Goal: Task Accomplishment & Management: Manage account settings

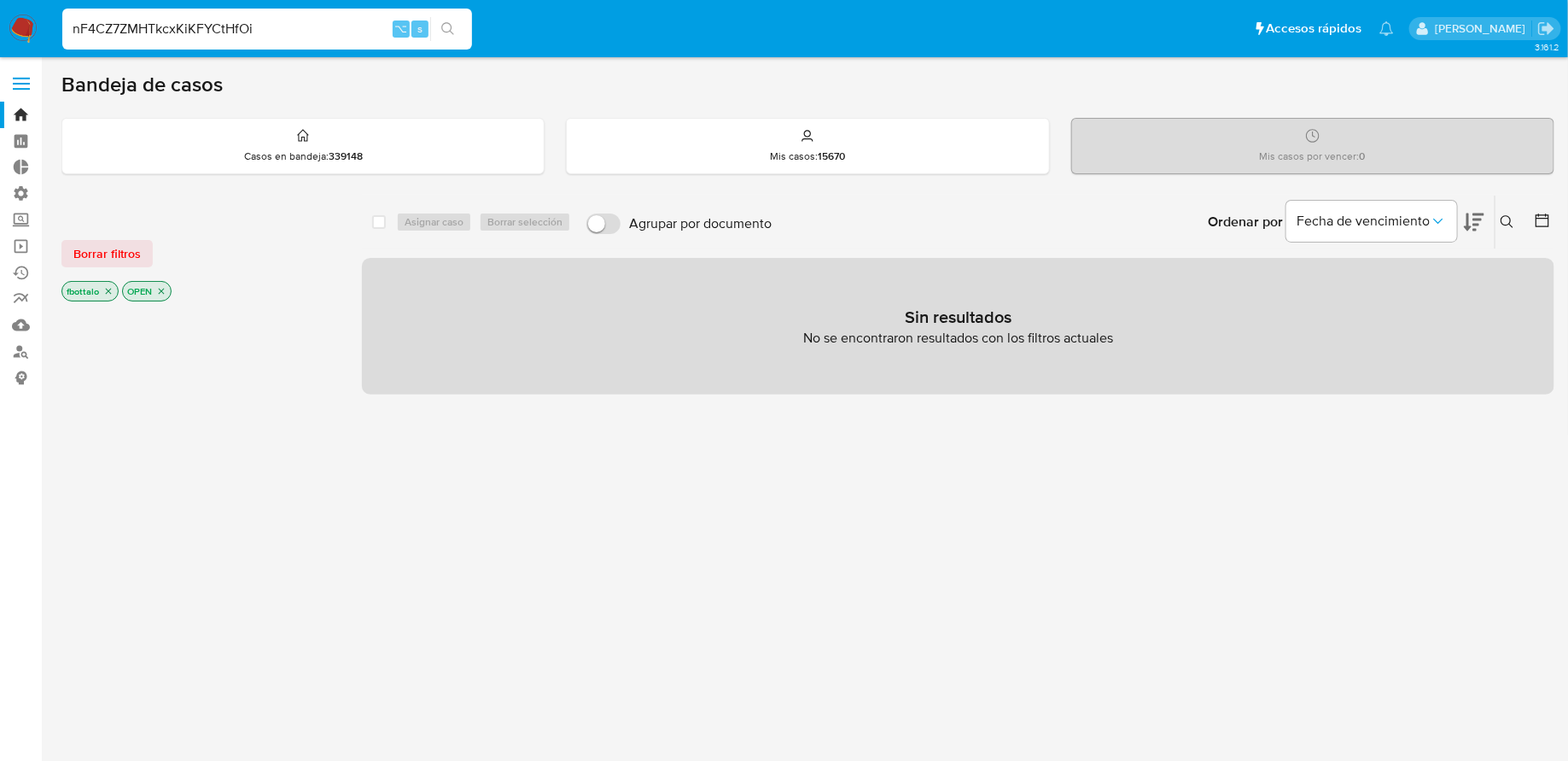
type input "nF4CZ7ZMHTkcxKiKFYCtHfOi"
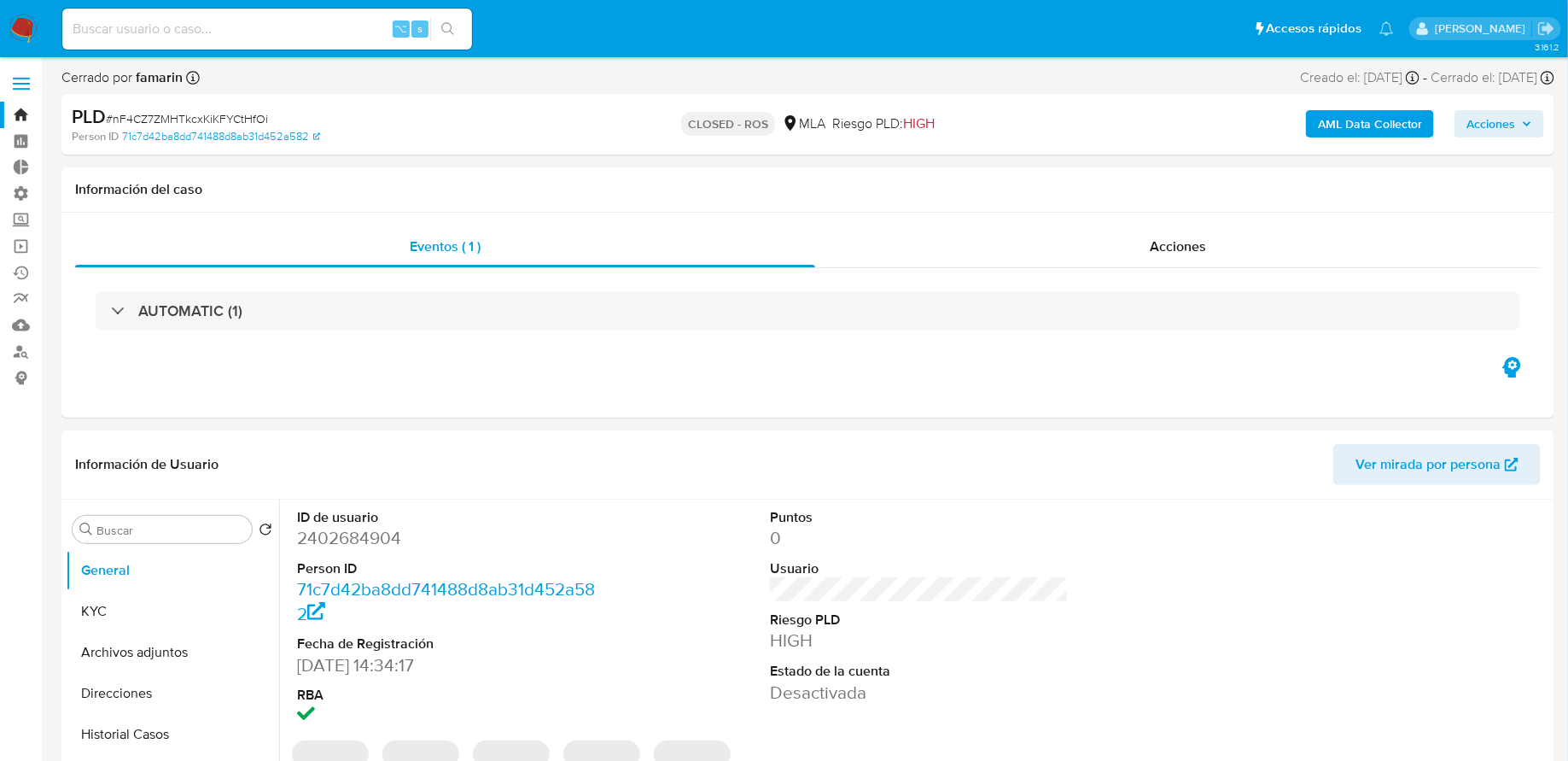
select select "10"
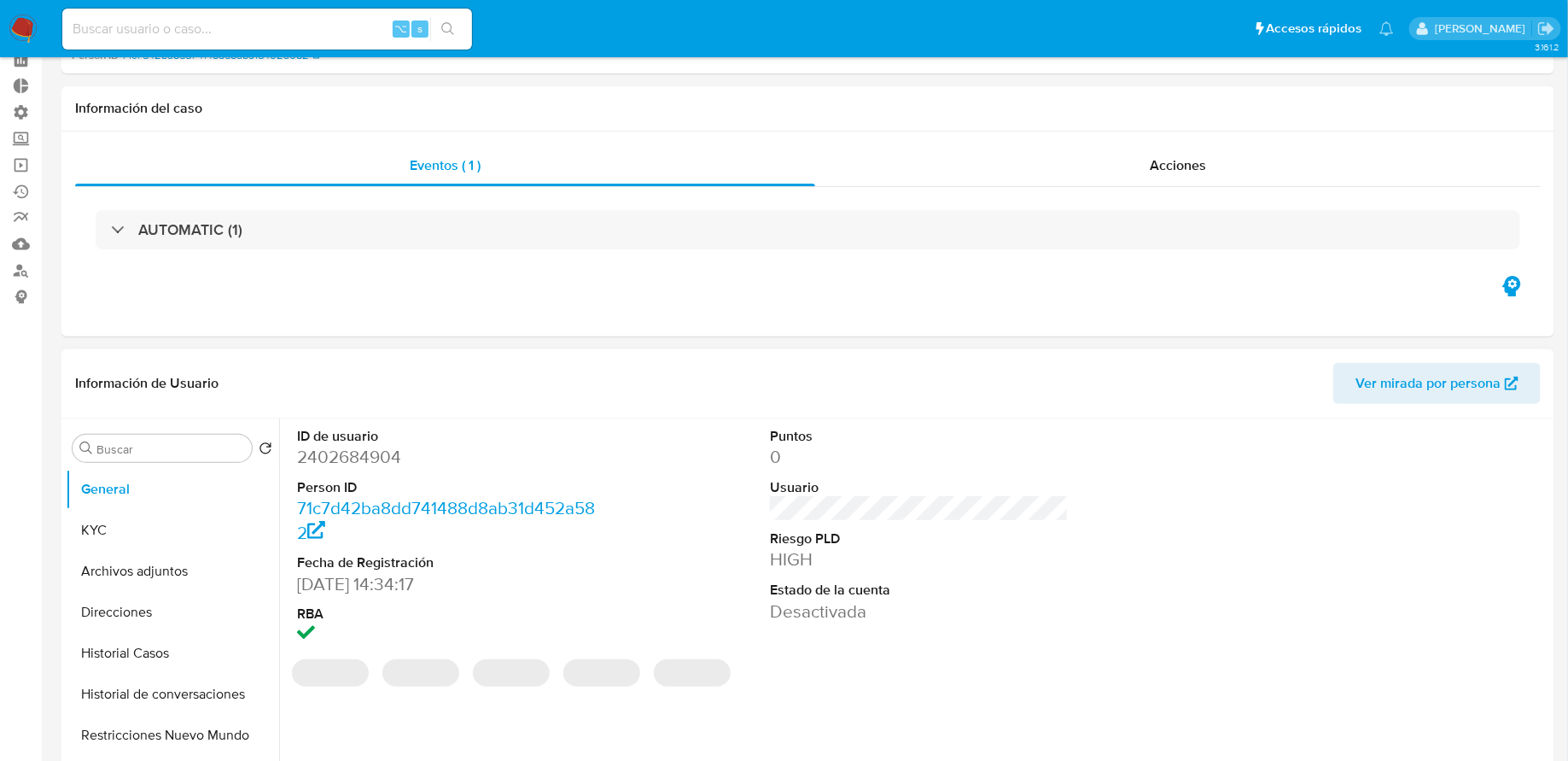
scroll to position [190, 0]
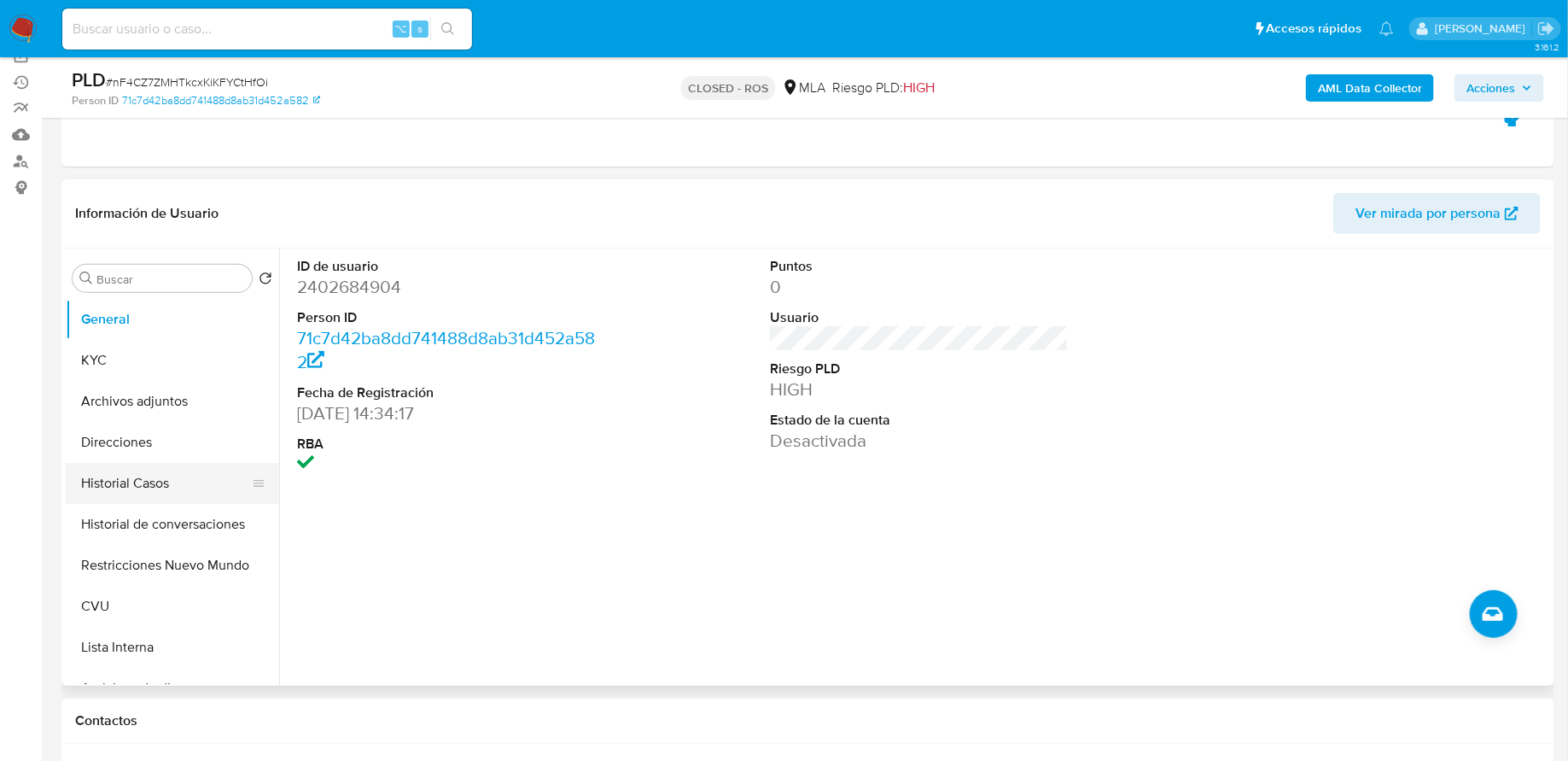
click at [136, 477] on button "Historial Casos" at bounding box center [165, 483] width 200 height 41
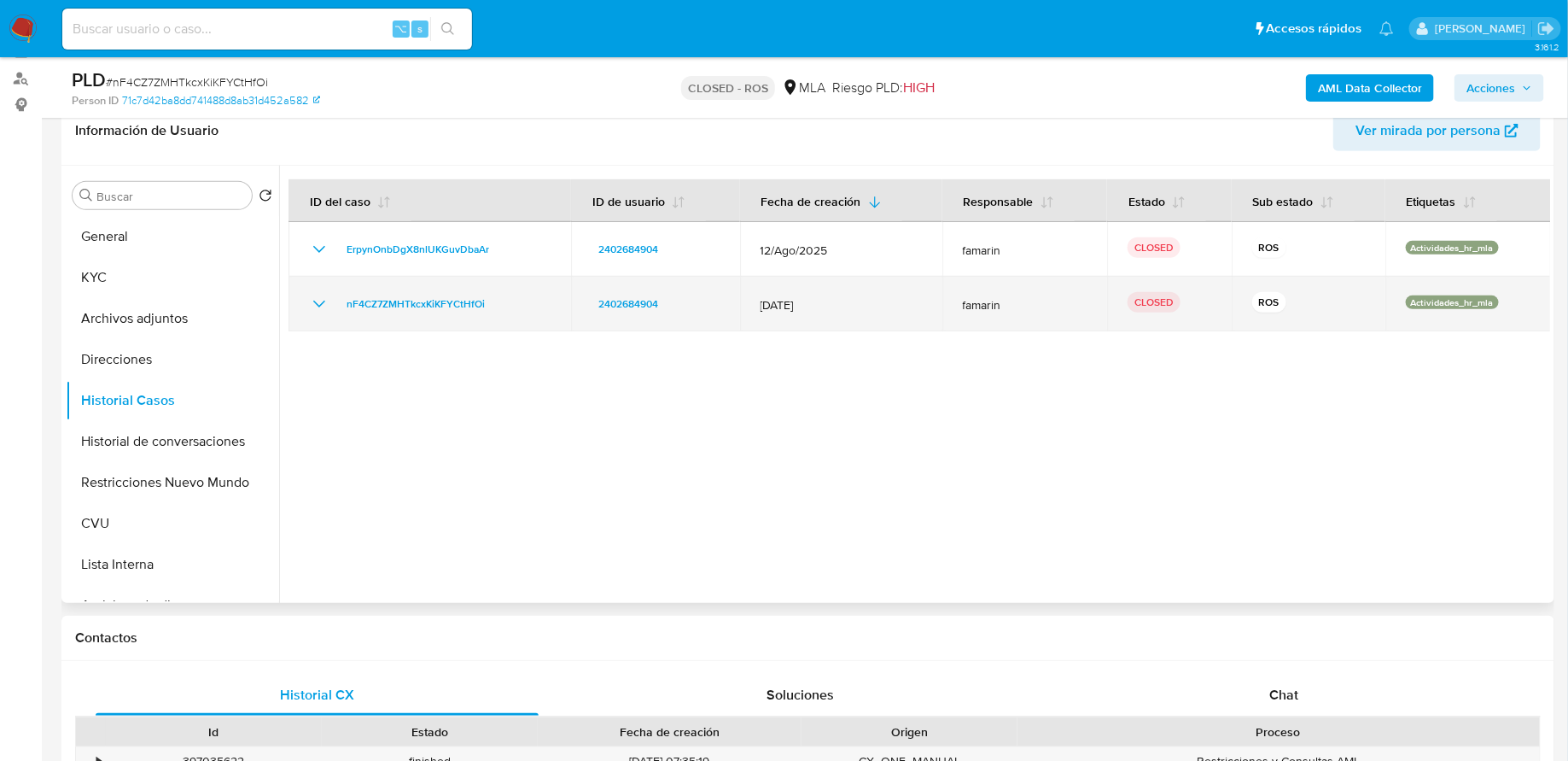
scroll to position [0, 0]
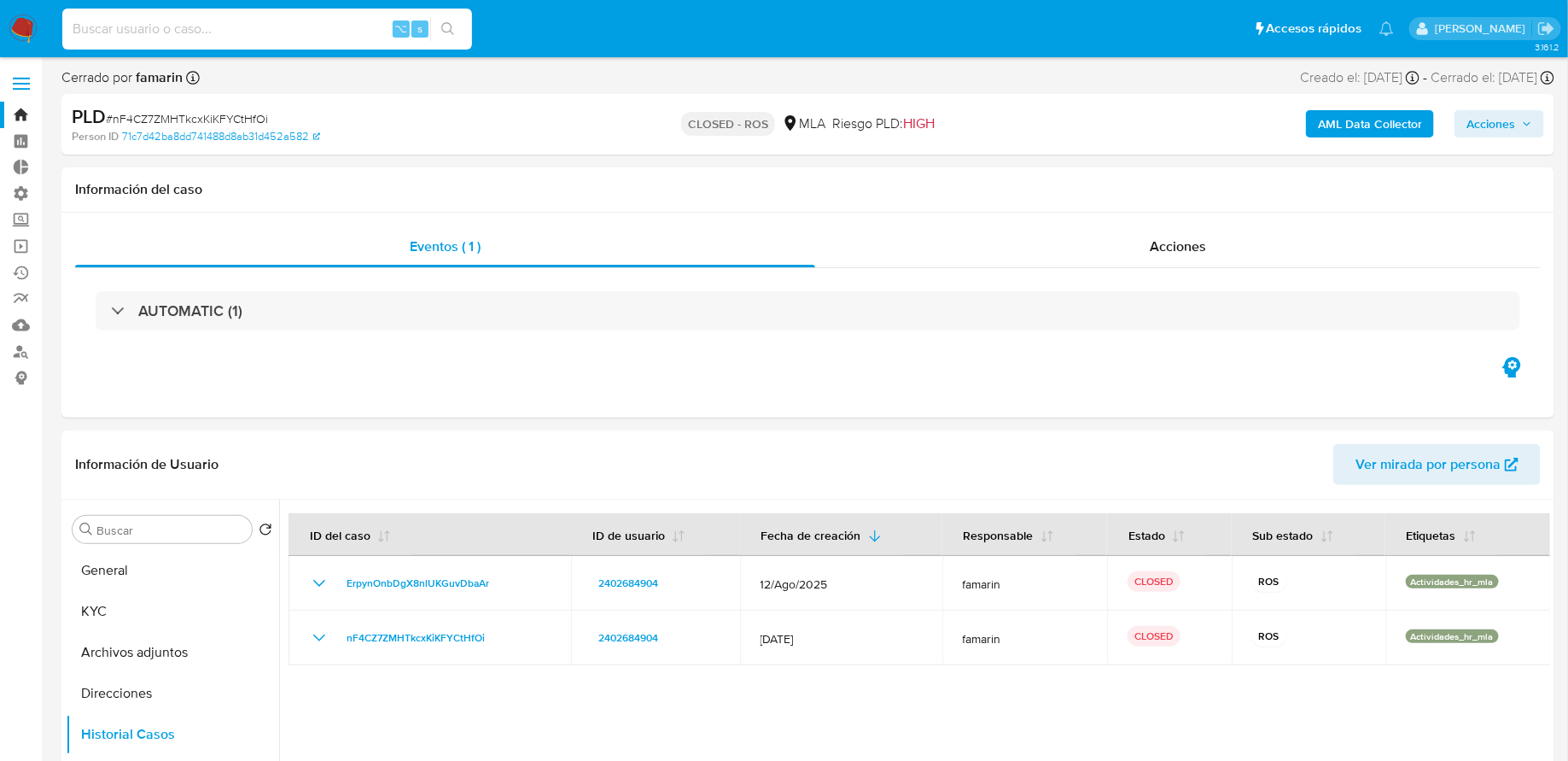
click at [245, 20] on input at bounding box center [267, 28] width 410 height 22
paste input "1745822665"
type input "1745822665"
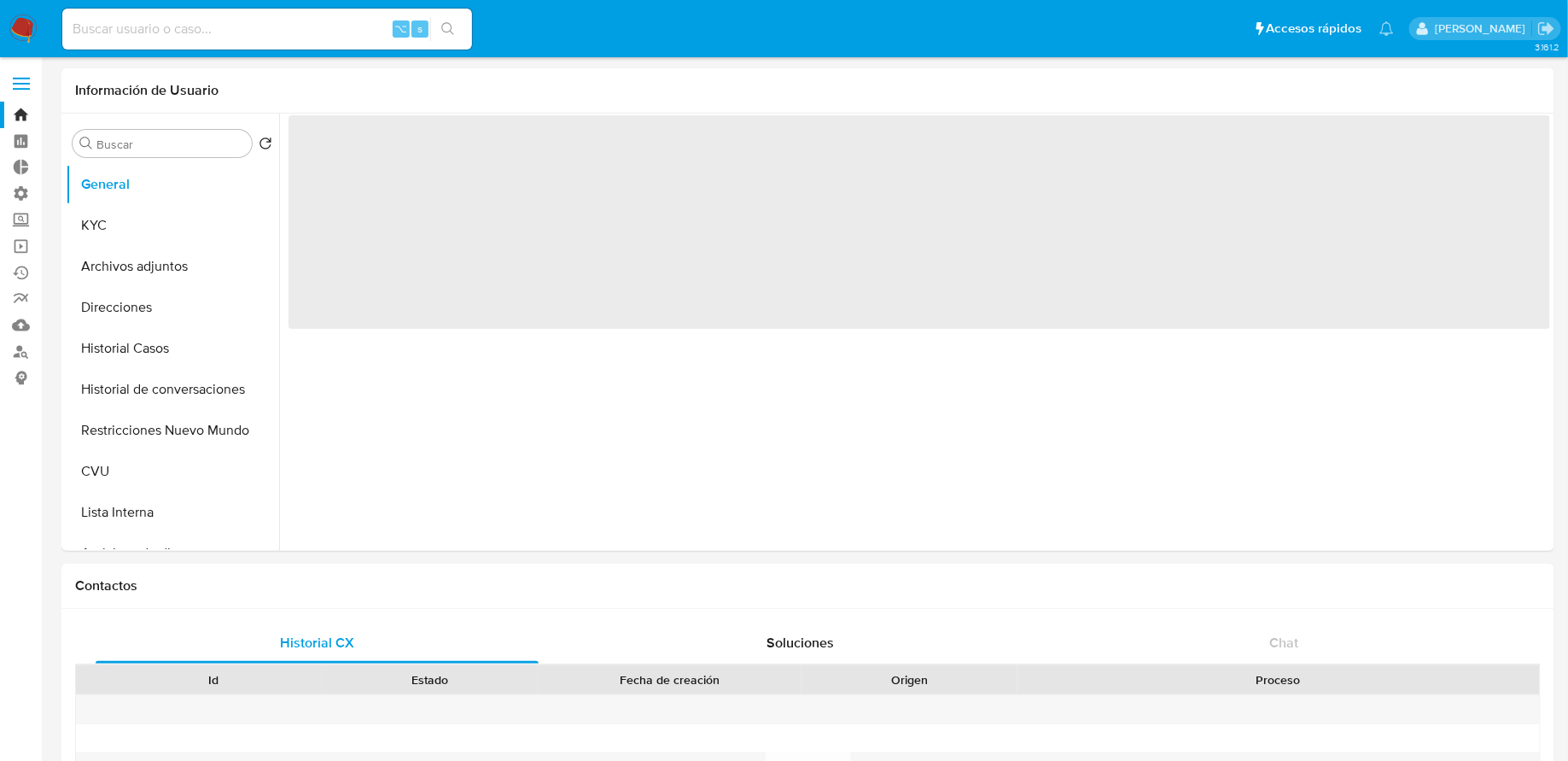
select select "10"
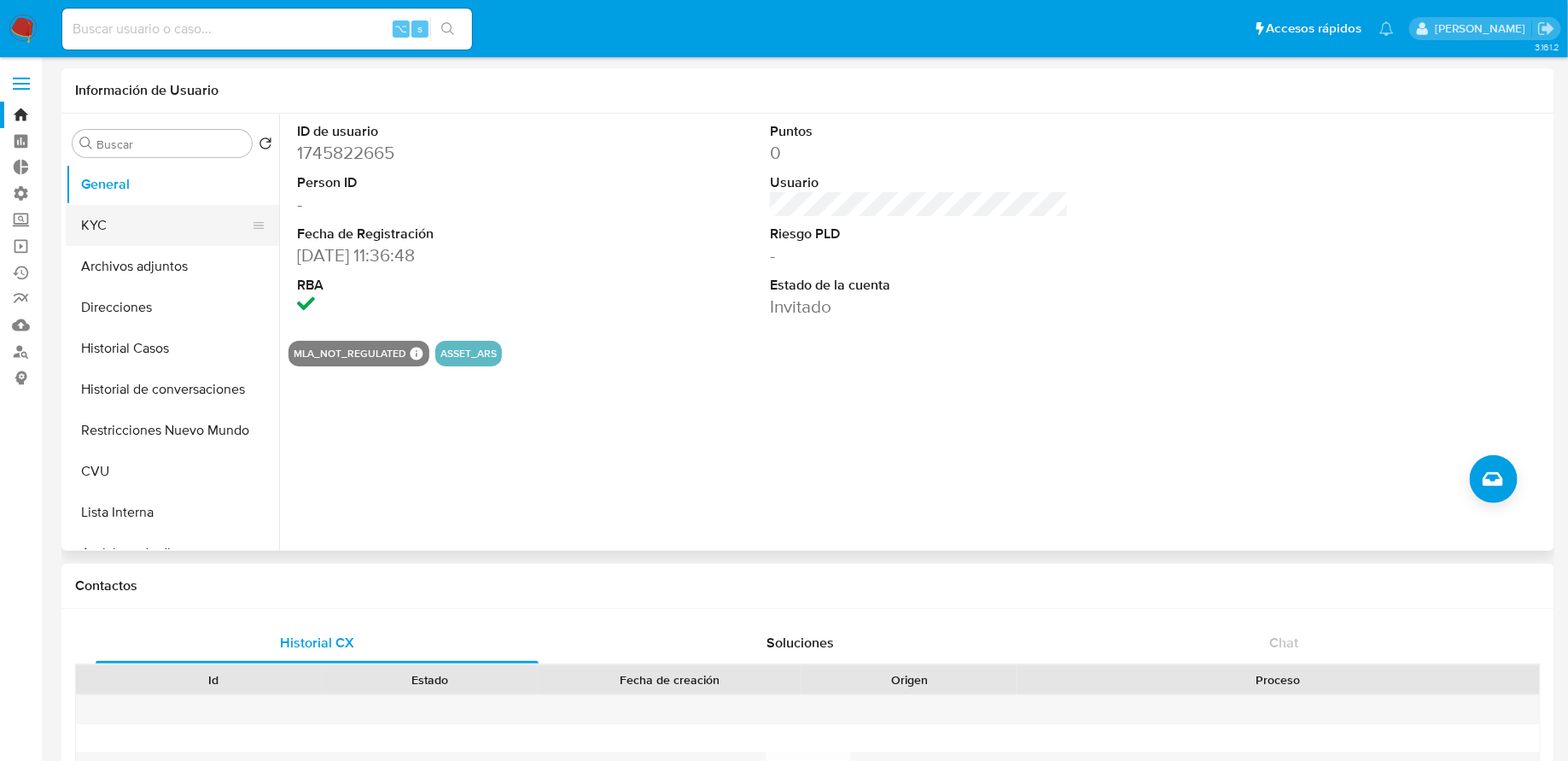
click at [142, 211] on button "KYC" at bounding box center [165, 225] width 200 height 41
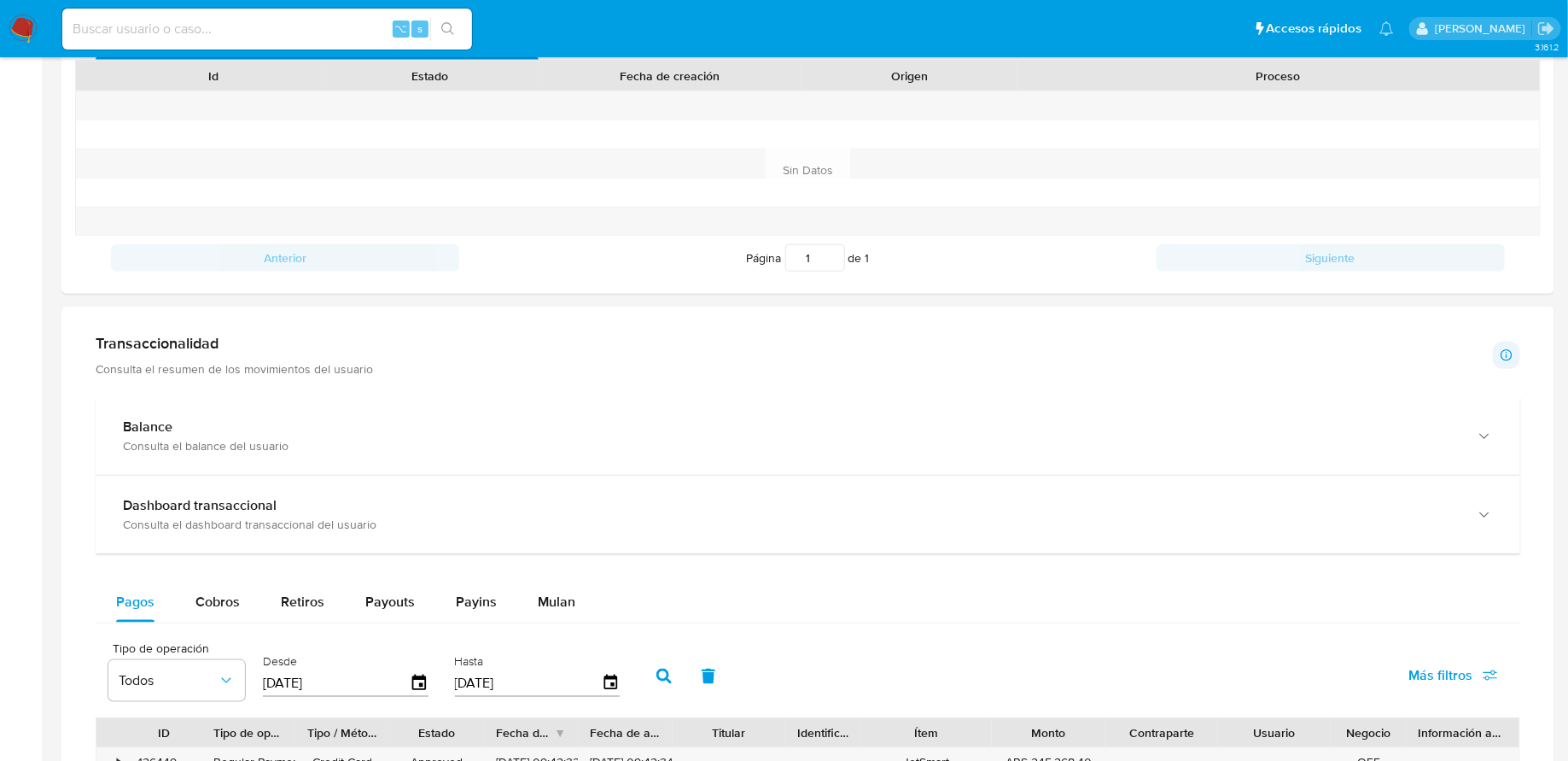
scroll to position [1096, 0]
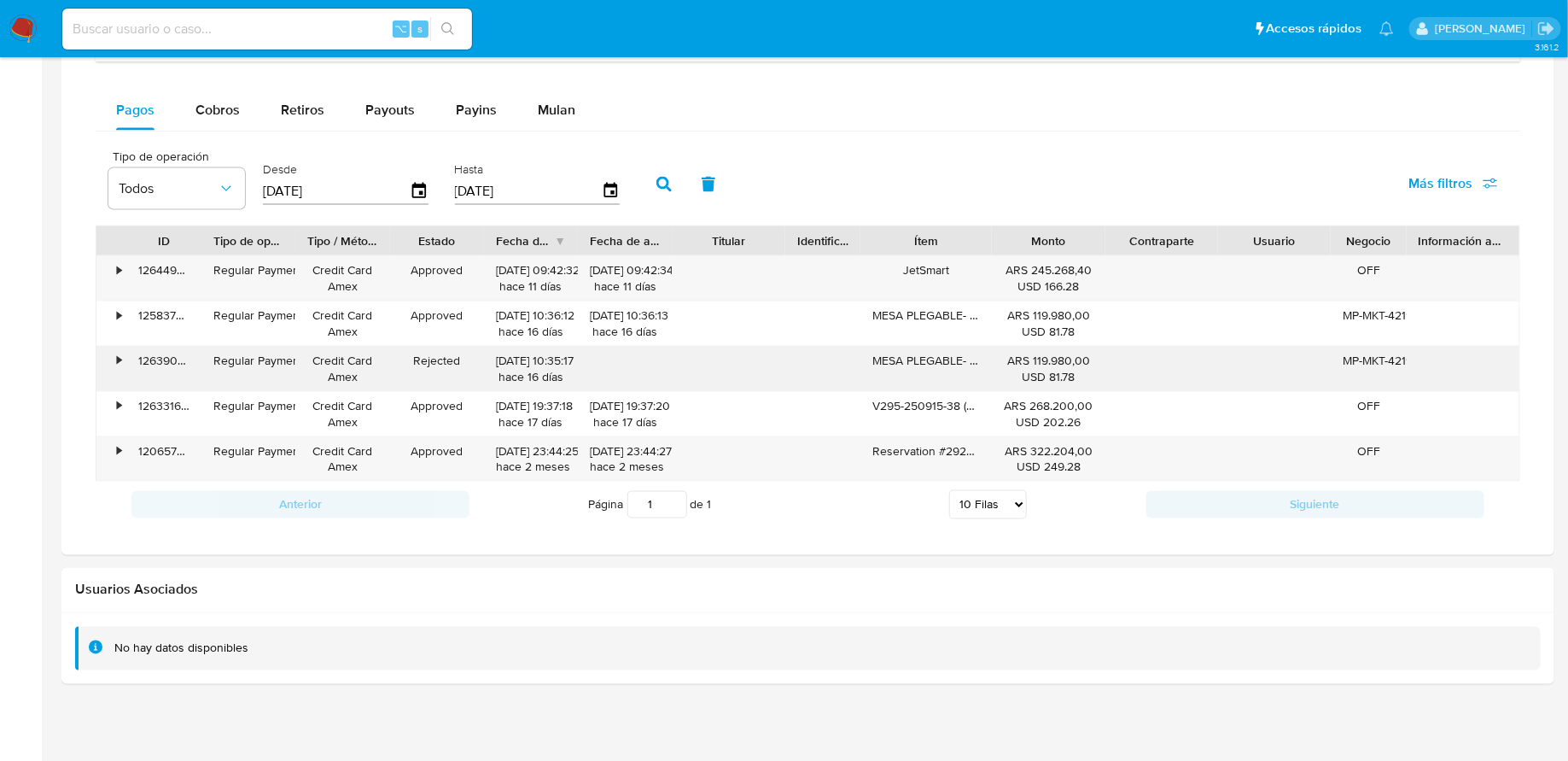
click at [123, 349] on div "•" at bounding box center [111, 369] width 30 height 45
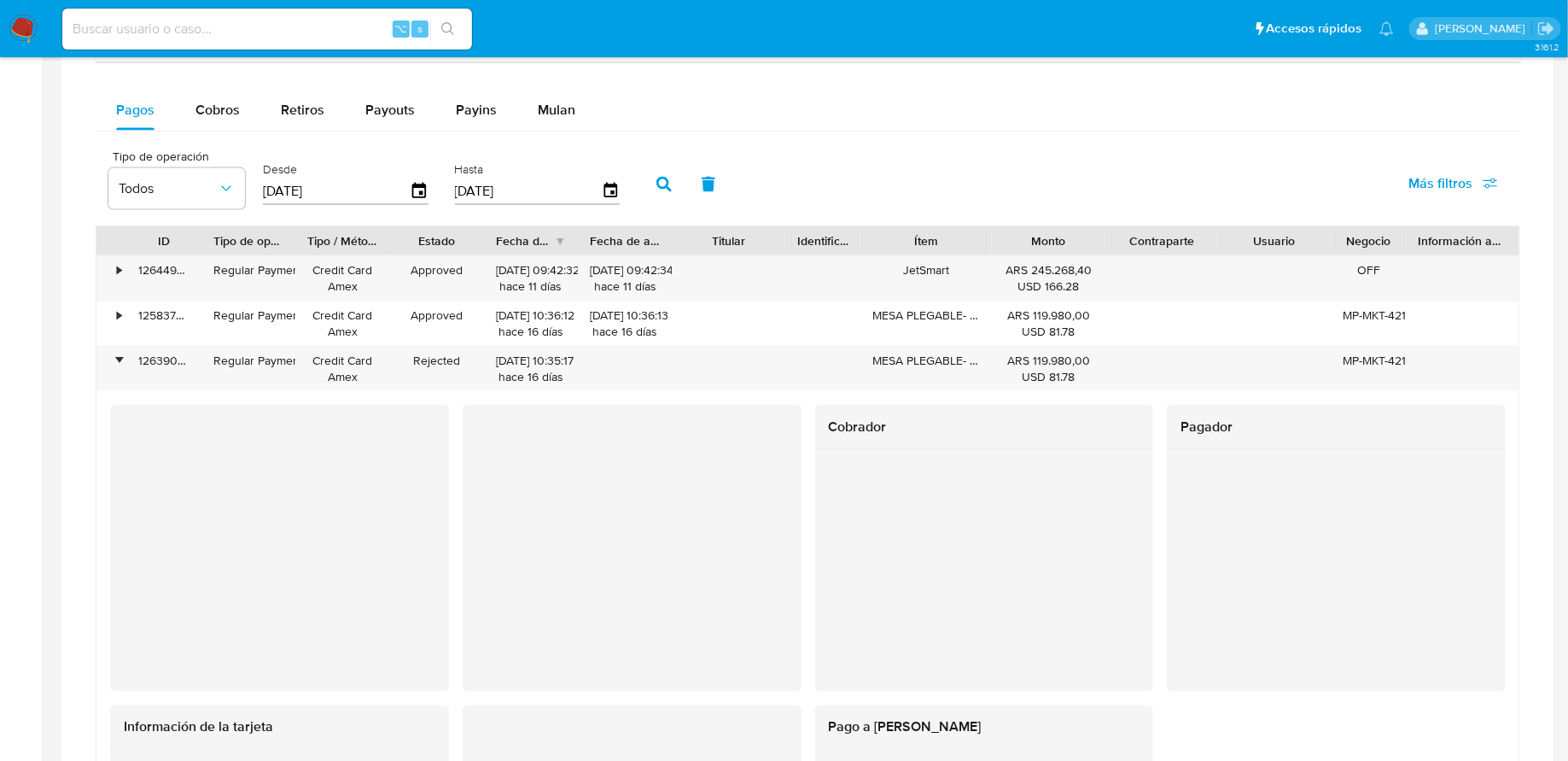
scroll to position [1271, 0]
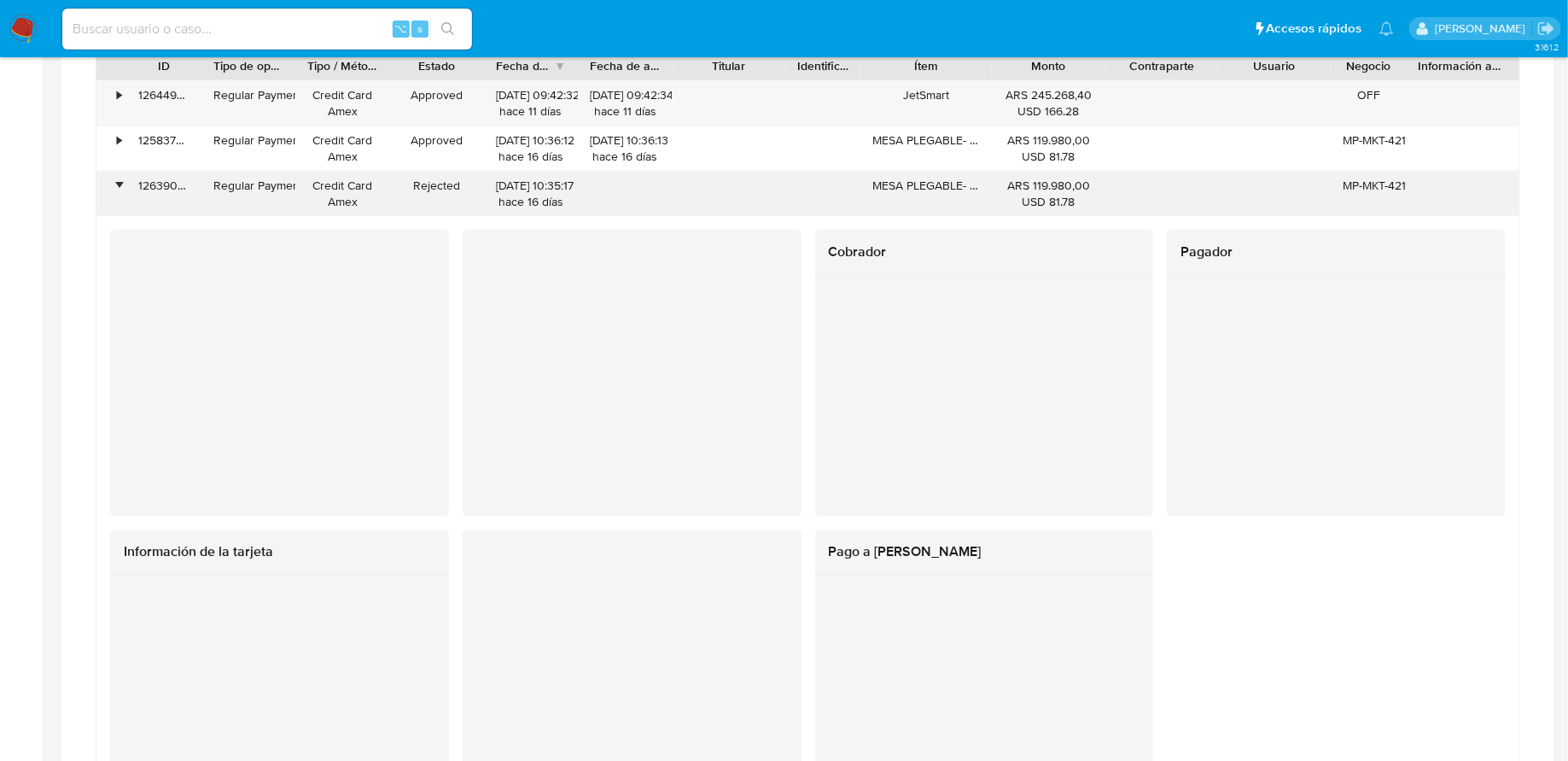
click at [120, 180] on div "•" at bounding box center [119, 186] width 4 height 17
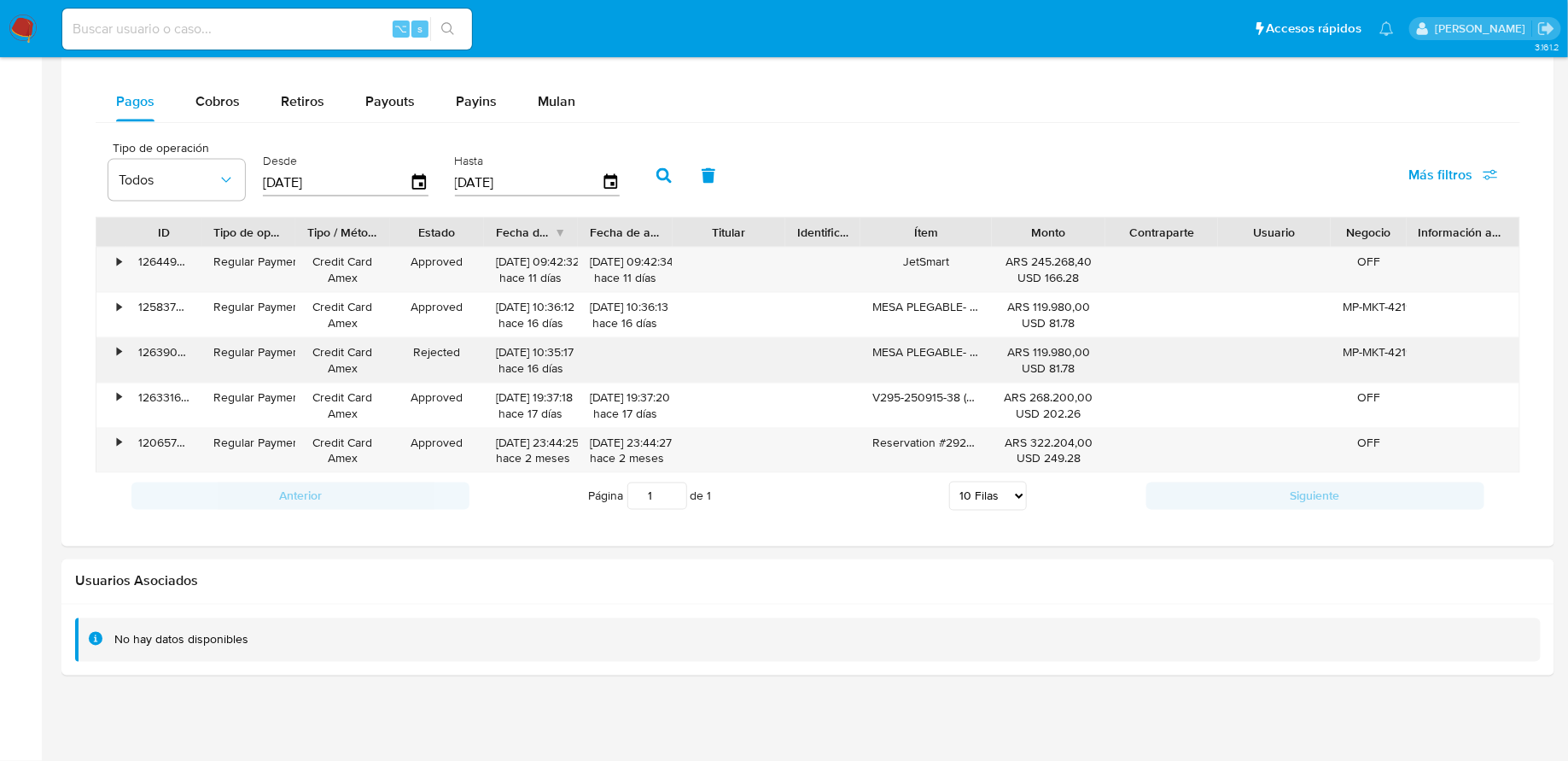
scroll to position [1096, 0]
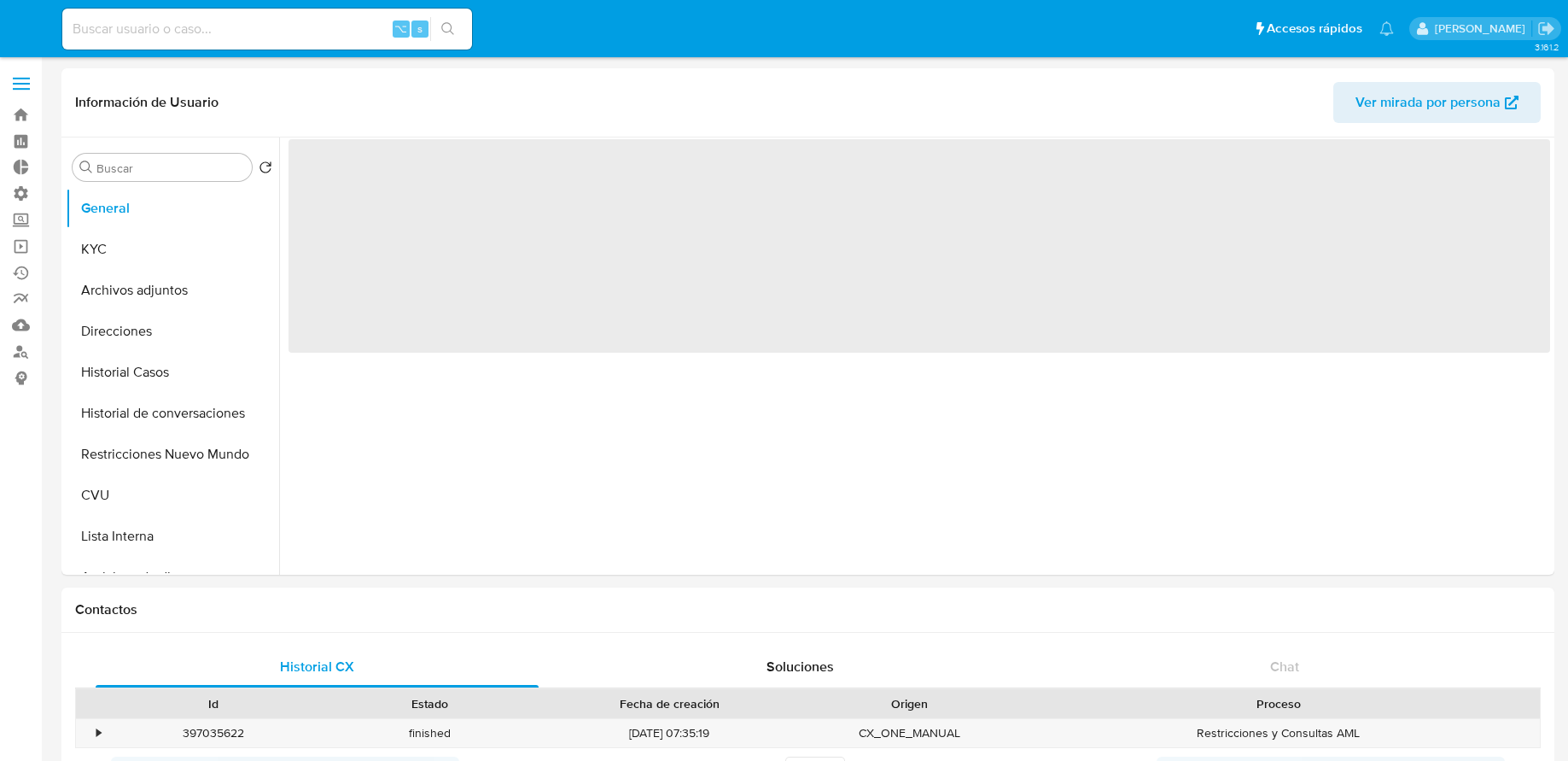
select select "10"
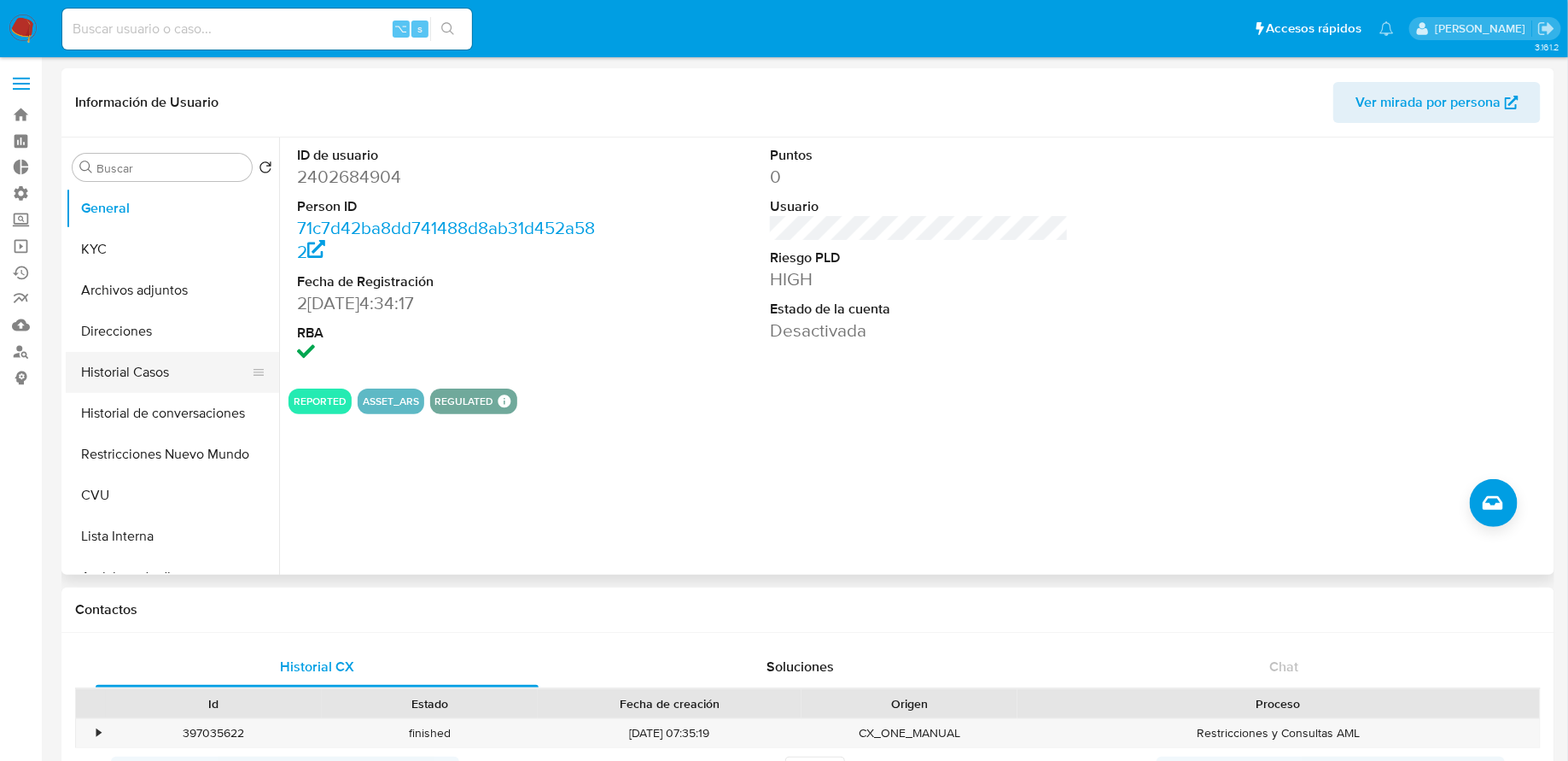
click at [110, 371] on button "Historial Casos" at bounding box center [165, 372] width 200 height 41
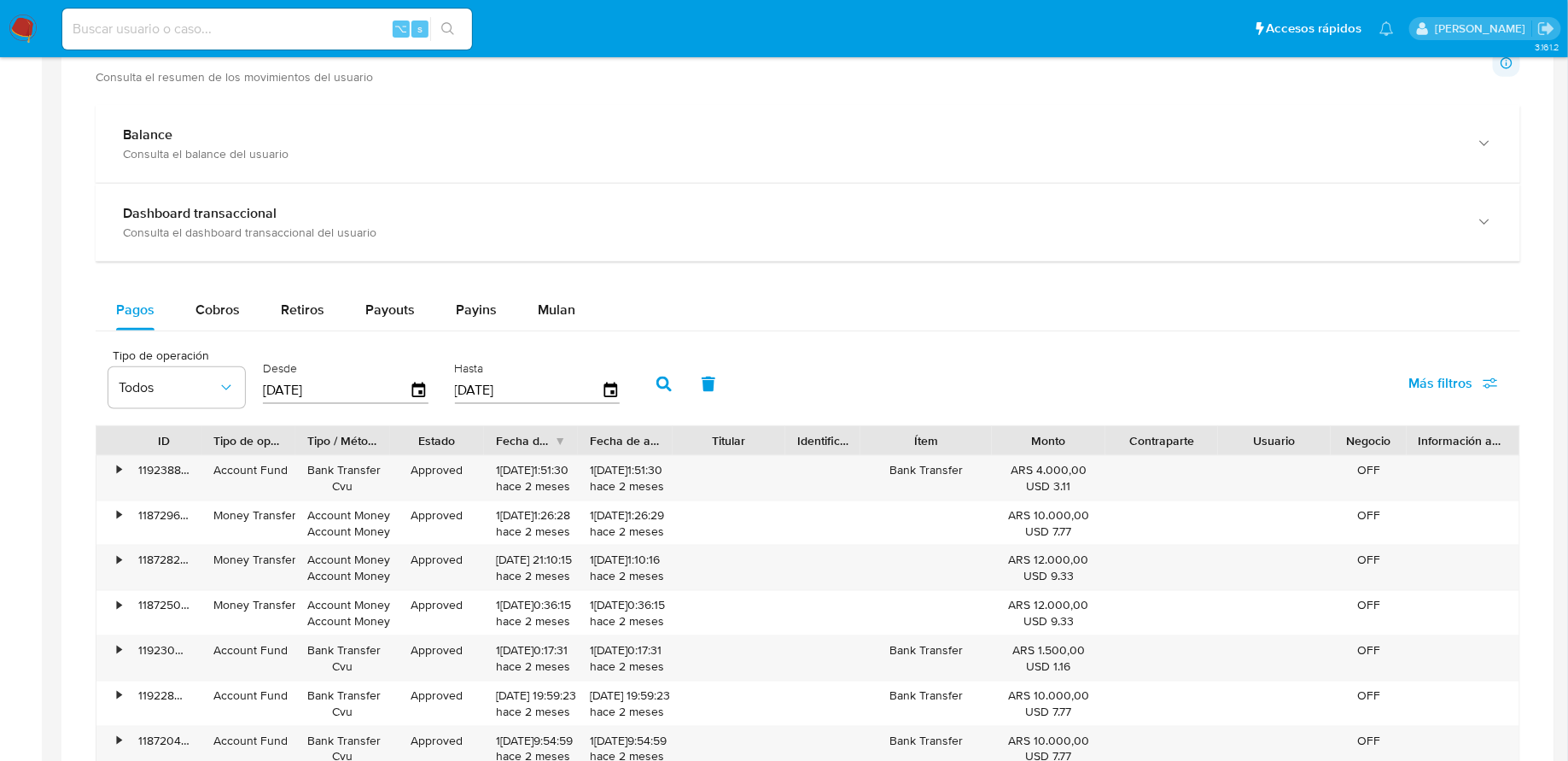
scroll to position [875, 0]
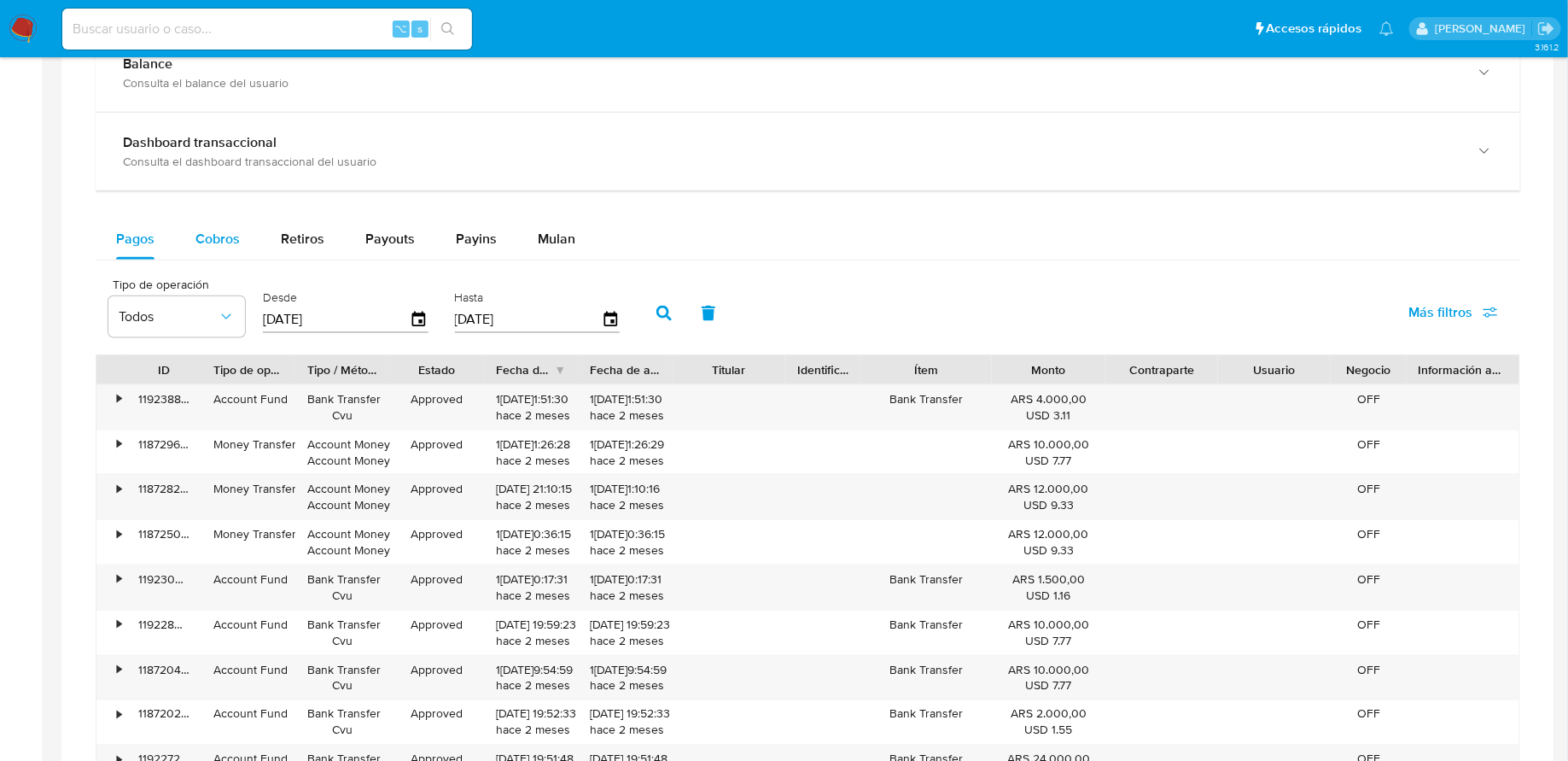
click at [243, 243] on button "Cobros" at bounding box center [218, 239] width 86 height 41
select select "10"
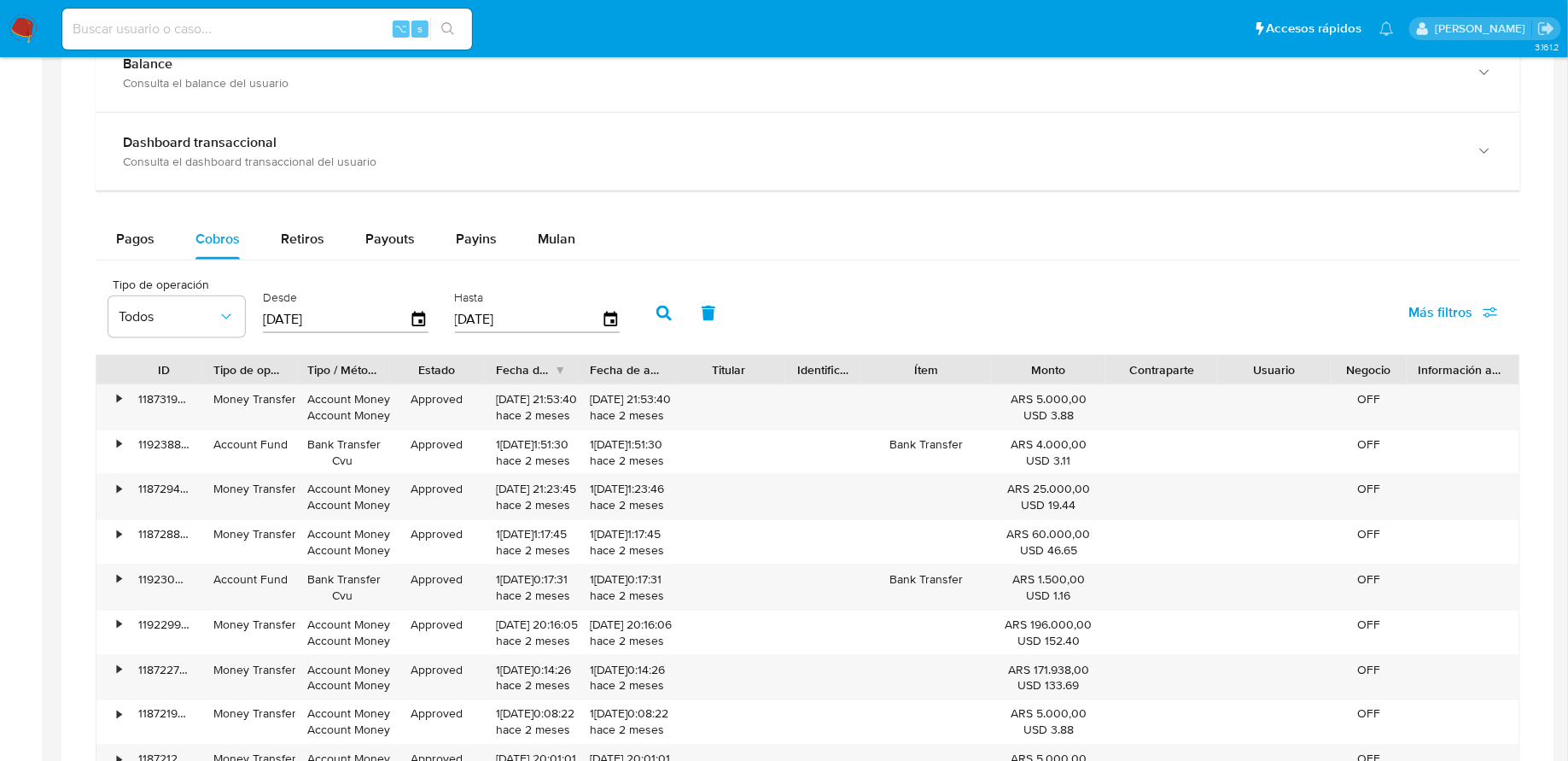
click at [275, 12] on div "⌥ s" at bounding box center [267, 29] width 410 height 41
click at [271, 56] on nav "Pausado Ver notificaciones ⌥ s Accesos rápidos Presiona las siguientes teclas p…" at bounding box center [784, 28] width 1568 height 57
click at [263, 29] on input at bounding box center [267, 28] width 410 height 22
paste input "yUWjHa6IdD2F6GAGDCmQ0RvQ"
type input "yUWjHa6IdD2F6GAGDCmQ0RvQ"
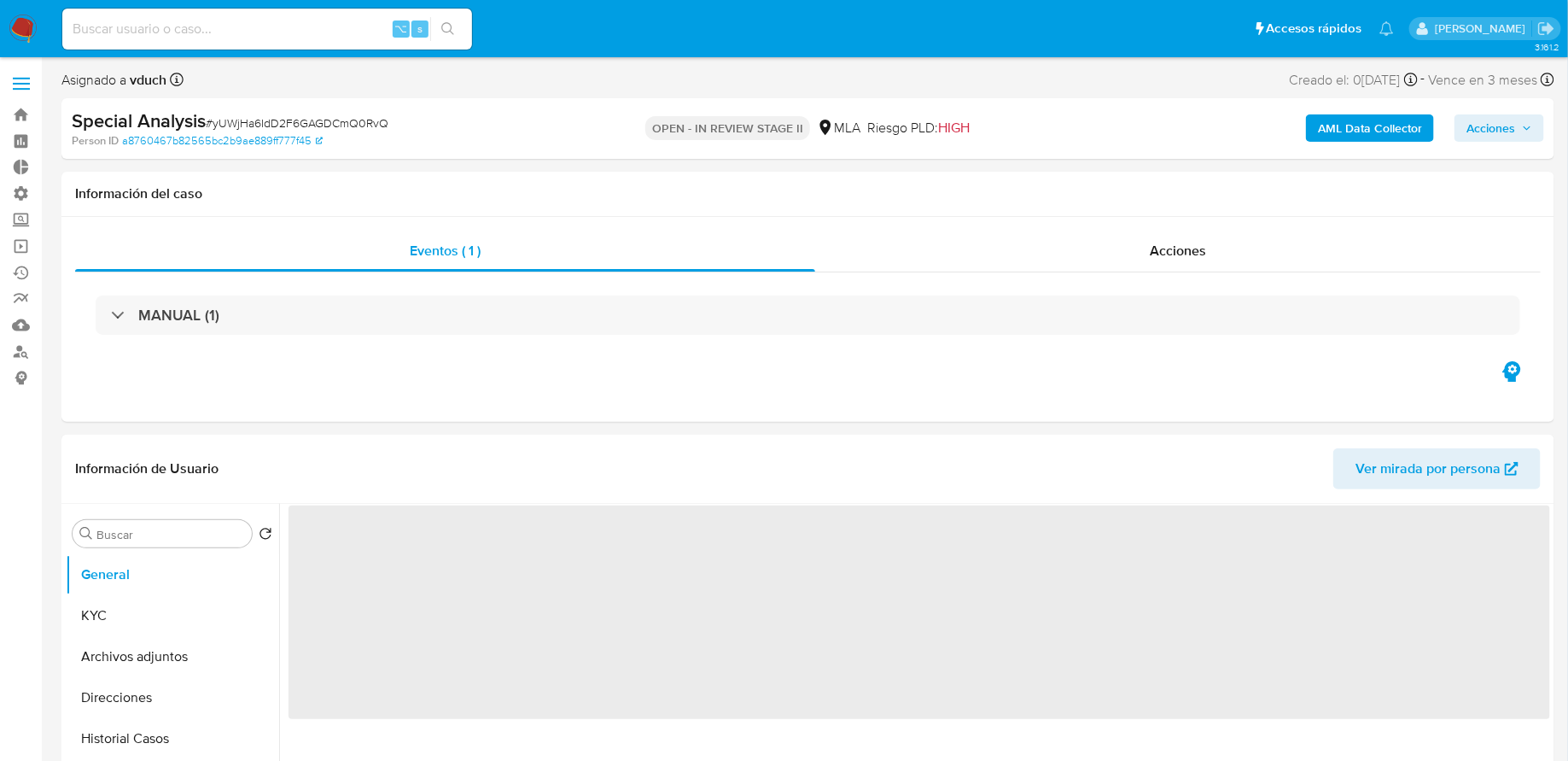
select select "10"
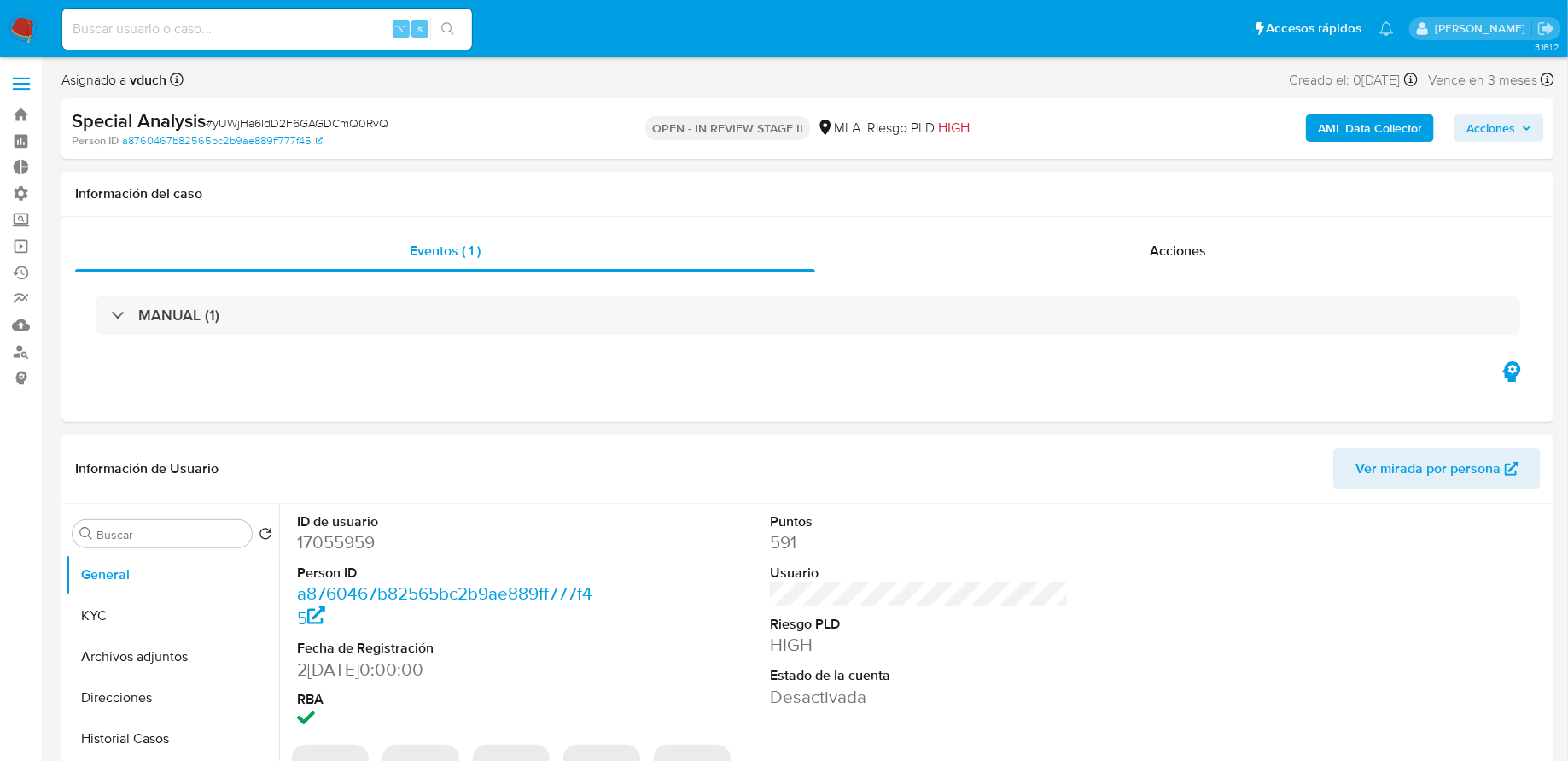
click at [1499, 113] on div "AML Data Collector Acciones" at bounding box center [1301, 129] width 487 height 40
click at [1497, 118] on span "Acciones" at bounding box center [1491, 128] width 49 height 27
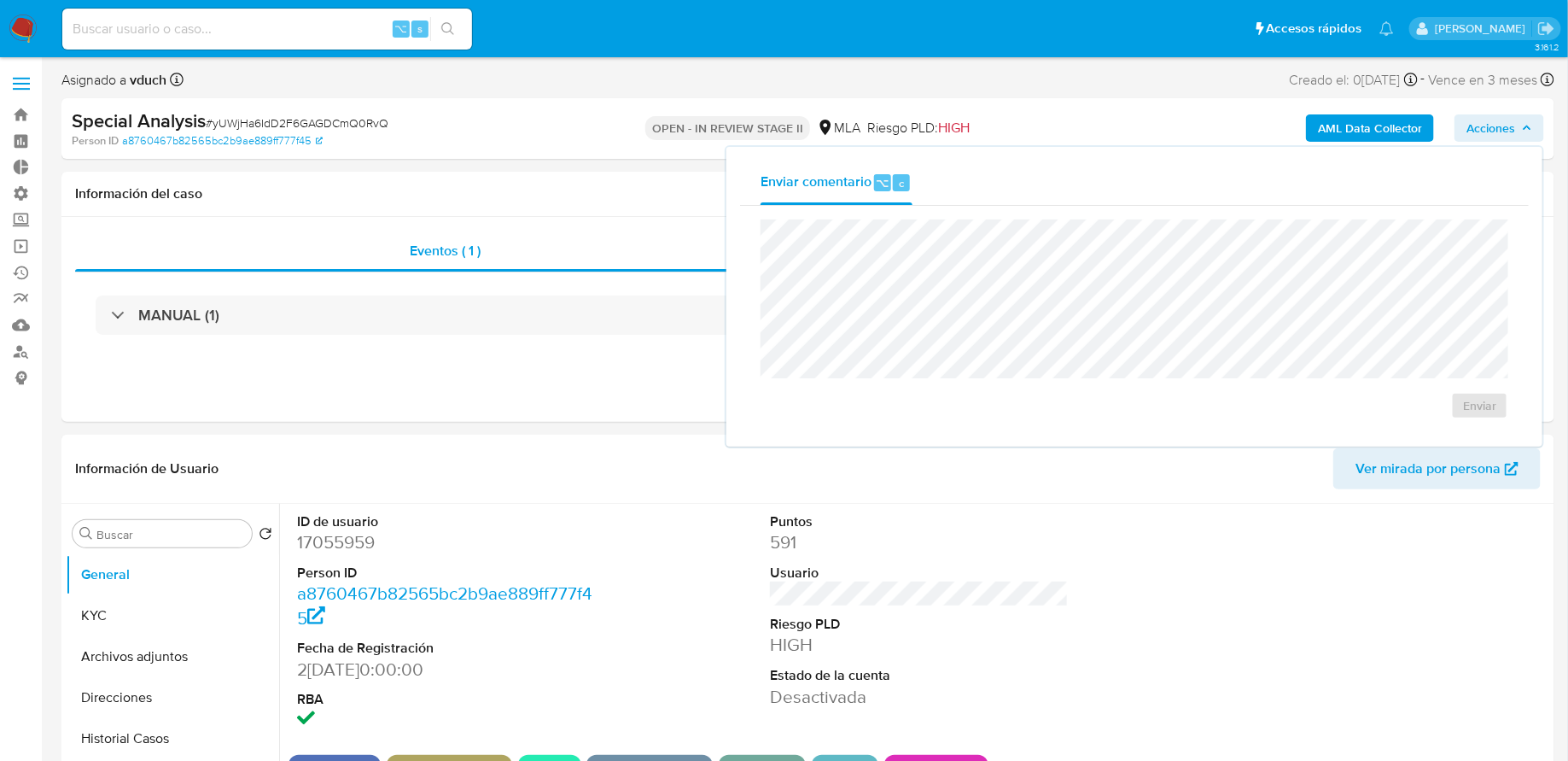
click at [989, 119] on div "OPEN - IN REVIEW STAGE II MLA Riesgo PLD: HIGH" at bounding box center [808, 129] width 487 height 40
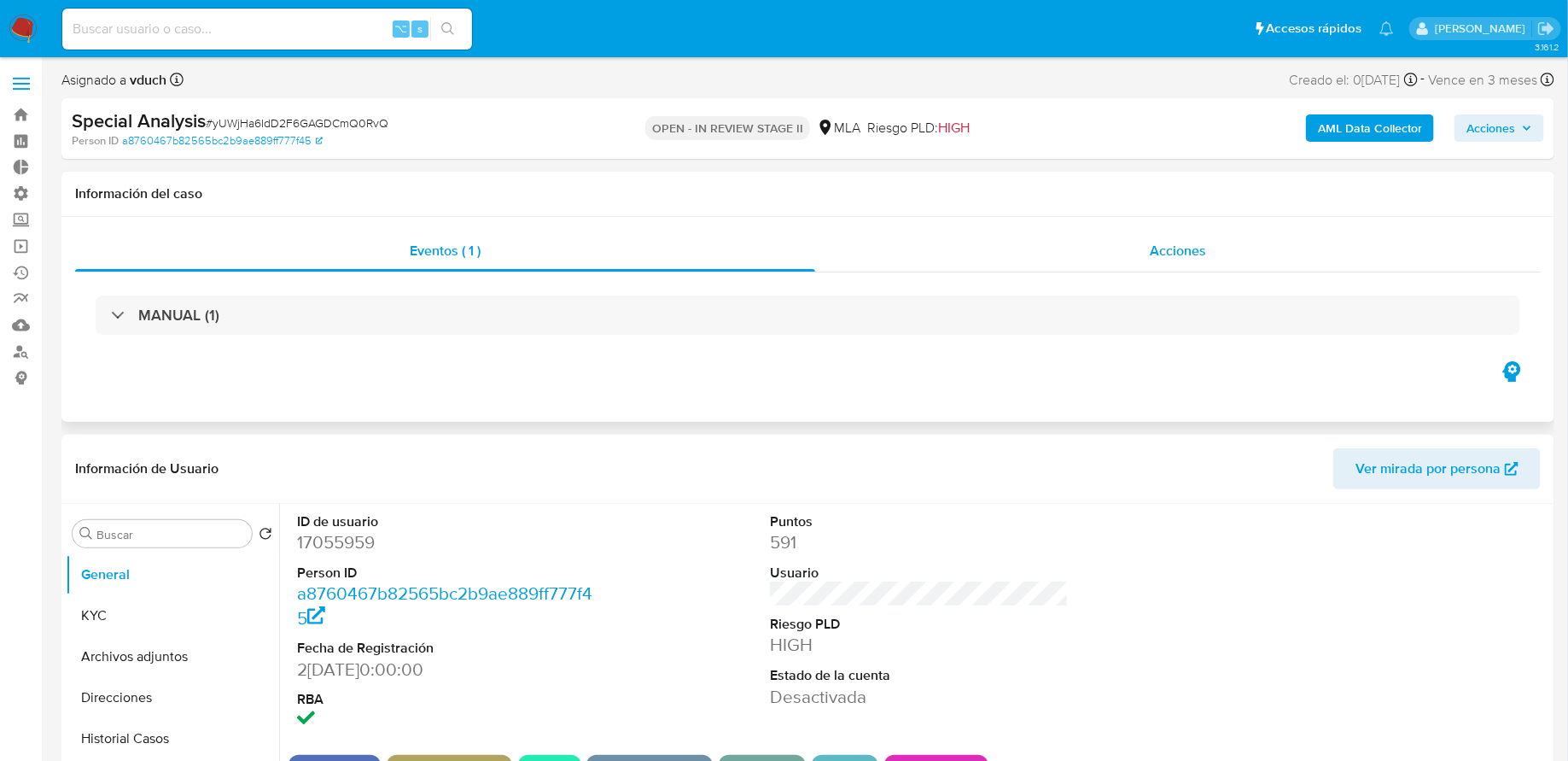
click at [1212, 257] on div "Acciones" at bounding box center [1178, 250] width 726 height 41
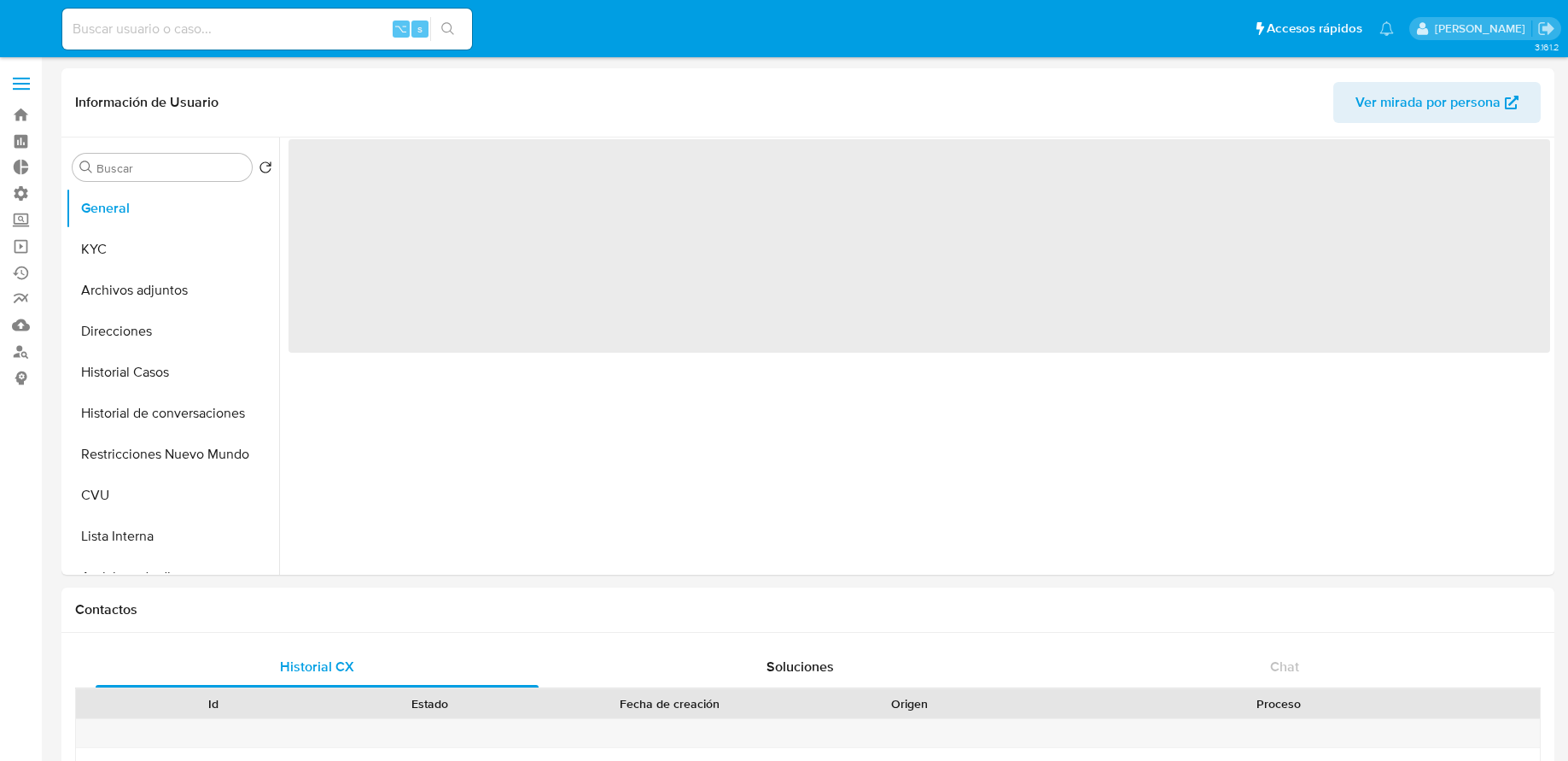
select select "10"
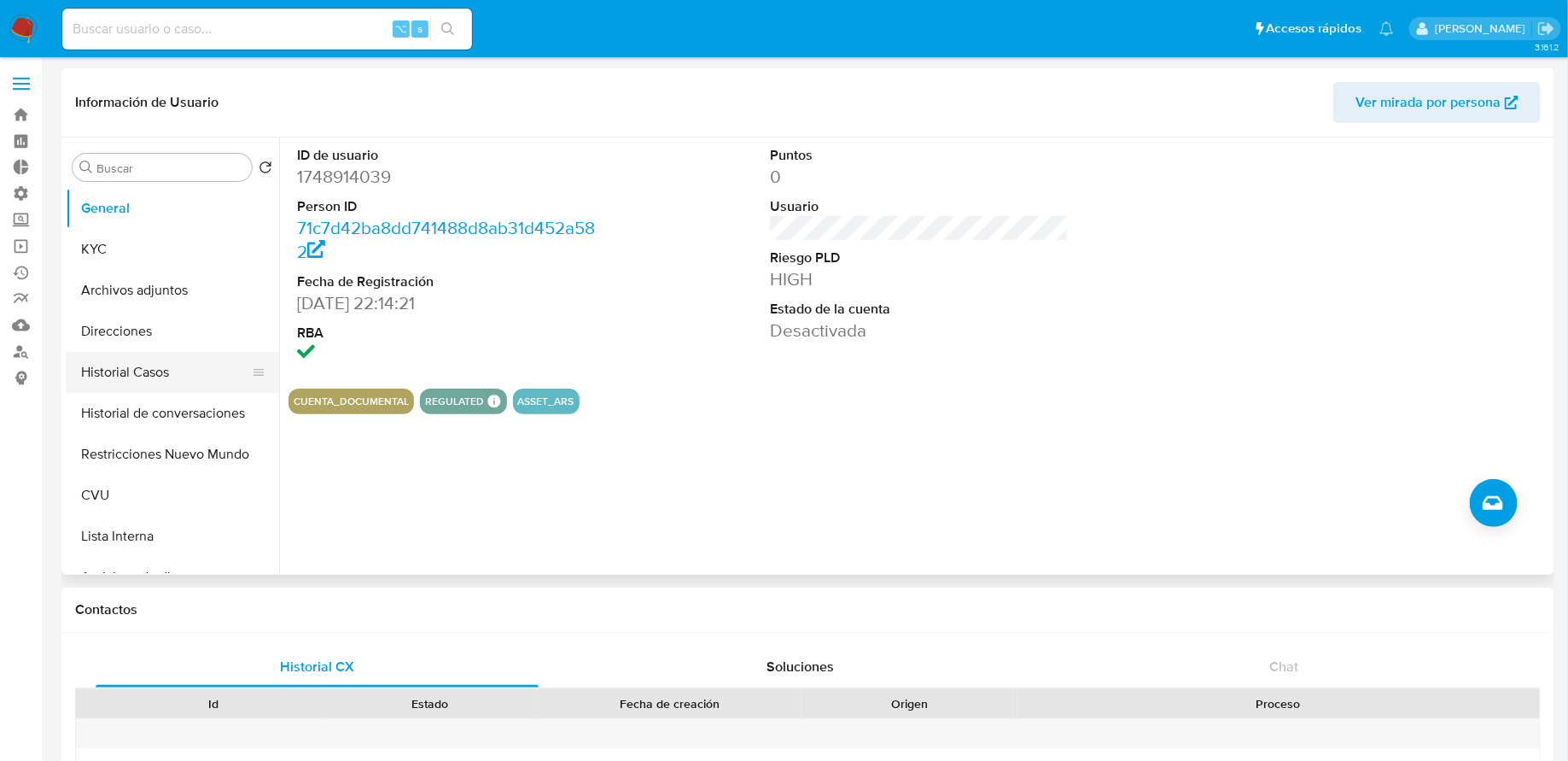
click at [149, 357] on button "Historial Casos" at bounding box center [165, 372] width 200 height 41
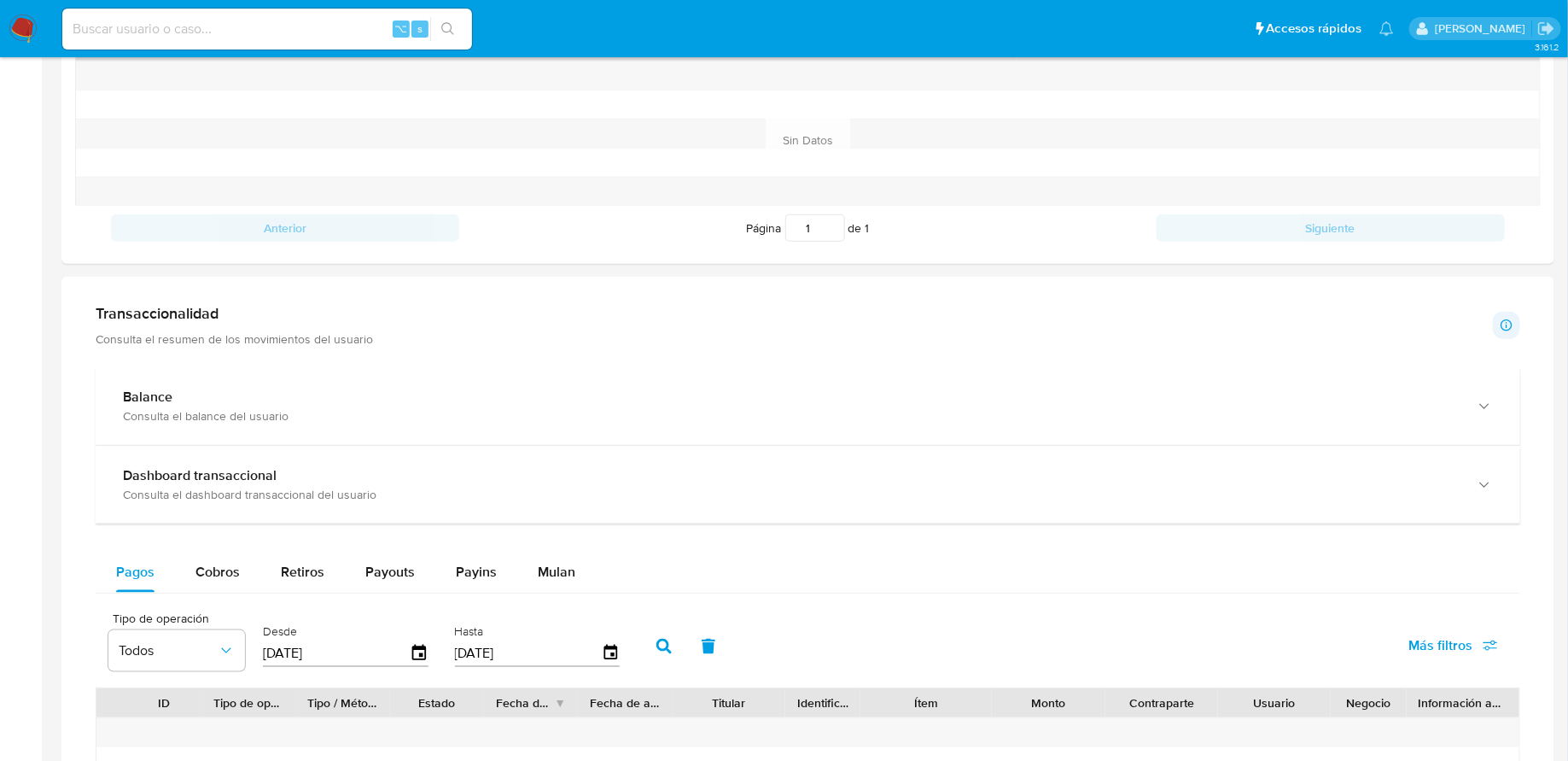
scroll to position [758, 0]
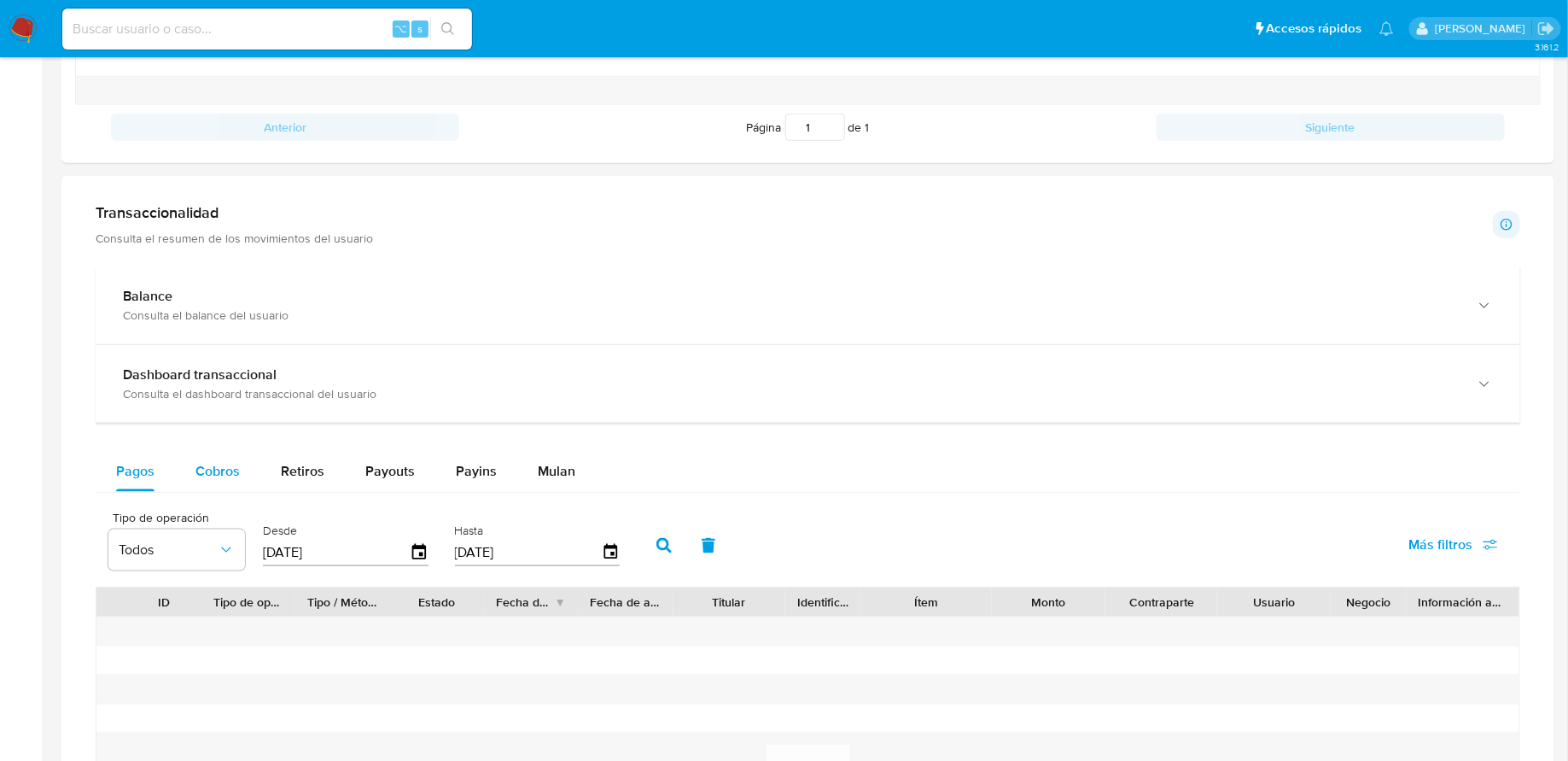
click at [241, 455] on button "Cobros" at bounding box center [218, 471] width 86 height 41
select select "10"
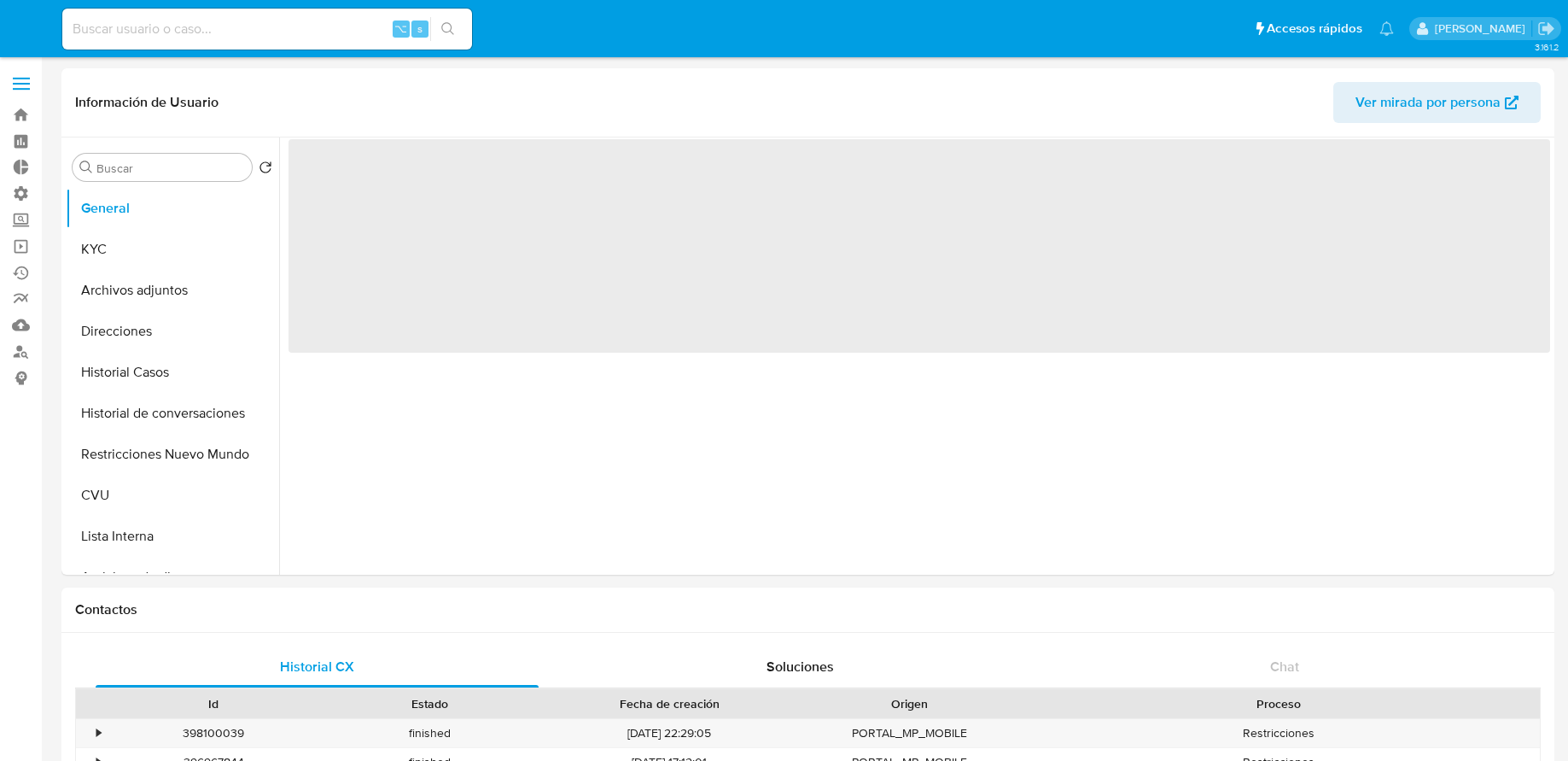
select select "10"
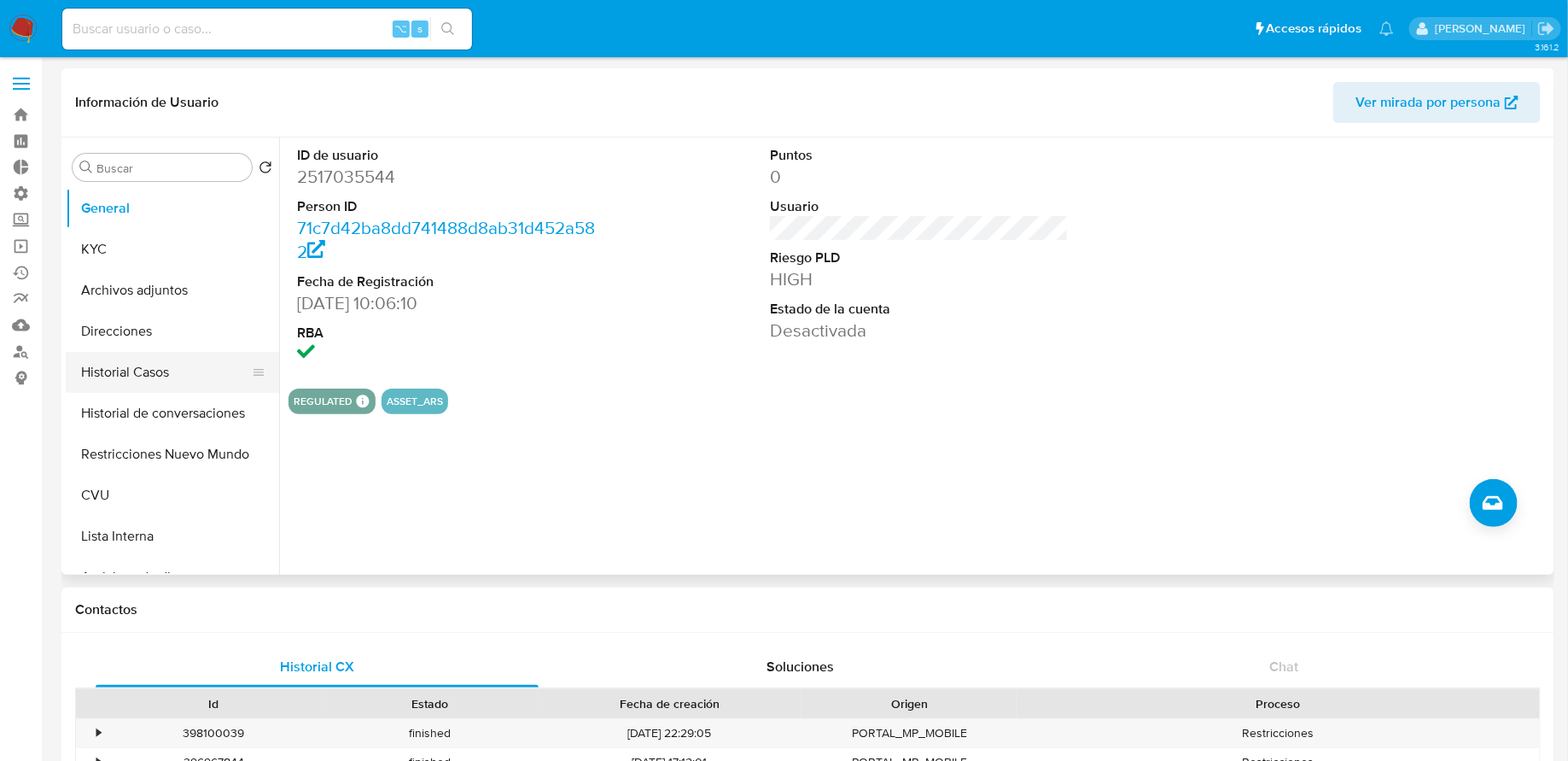
click at [186, 365] on button "Historial Casos" at bounding box center [165, 372] width 200 height 41
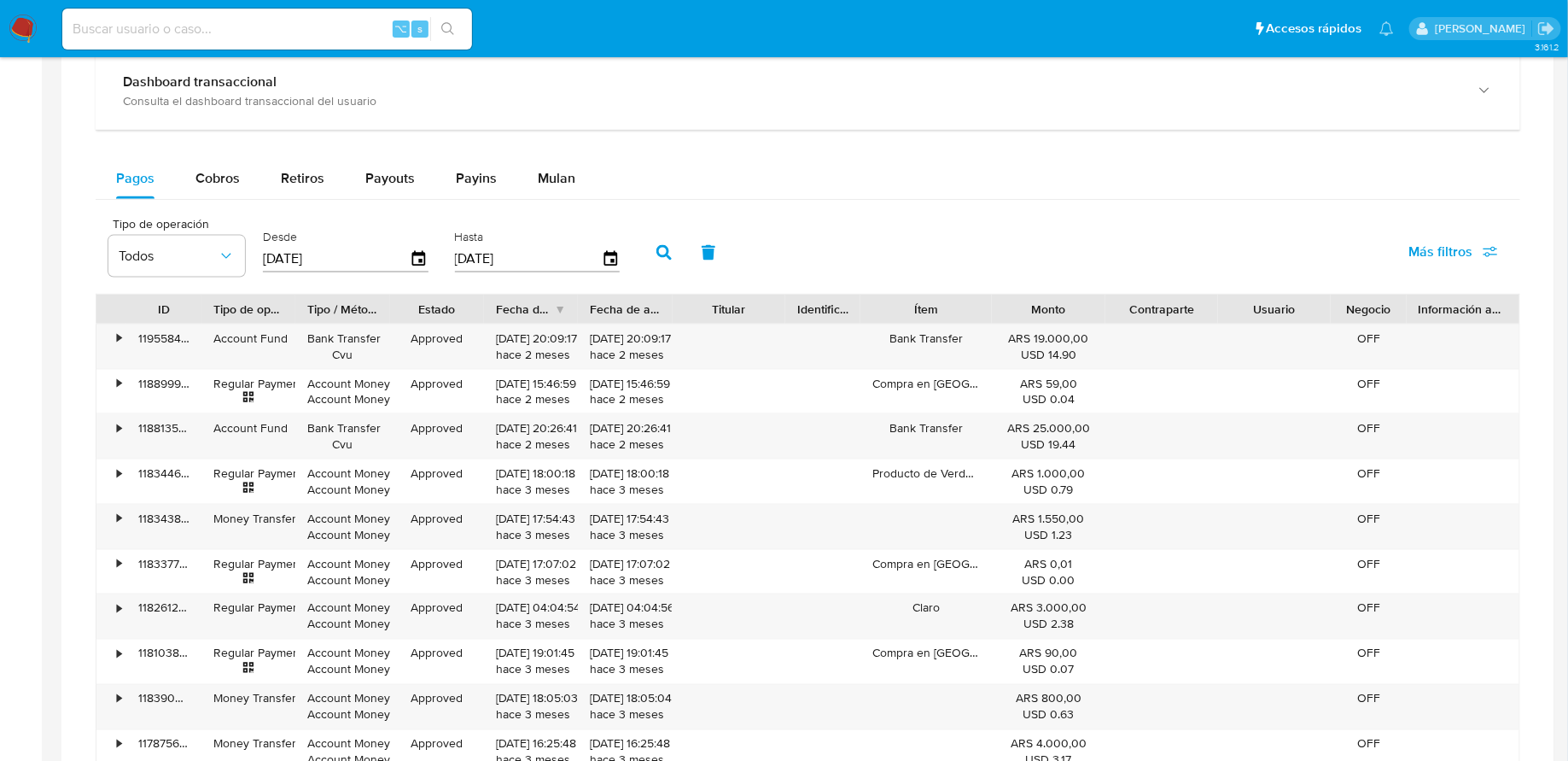
scroll to position [860, 0]
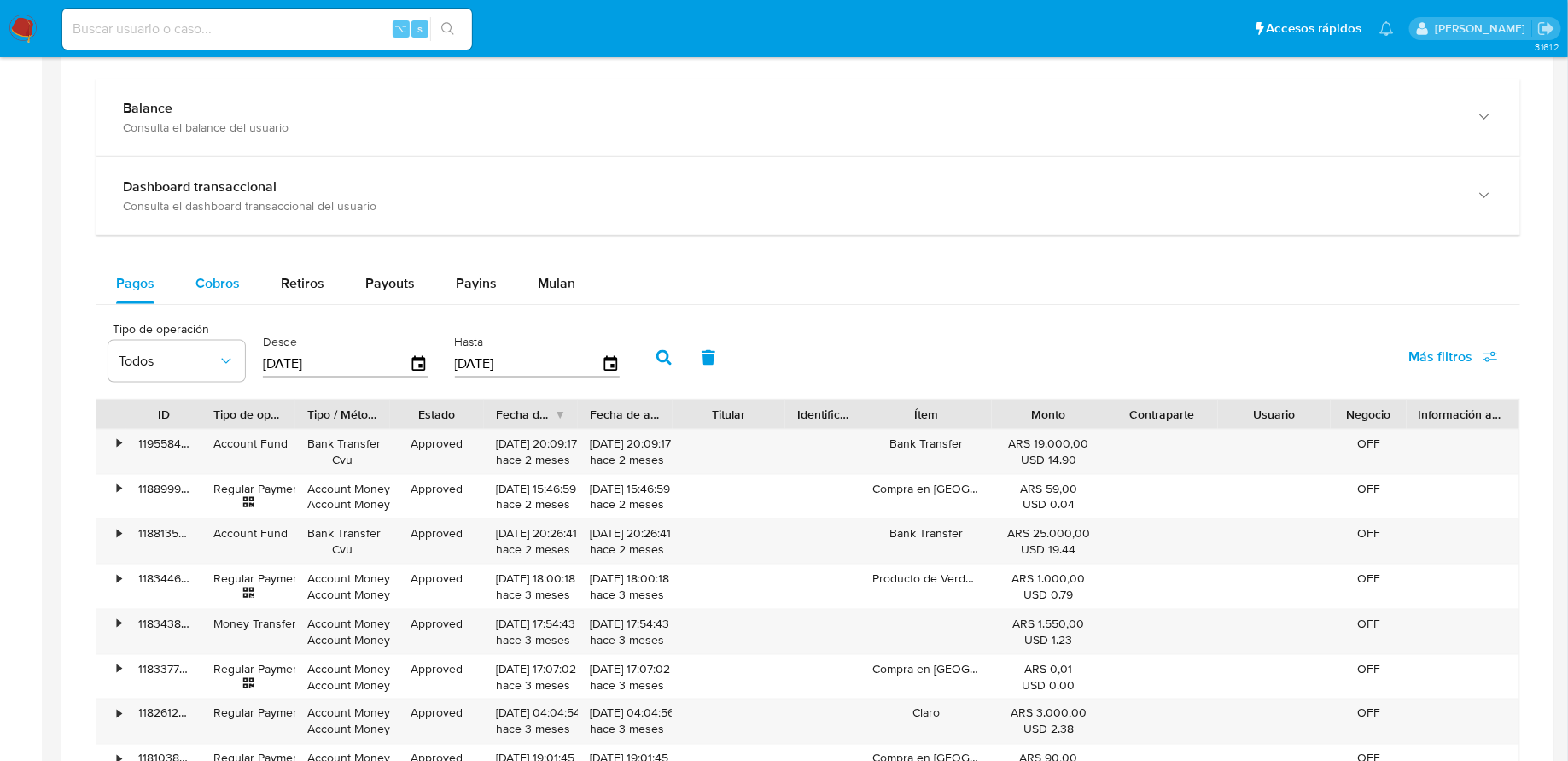
click at [229, 284] on span "Cobros" at bounding box center [217, 283] width 45 height 19
select select "10"
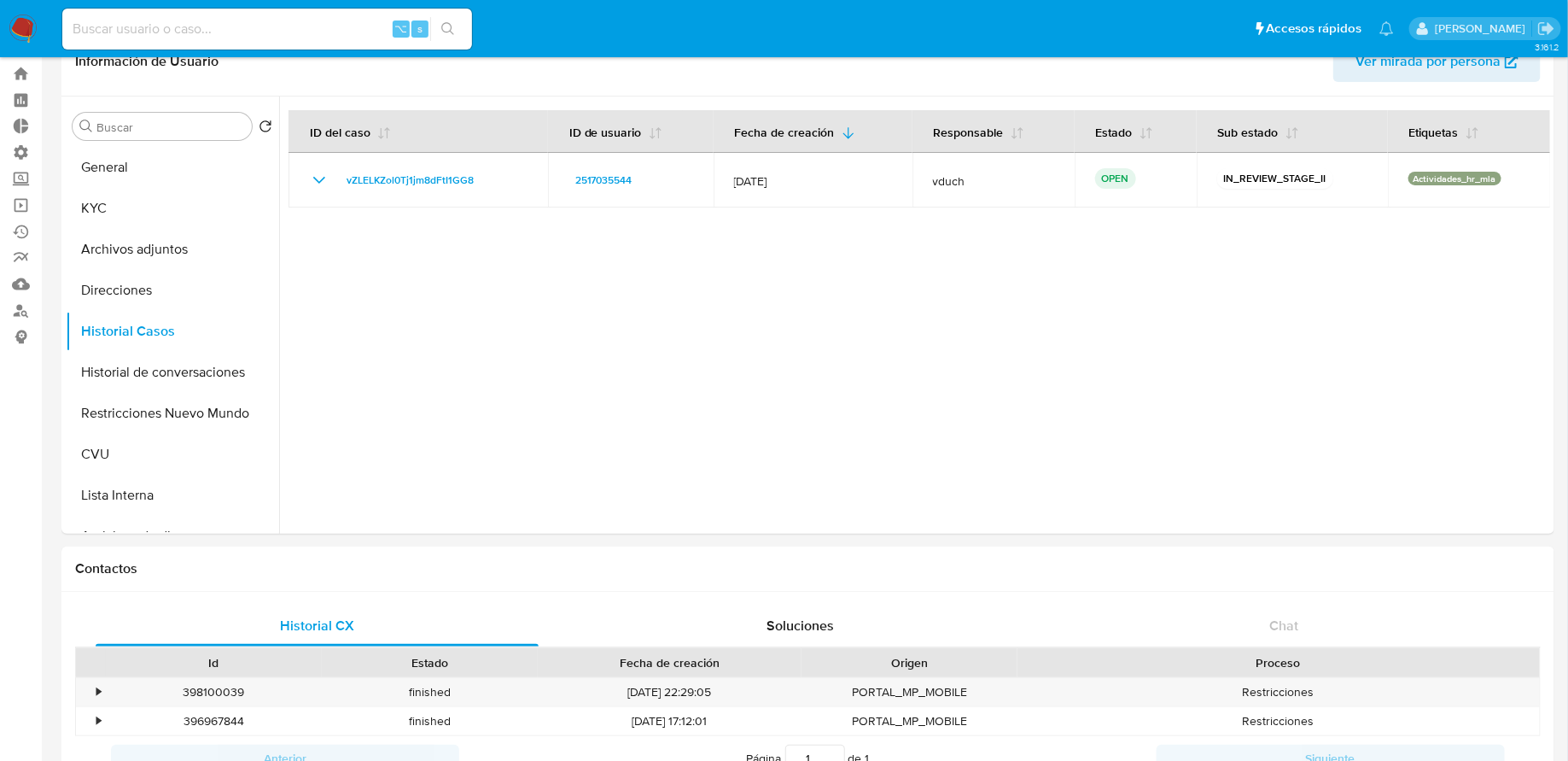
scroll to position [0, 0]
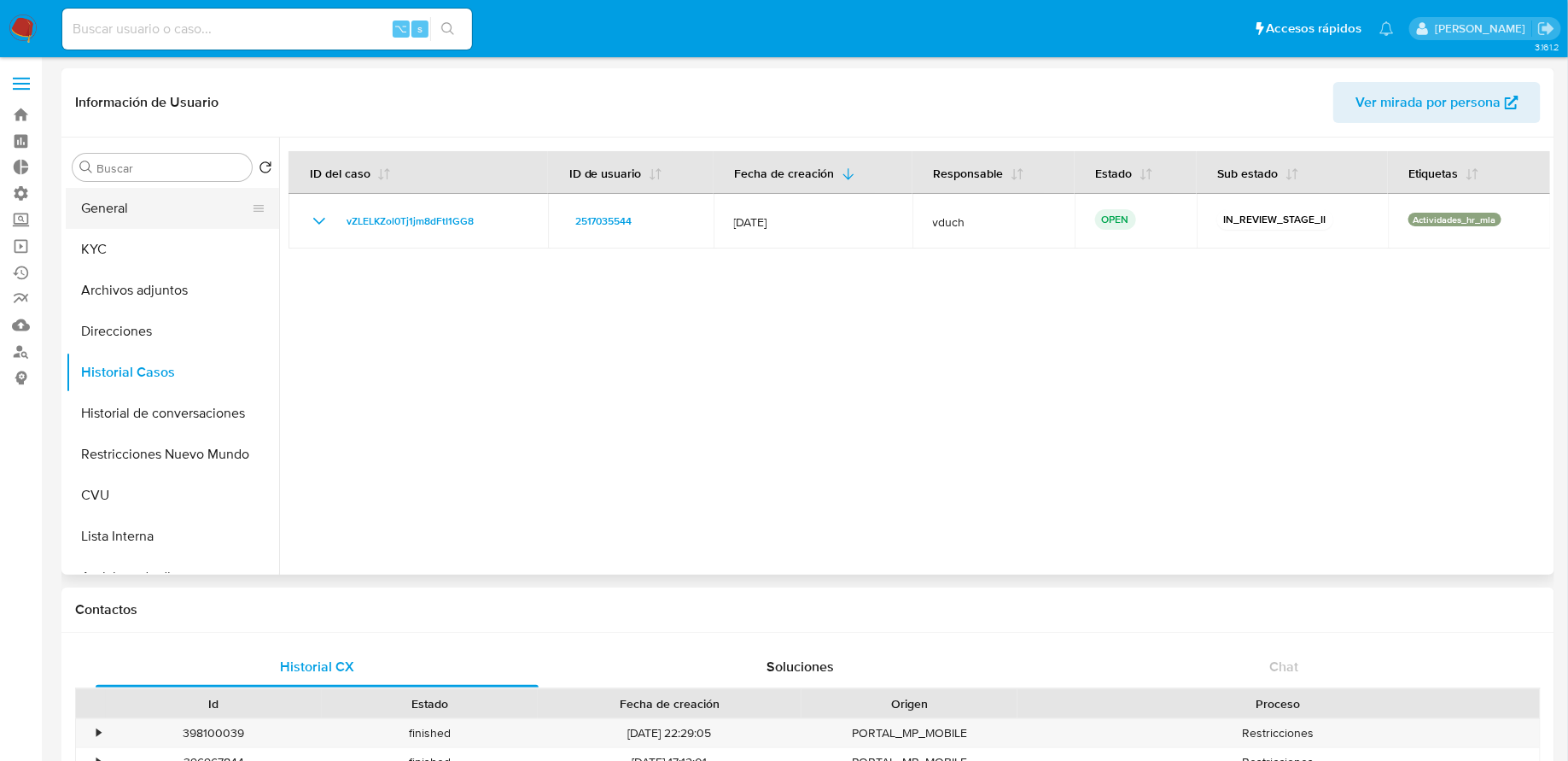
click at [194, 208] on button "General" at bounding box center [165, 208] width 200 height 41
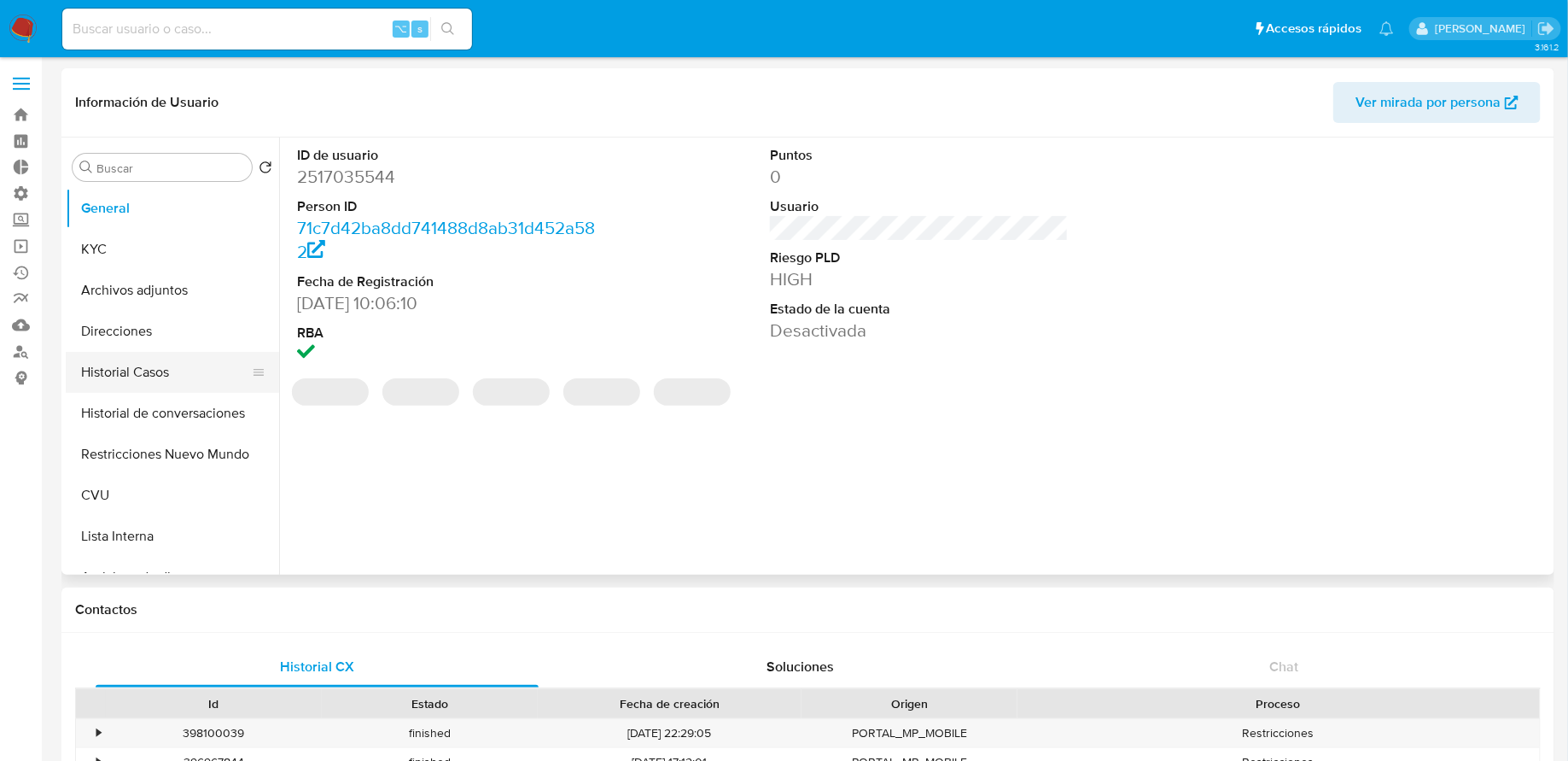
click at [167, 373] on button "Historial Casos" at bounding box center [165, 372] width 200 height 41
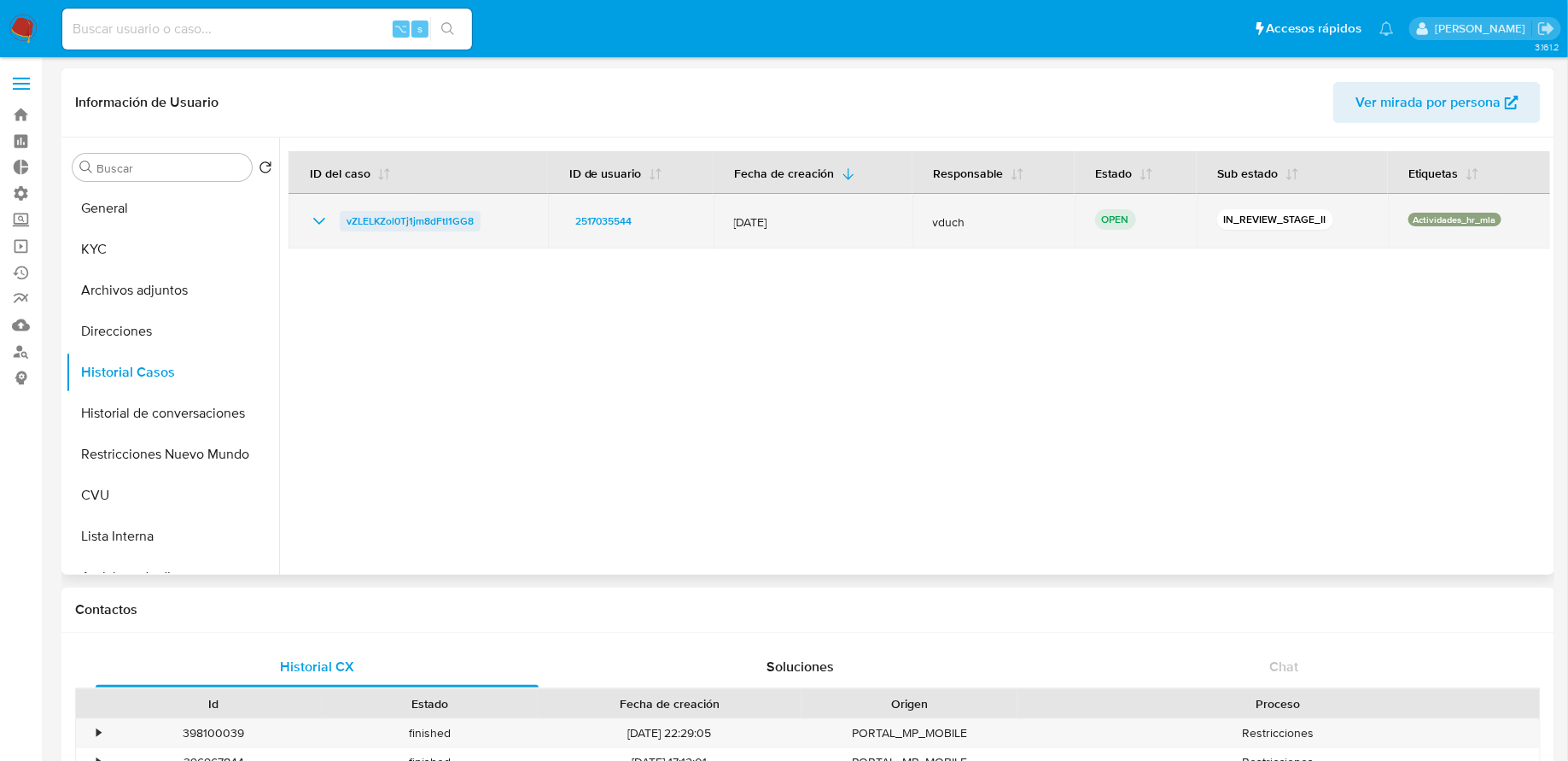
click at [378, 217] on span "vZLELKZol0Tj1jm8dFtI1GG8" at bounding box center [410, 221] width 127 height 20
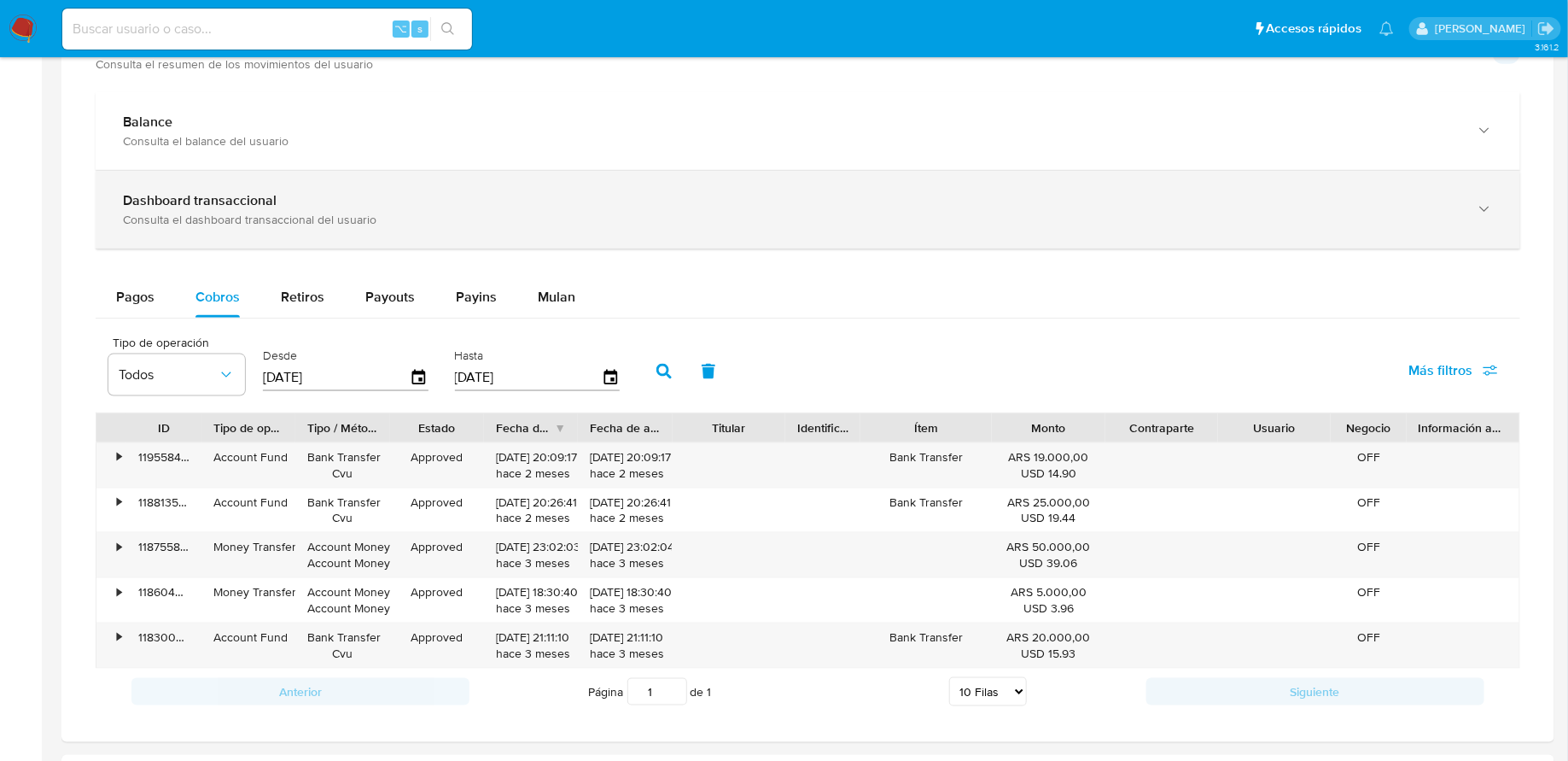
scroll to position [910, 0]
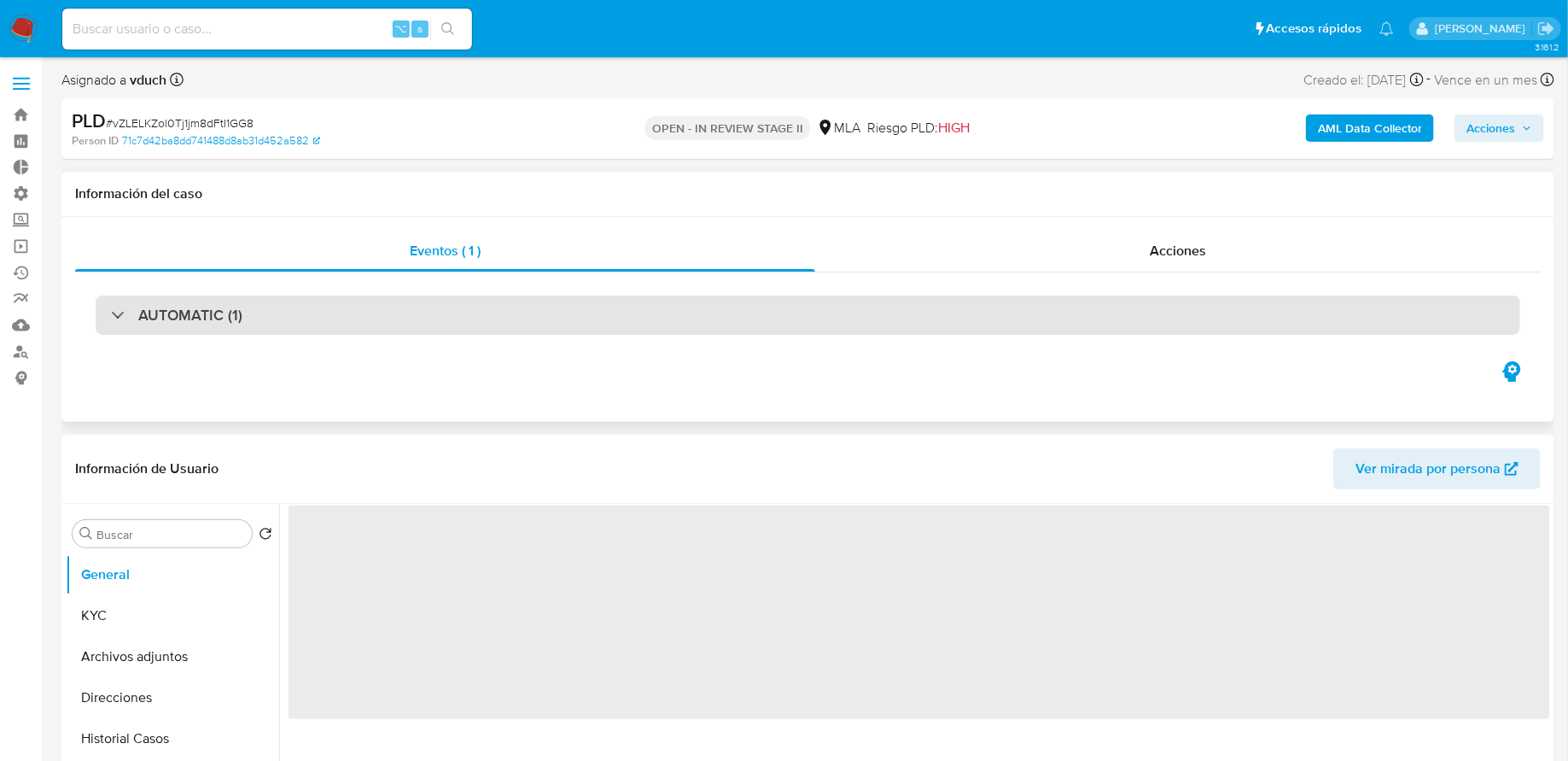
select select "10"
click at [488, 312] on div "AUTOMATIC (1)" at bounding box center [807, 314] width 1424 height 39
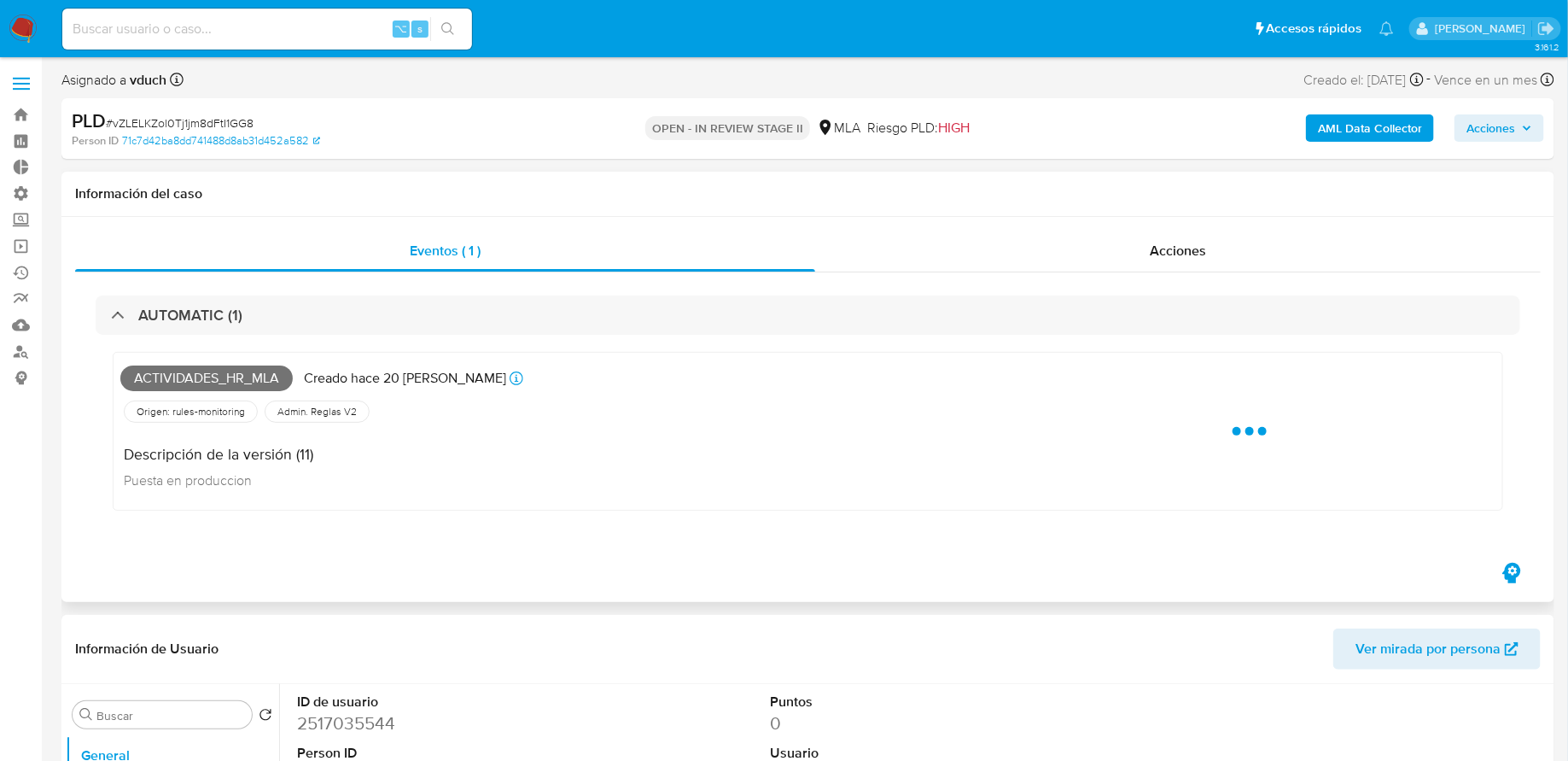
click at [460, 479] on div "Descripción de la versión (11) Puesta en produccion" at bounding box center [561, 465] width 883 height 77
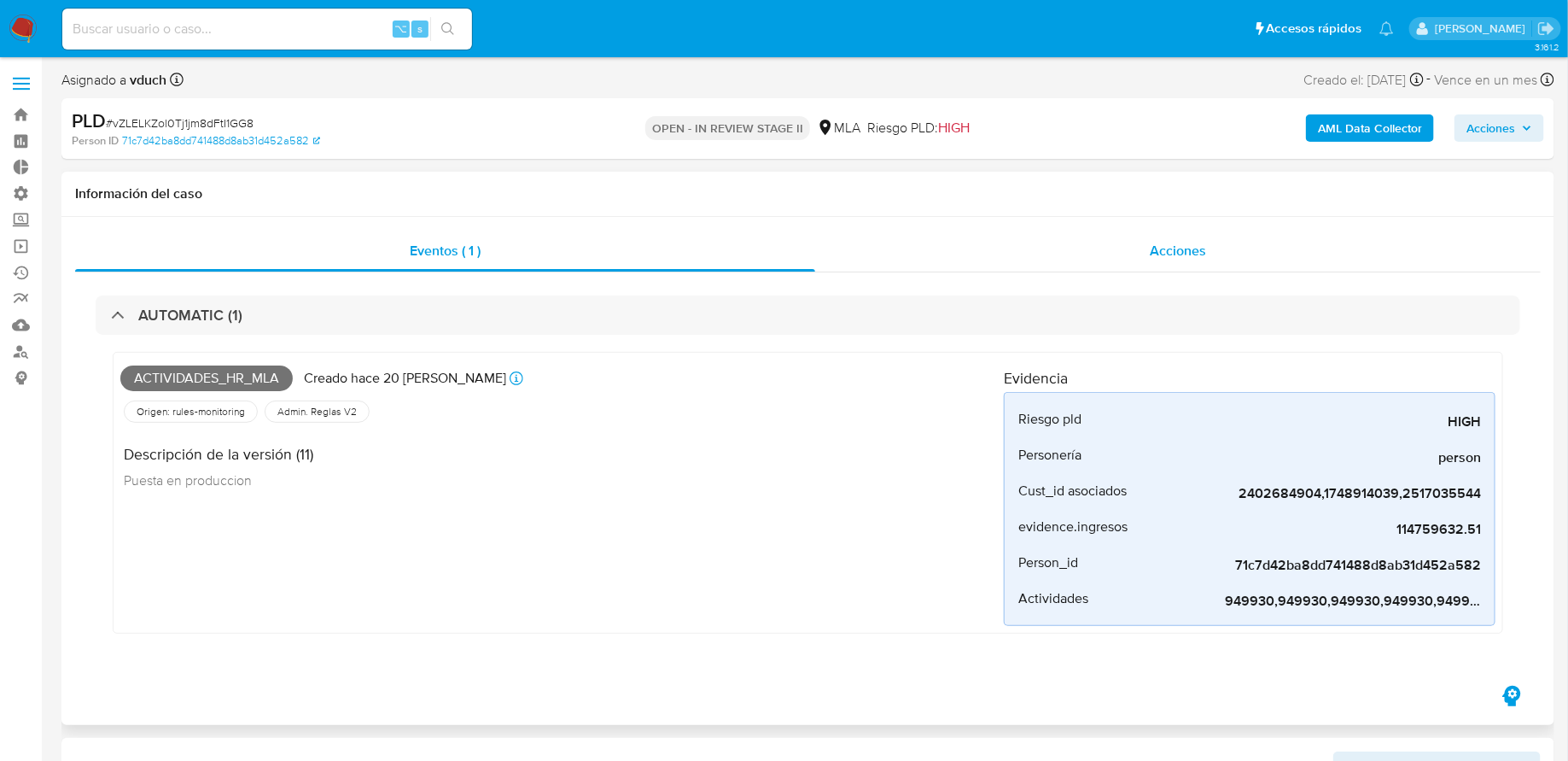
click at [939, 260] on div "Acciones" at bounding box center [1178, 250] width 726 height 41
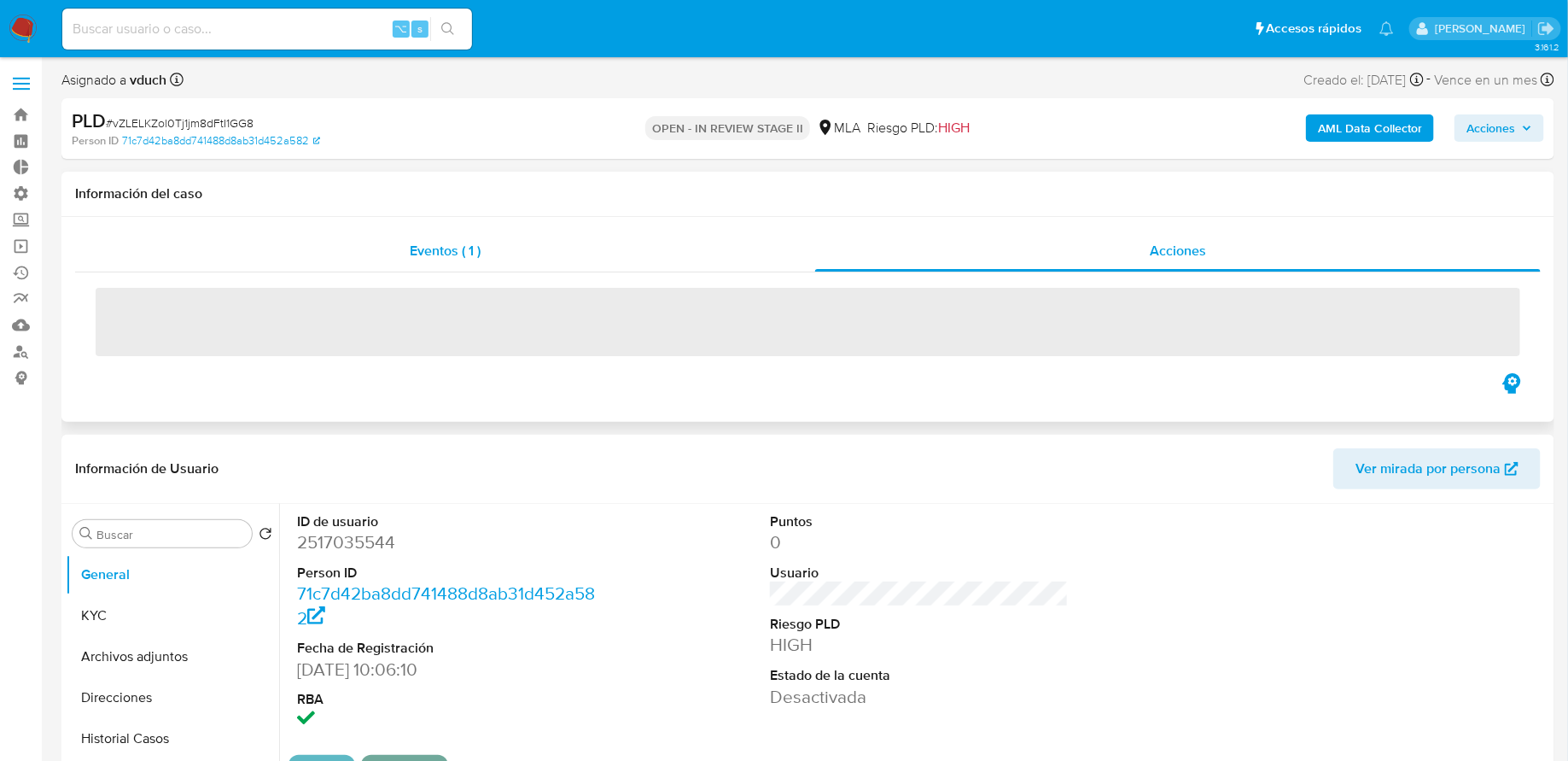
click at [711, 270] on div "Eventos ( 1 )" at bounding box center [445, 250] width 740 height 41
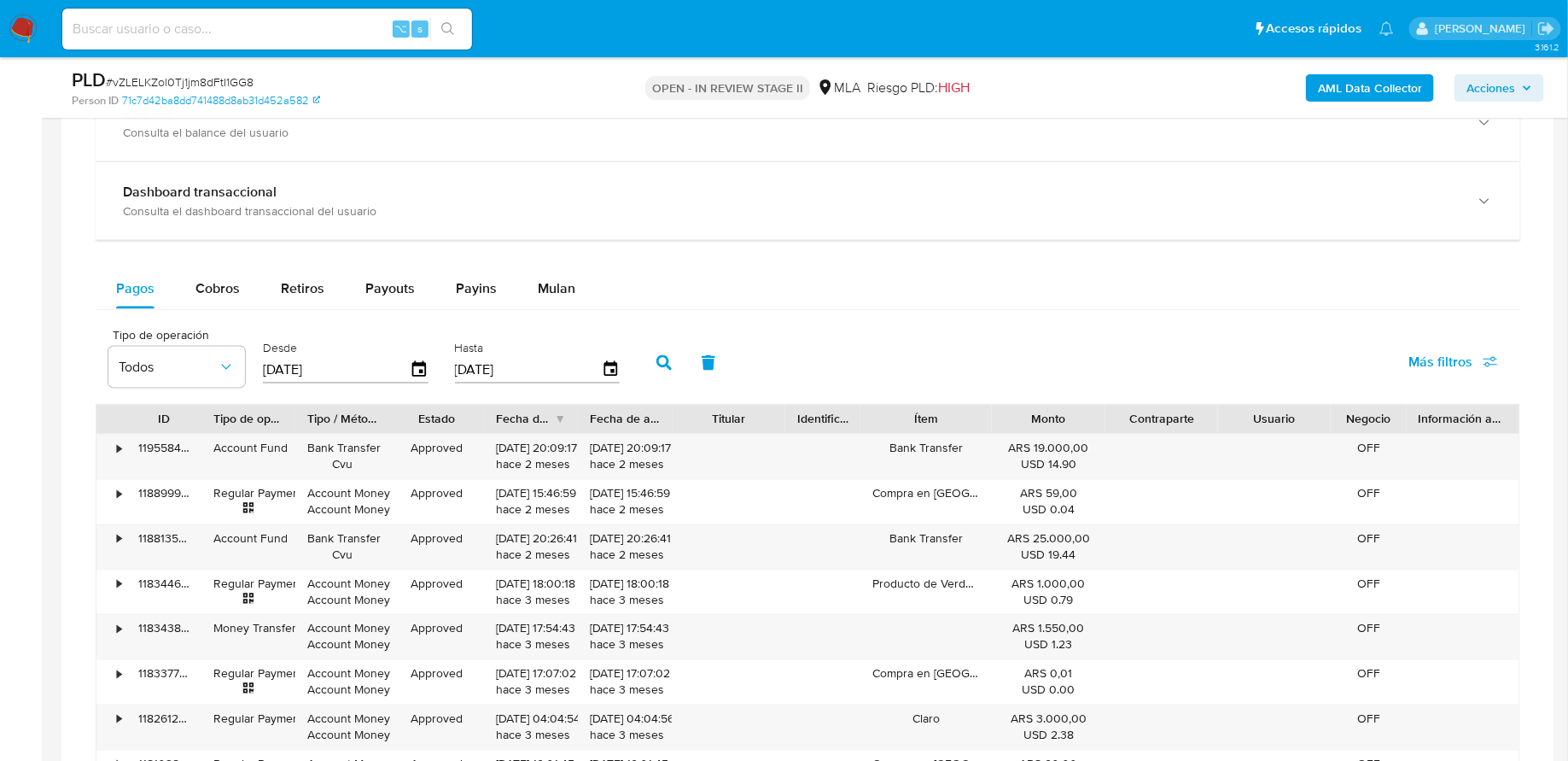
scroll to position [1134, 0]
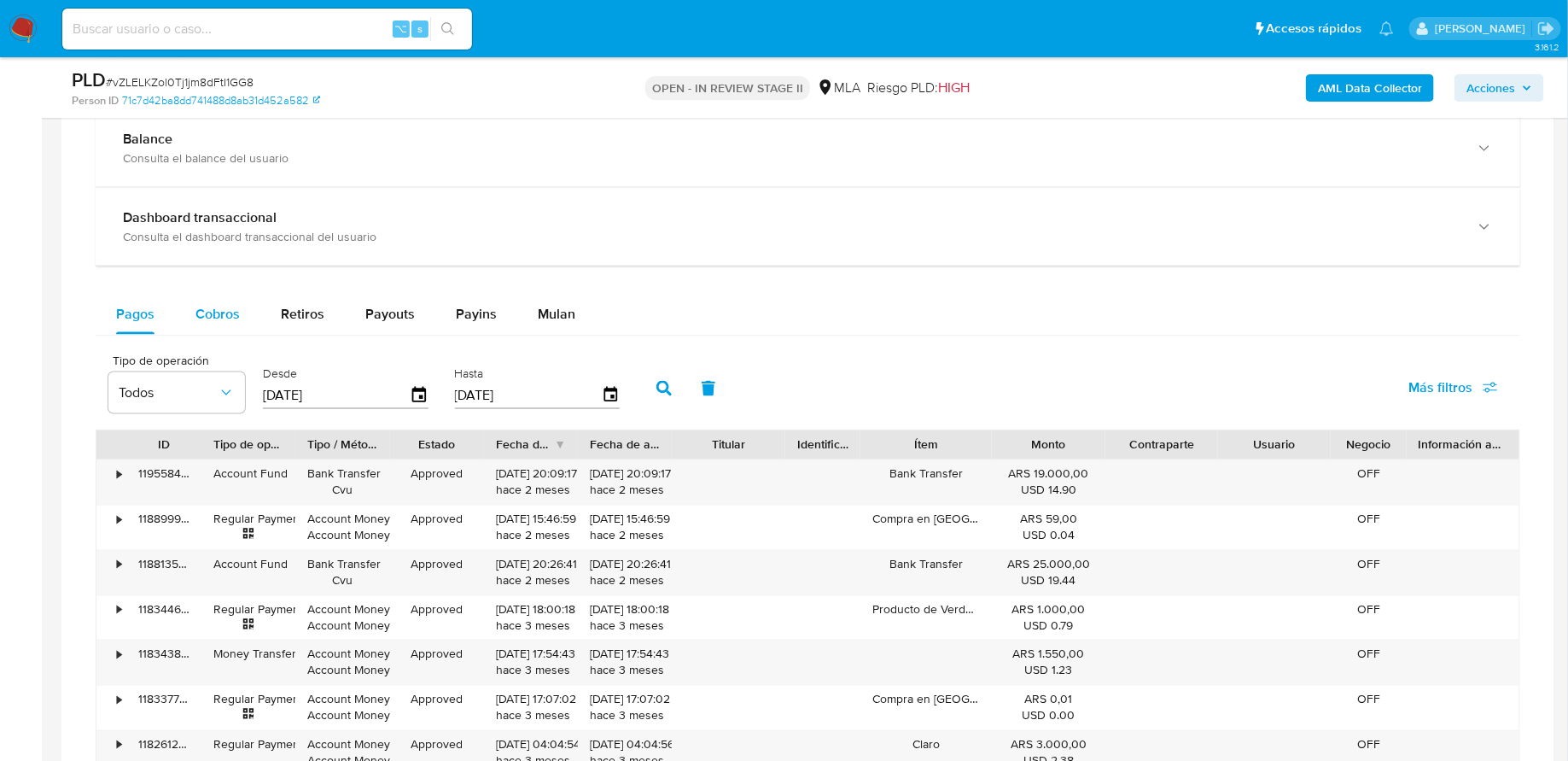
click at [209, 306] on span "Cobros" at bounding box center [217, 314] width 45 height 19
select select "10"
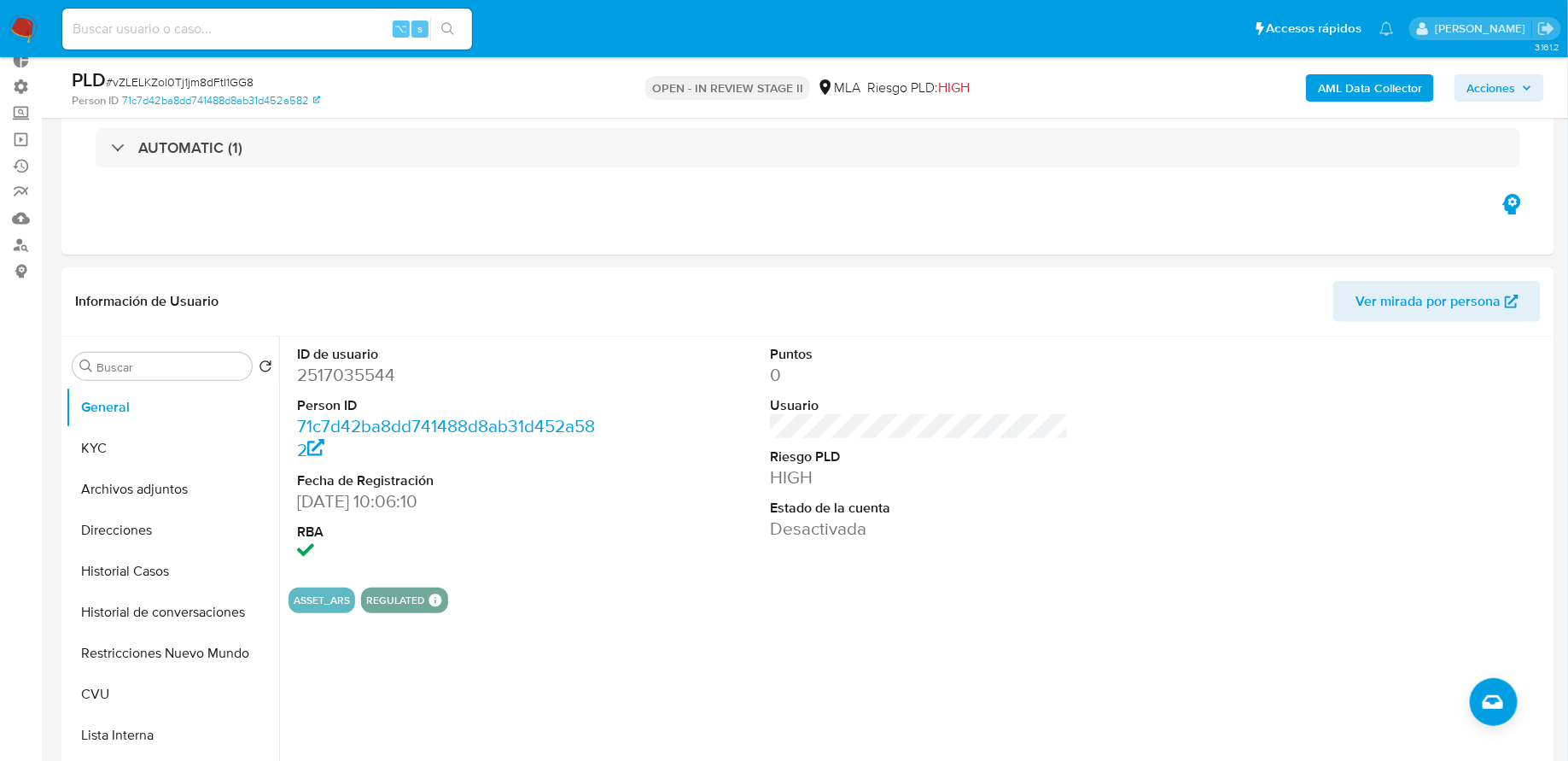
scroll to position [0, 0]
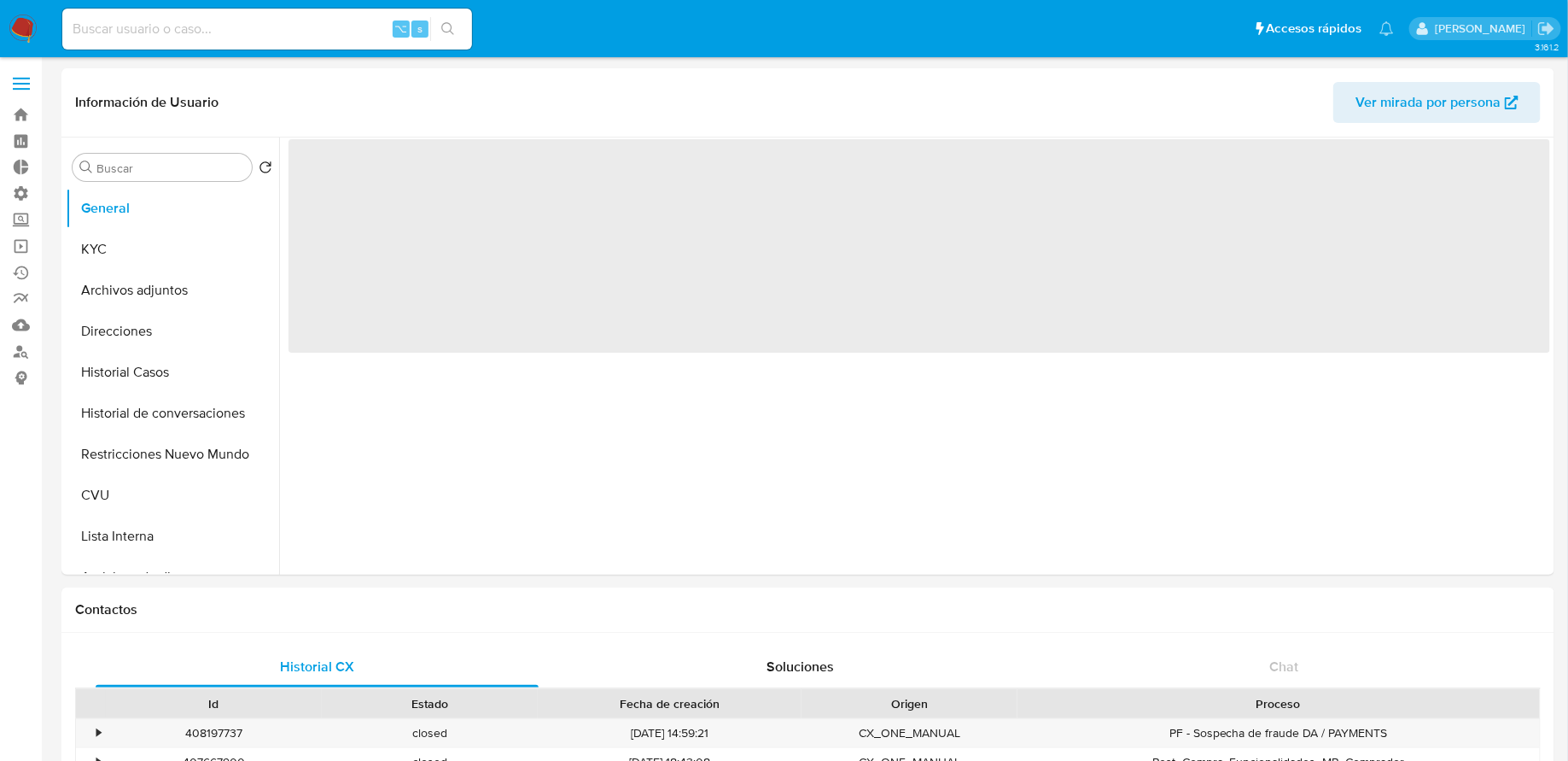
select select "10"
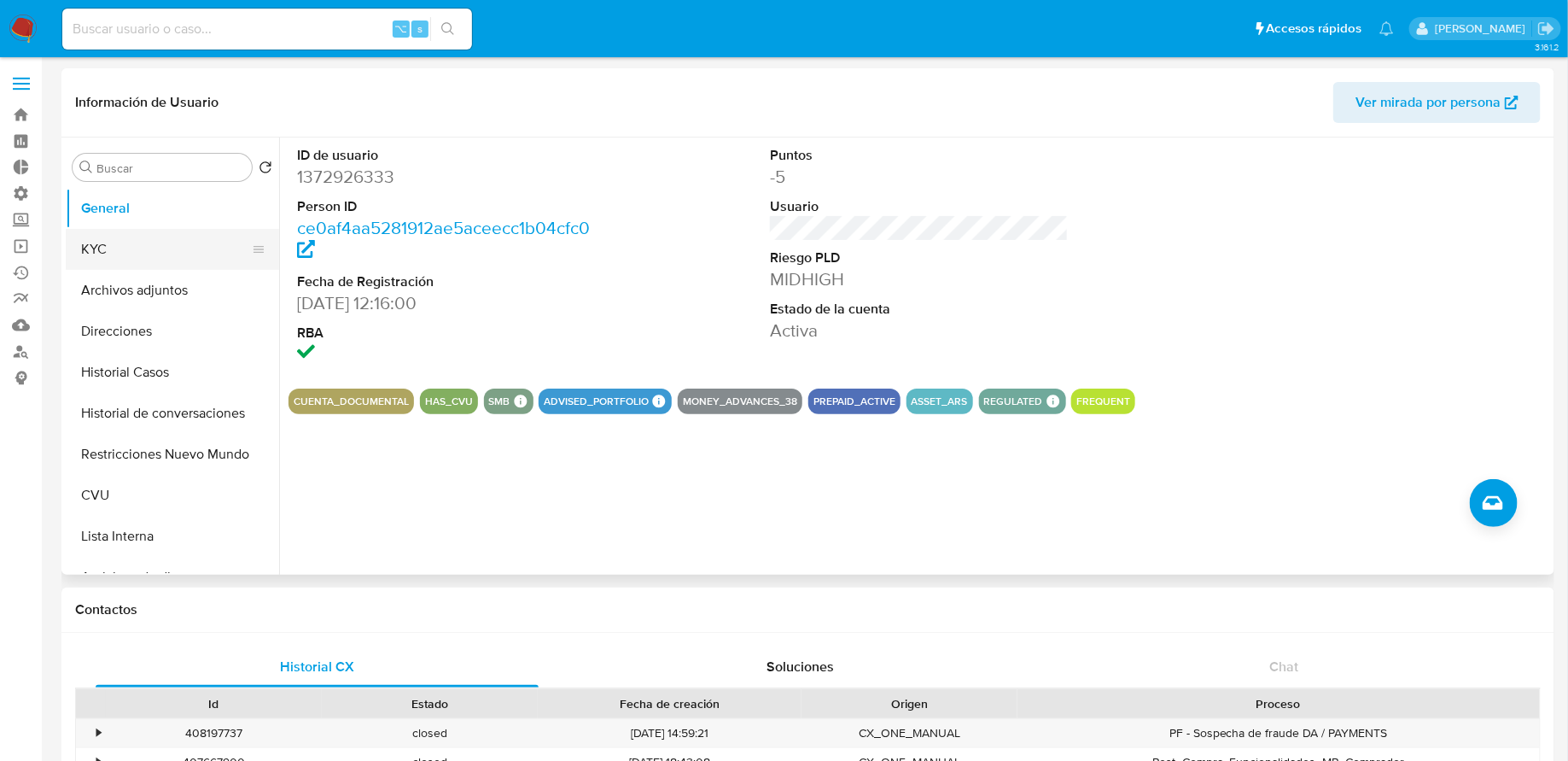
click at [185, 239] on button "KYC" at bounding box center [165, 249] width 200 height 41
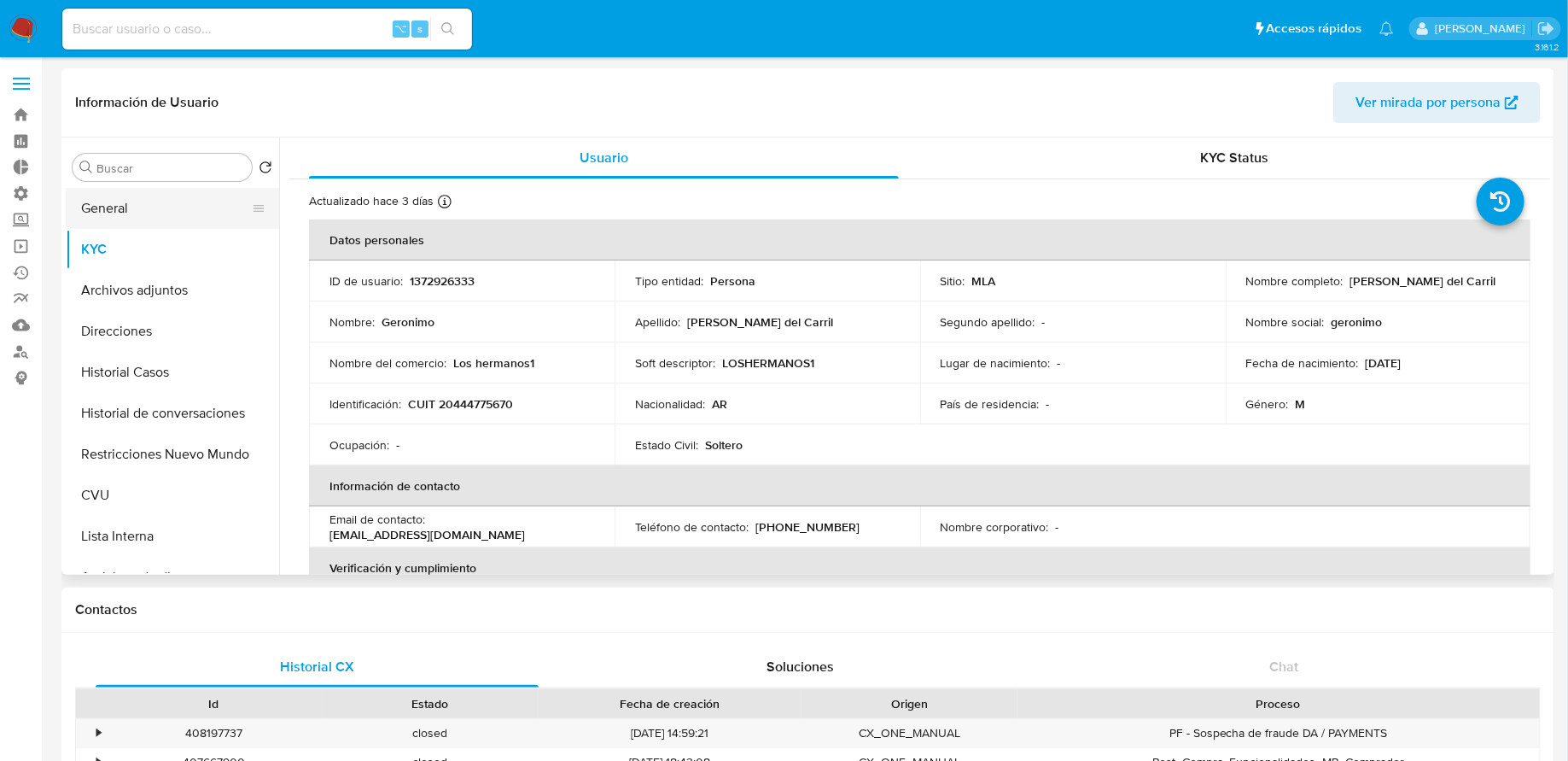
click at [131, 202] on button "General" at bounding box center [165, 208] width 200 height 41
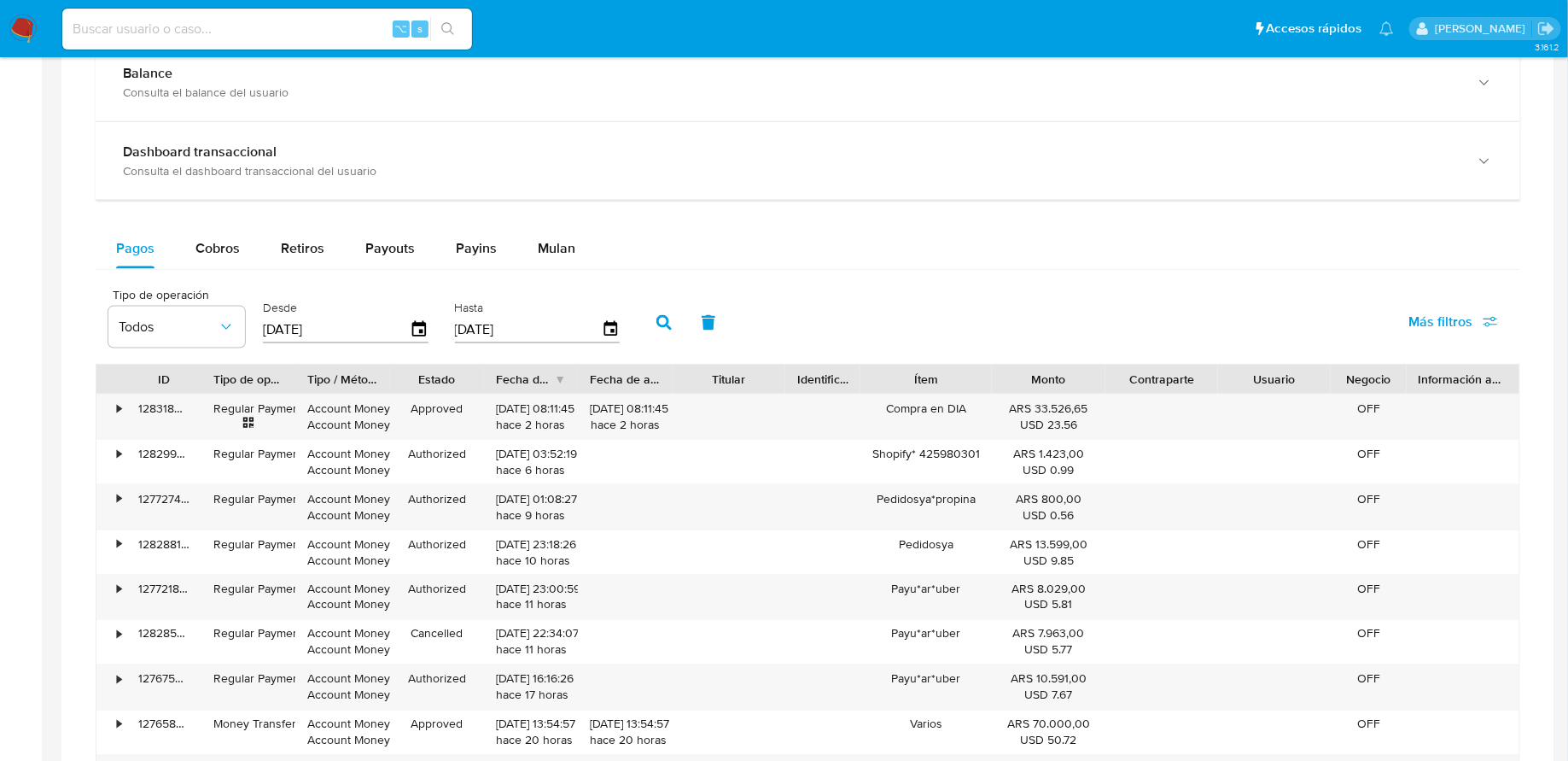
scroll to position [956, 0]
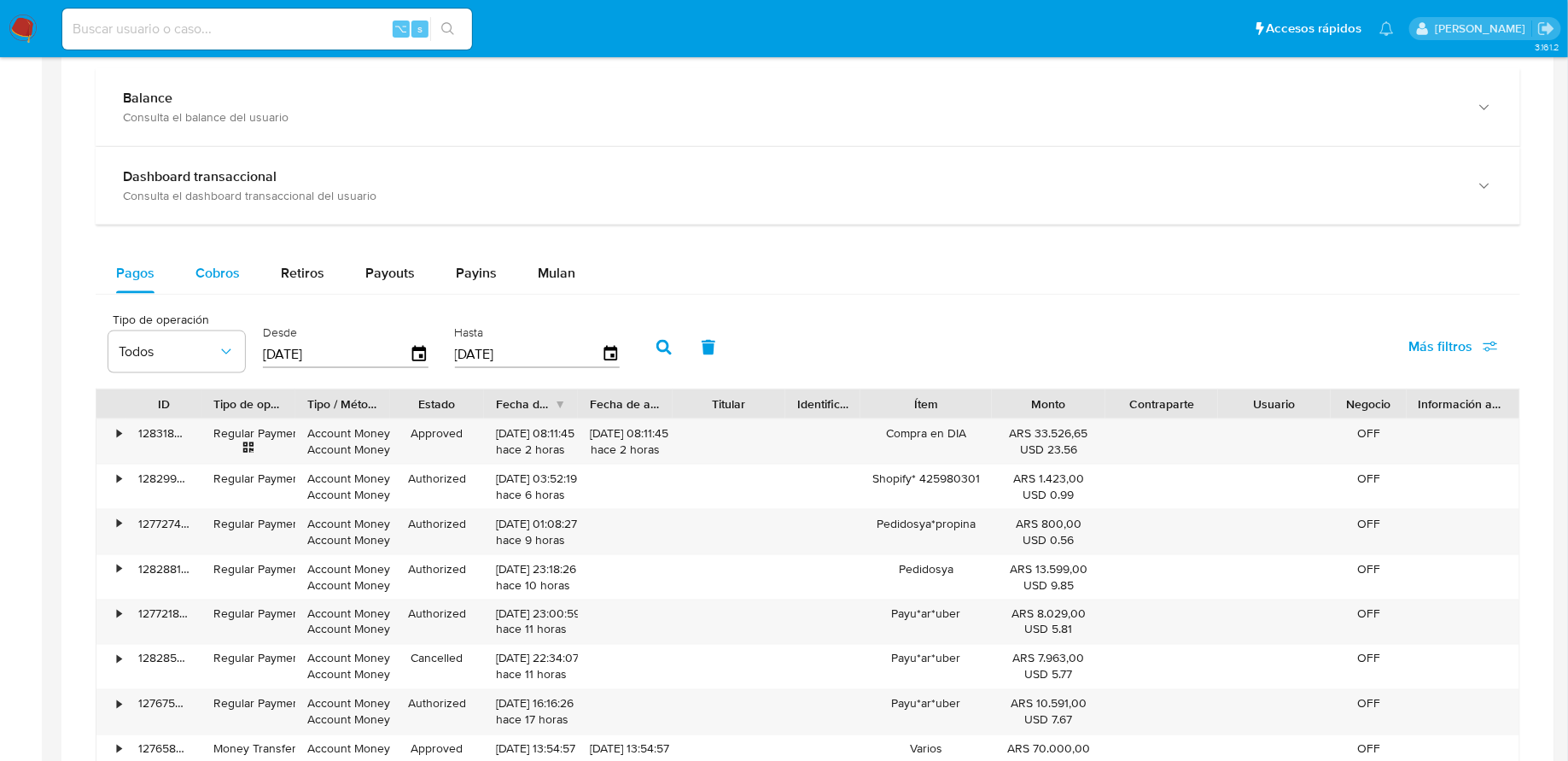
click at [229, 271] on span "Cobros" at bounding box center [217, 272] width 45 height 19
select select "10"
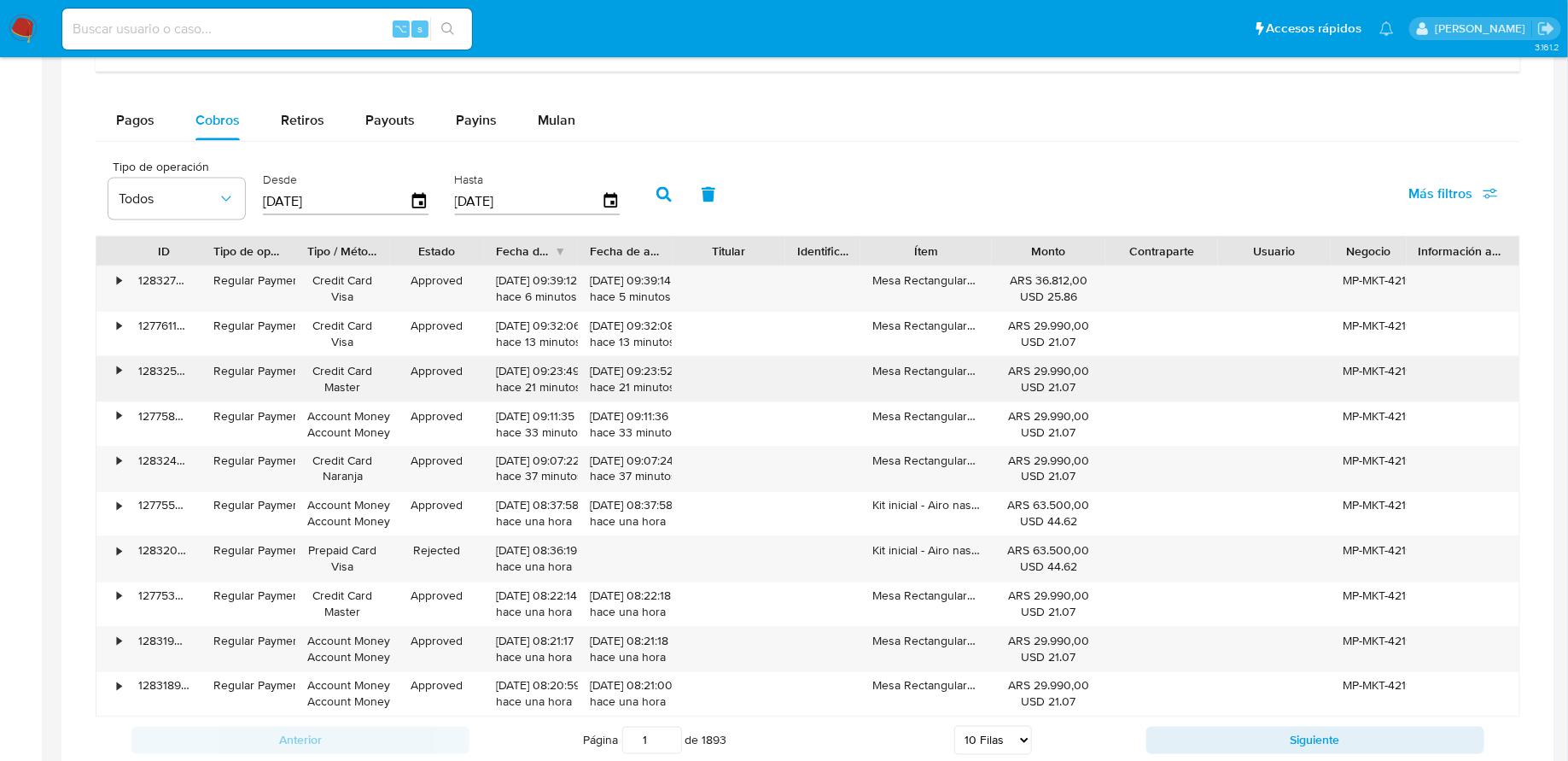
scroll to position [1171, 0]
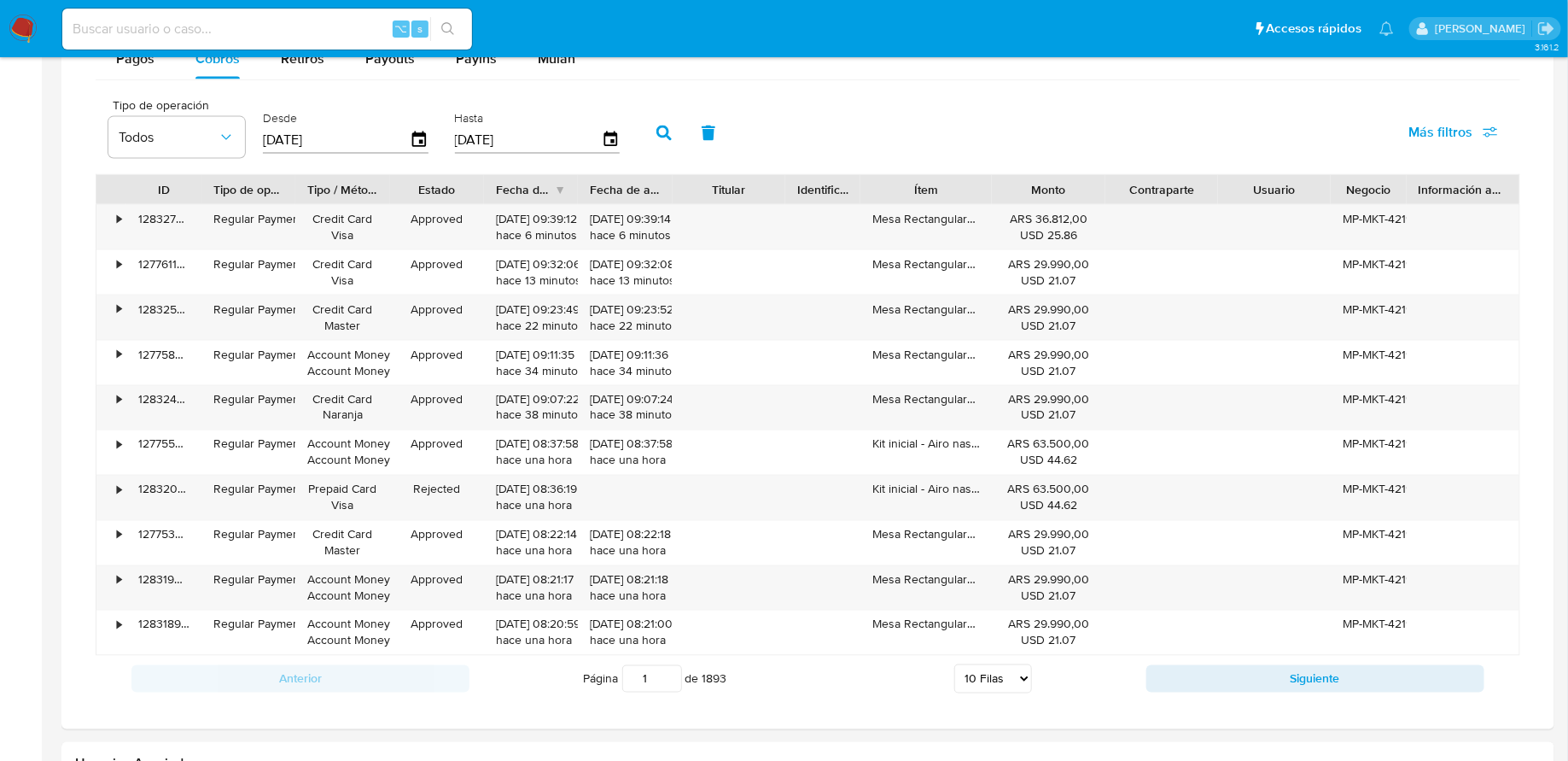
click at [978, 175] on div at bounding box center [991, 189] width 31 height 29
click at [1208, 680] on button "Siguiente" at bounding box center [1316, 679] width 338 height 27
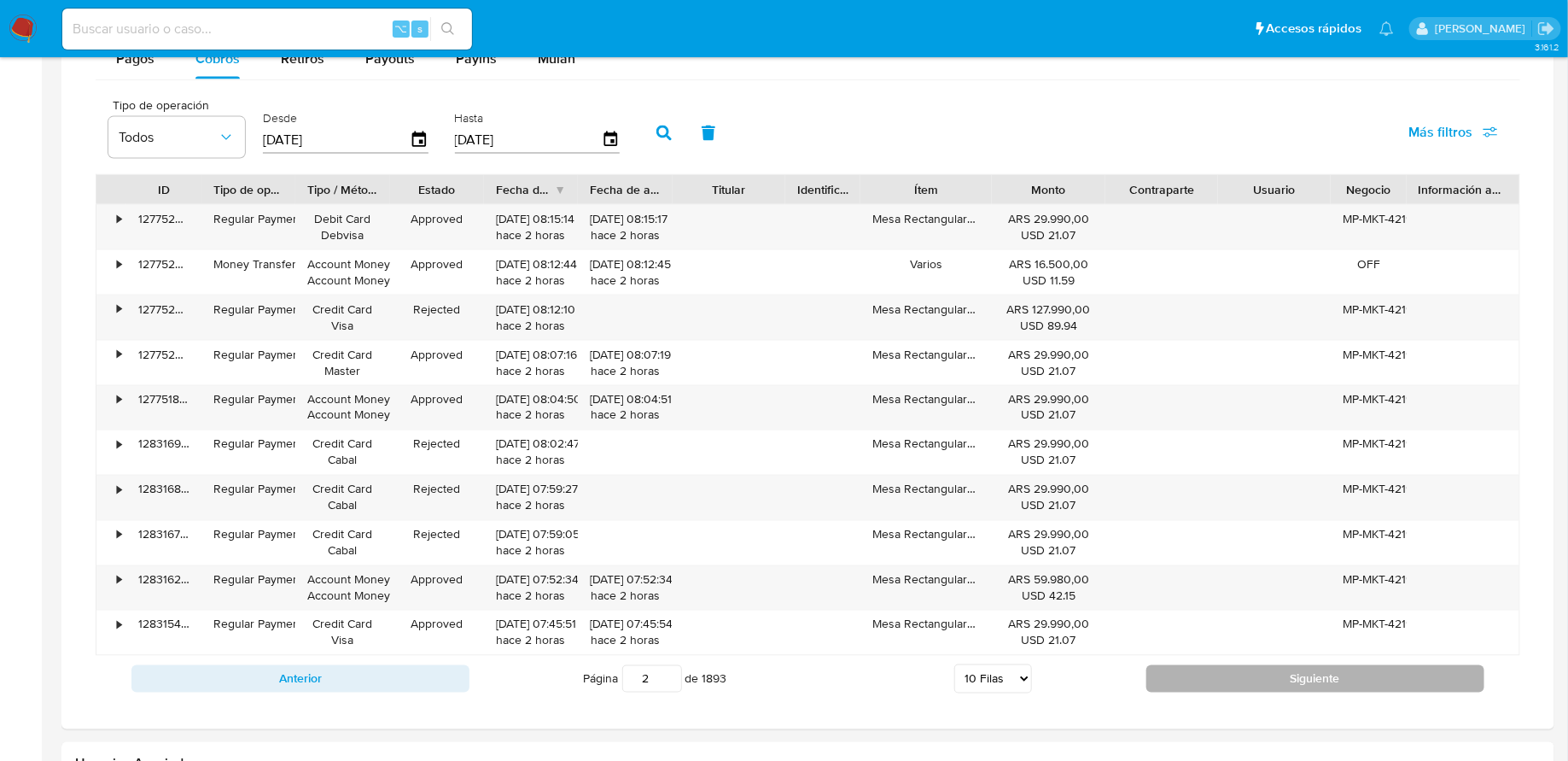
click at [1208, 680] on button "Siguiente" at bounding box center [1316, 679] width 338 height 27
type input "3"
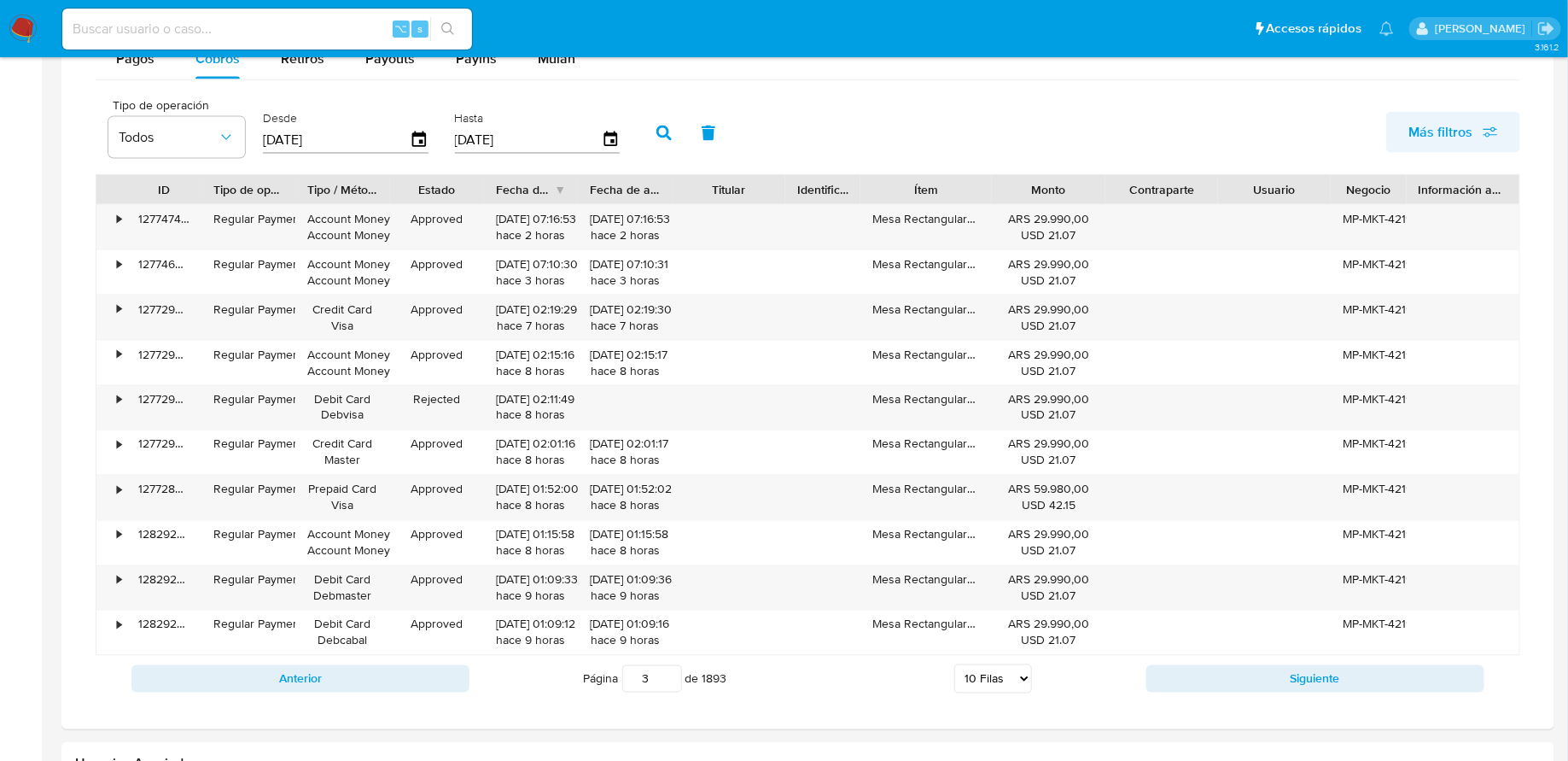
click at [1421, 123] on span "Más filtros" at bounding box center [1440, 132] width 64 height 41
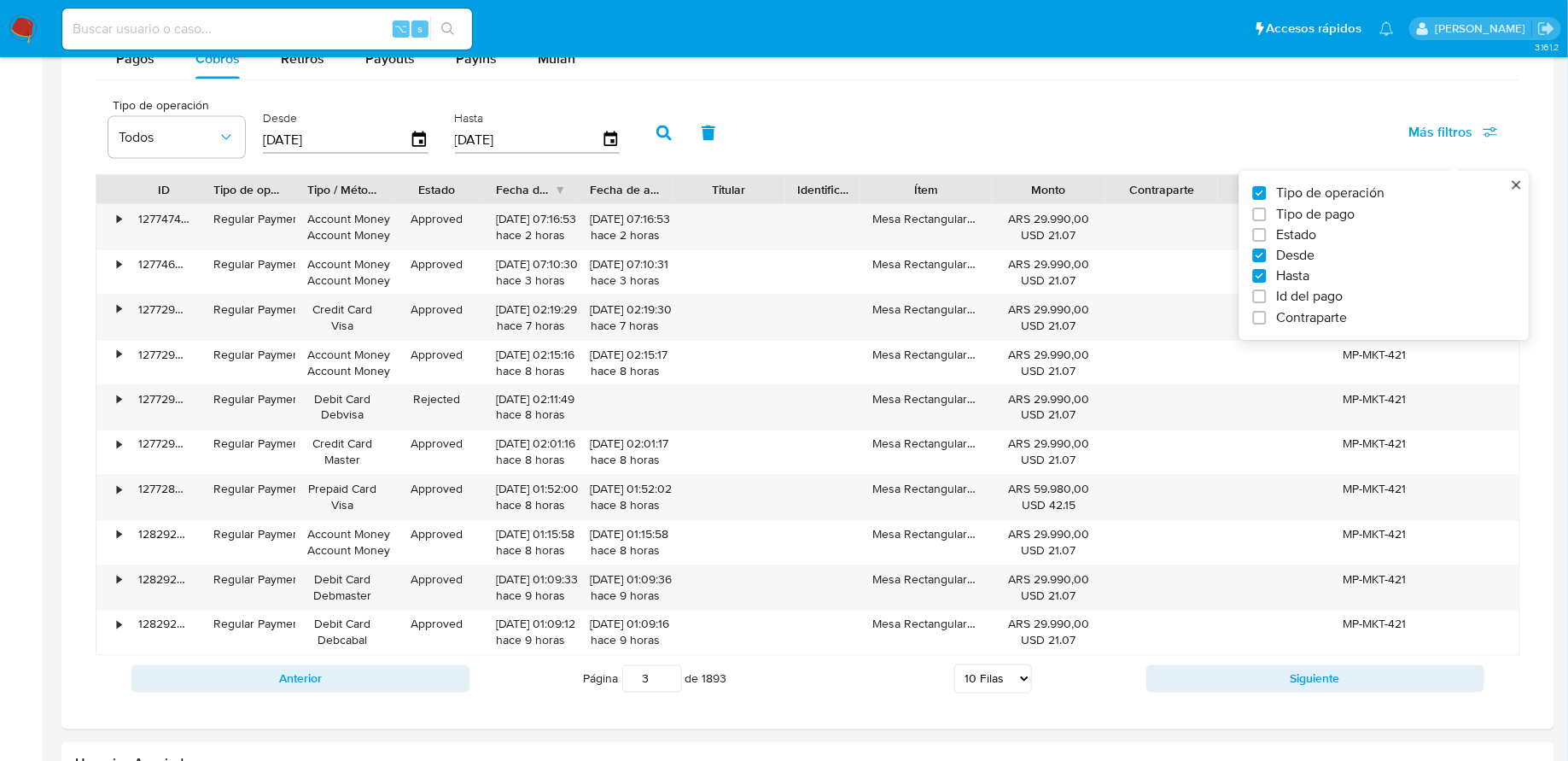
click at [1312, 228] on span "Estado" at bounding box center [1297, 235] width 40 height 18
click at [1267, 228] on input "Estado" at bounding box center [1260, 235] width 14 height 14
checkbox input "true"
type input "[DATE]"
click at [359, 137] on span "Todos" at bounding box center [318, 137] width 99 height 18
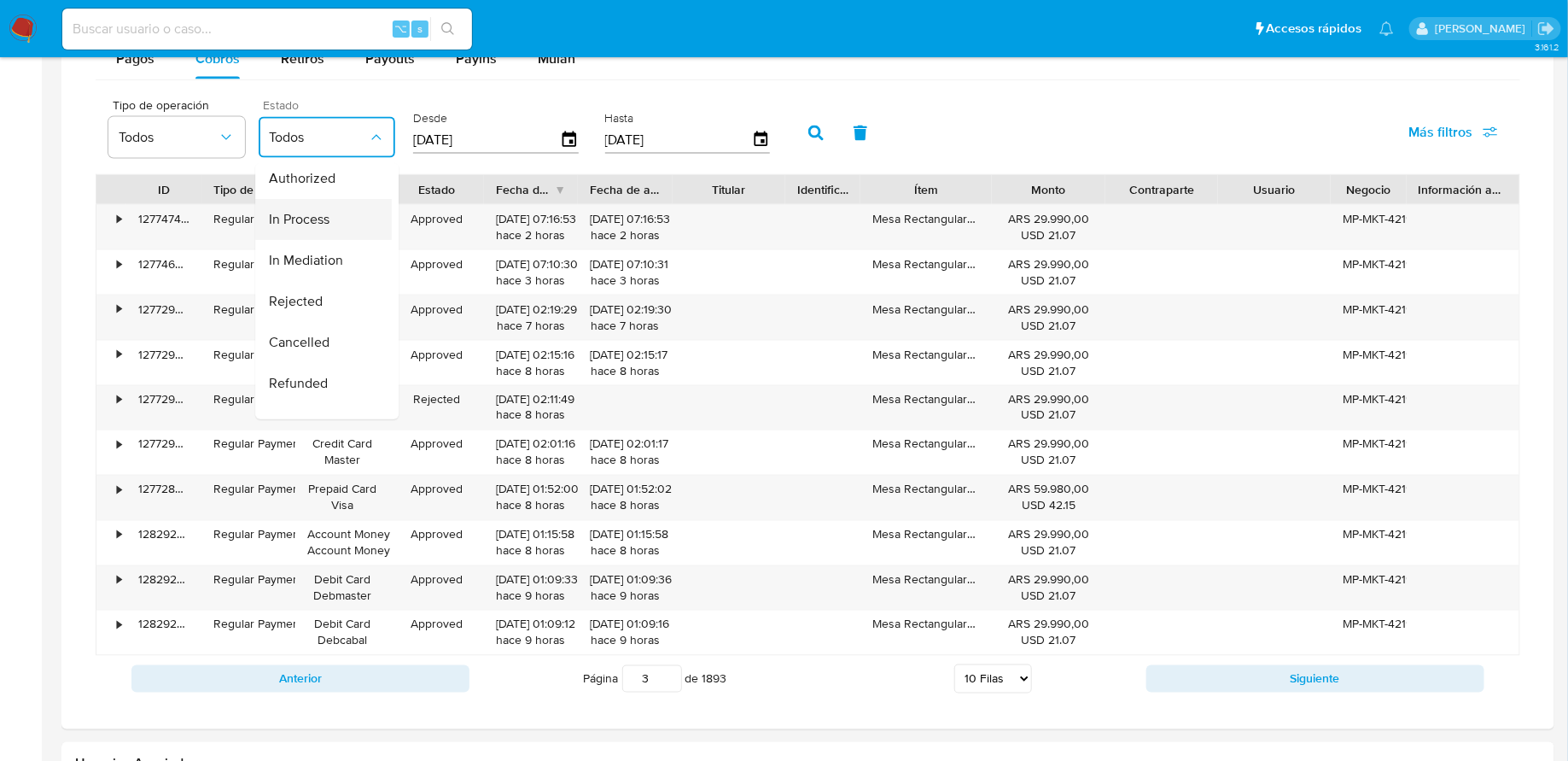
scroll to position [154, 0]
click at [334, 360] on div "Refunded" at bounding box center [318, 357] width 99 height 41
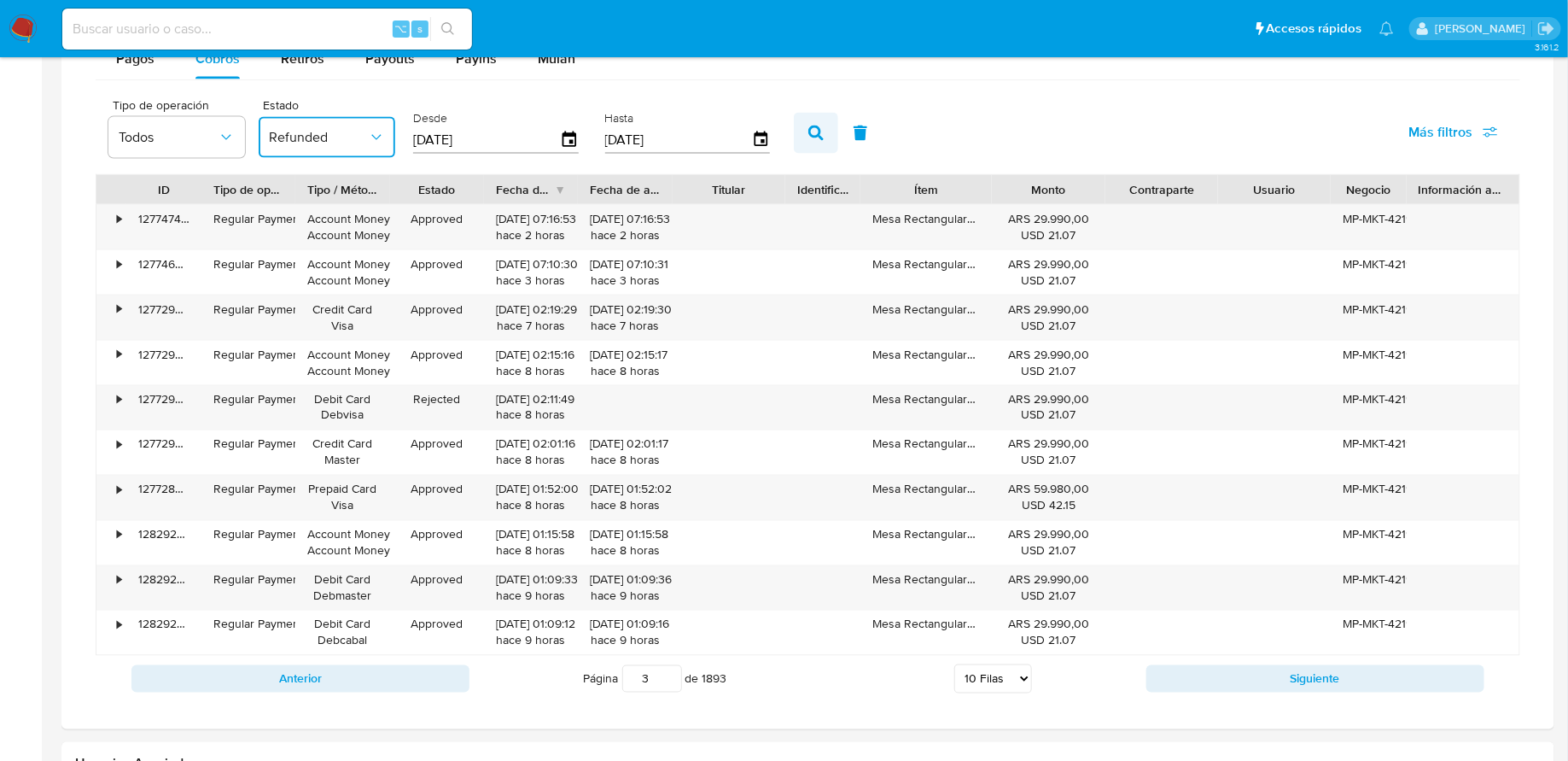
click at [808, 125] on icon "button" at bounding box center [816, 133] width 16 height 16
click at [383, 129] on icon "button" at bounding box center [376, 137] width 18 height 18
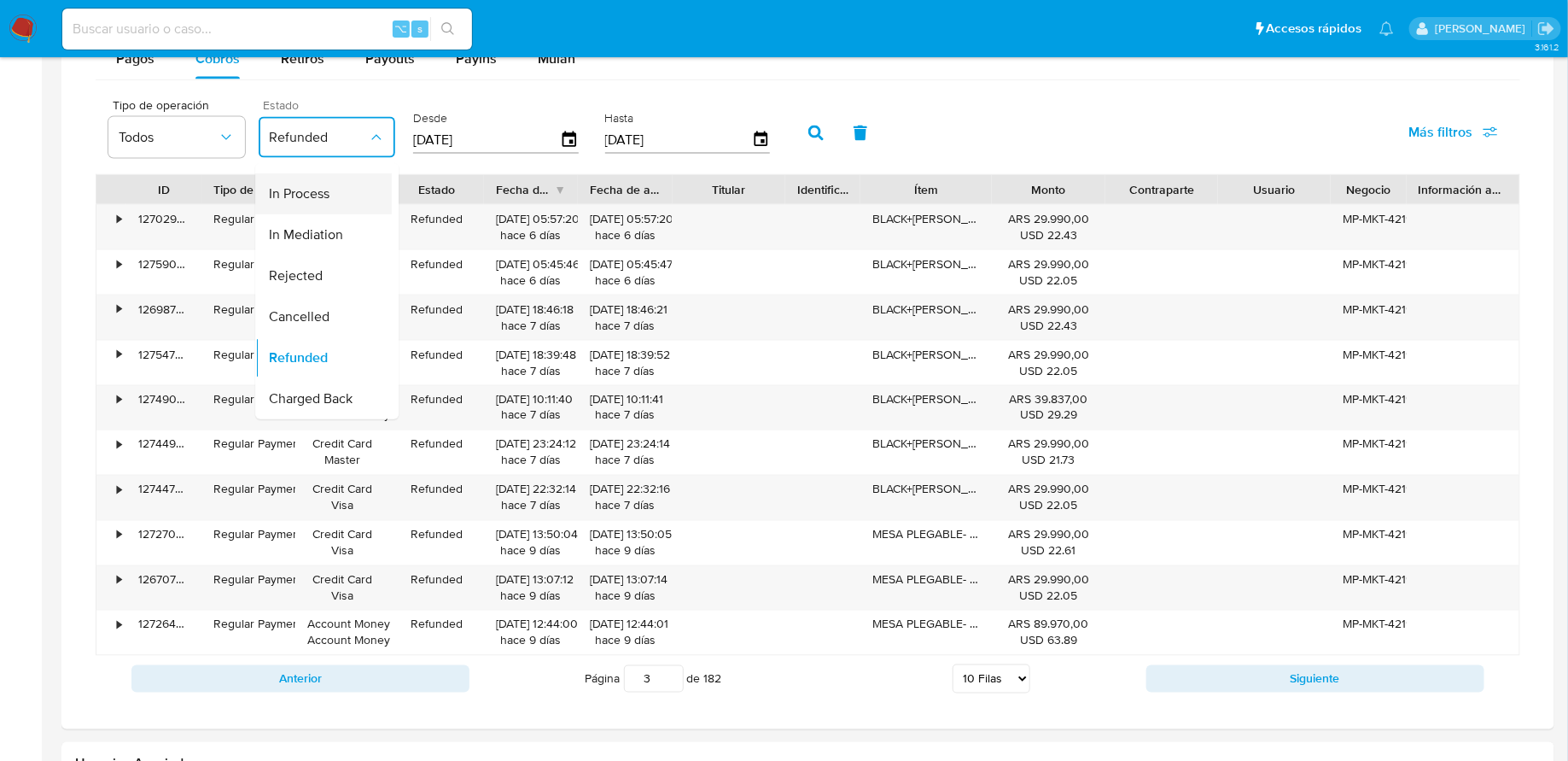
scroll to position [0, 0]
click at [326, 258] on span "Approved" at bounding box center [298, 265] width 59 height 18
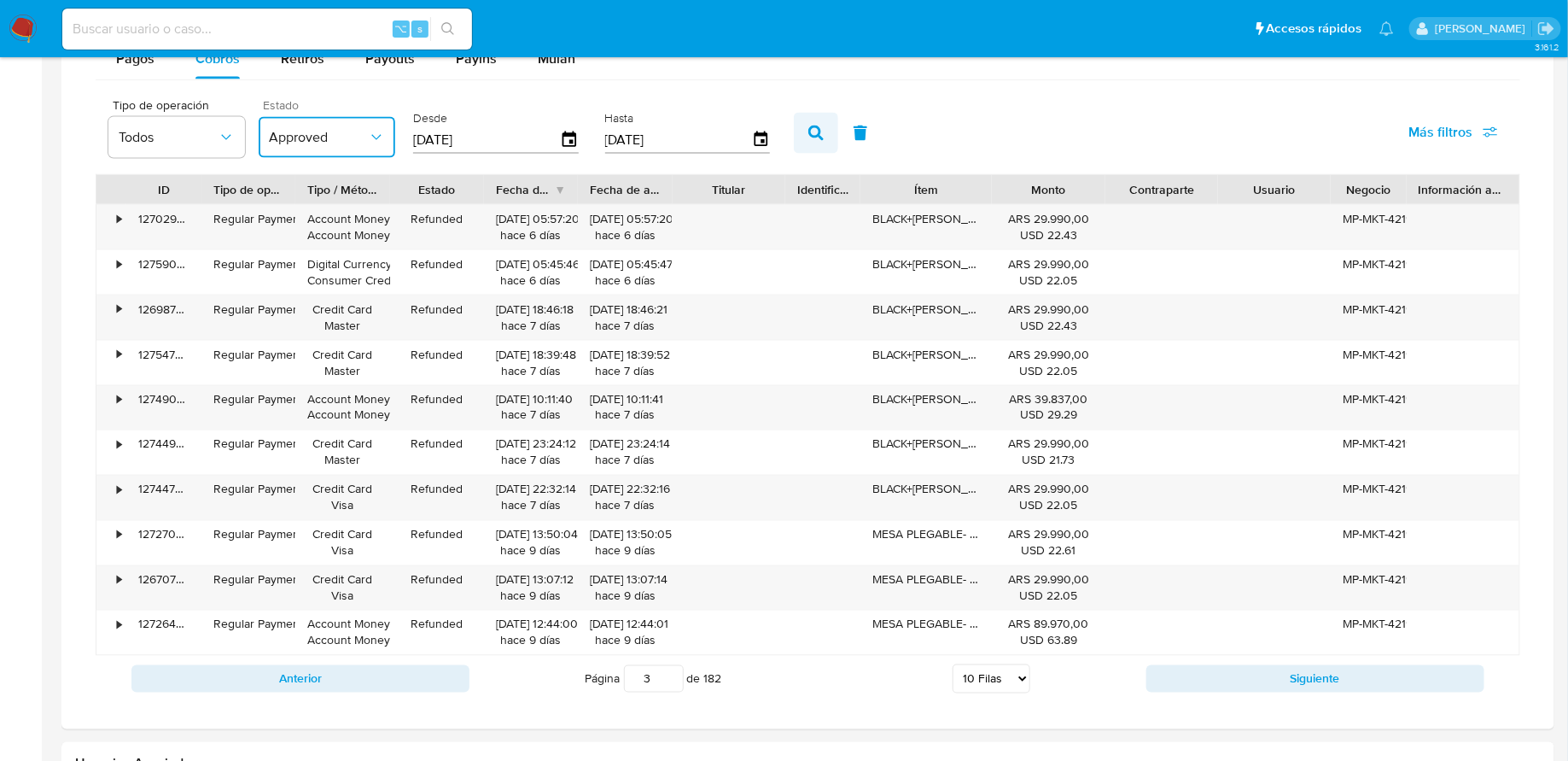
click at [808, 125] on icon "button" at bounding box center [816, 133] width 16 height 16
click at [372, 138] on icon "button" at bounding box center [376, 137] width 18 height 18
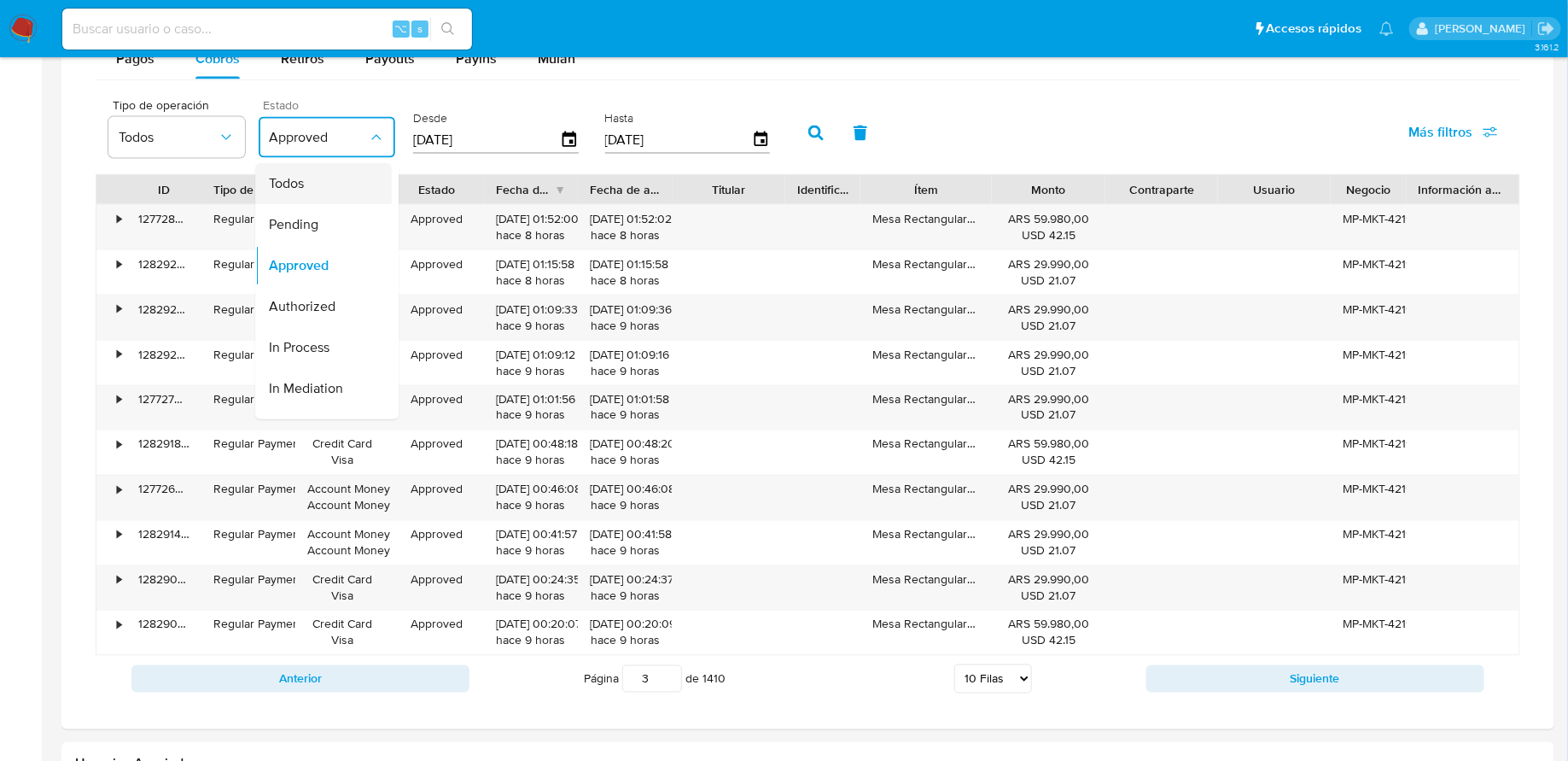
click at [353, 172] on div "Todos" at bounding box center [318, 183] width 99 height 41
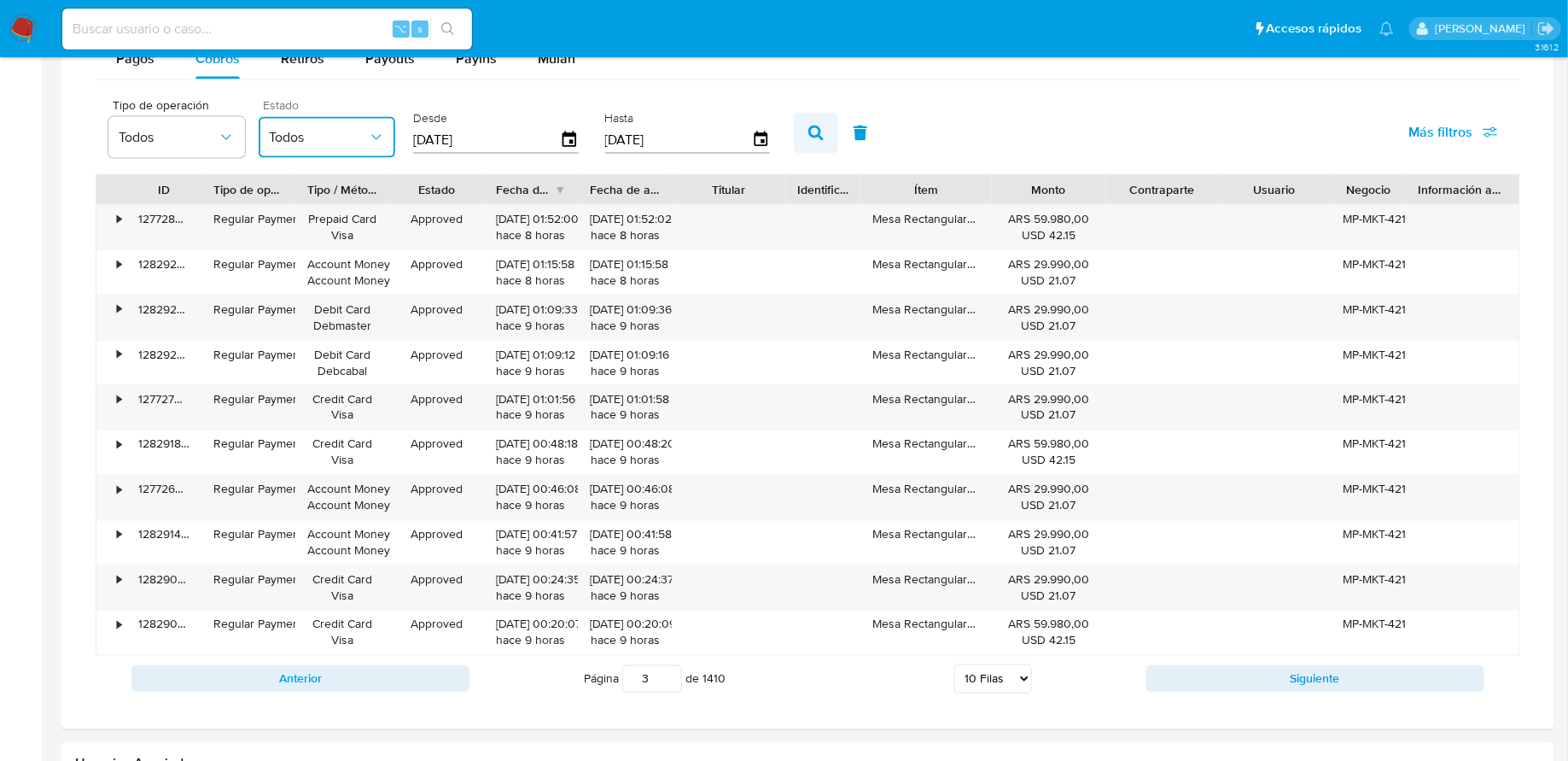
click at [808, 128] on icon "button" at bounding box center [816, 133] width 16 height 16
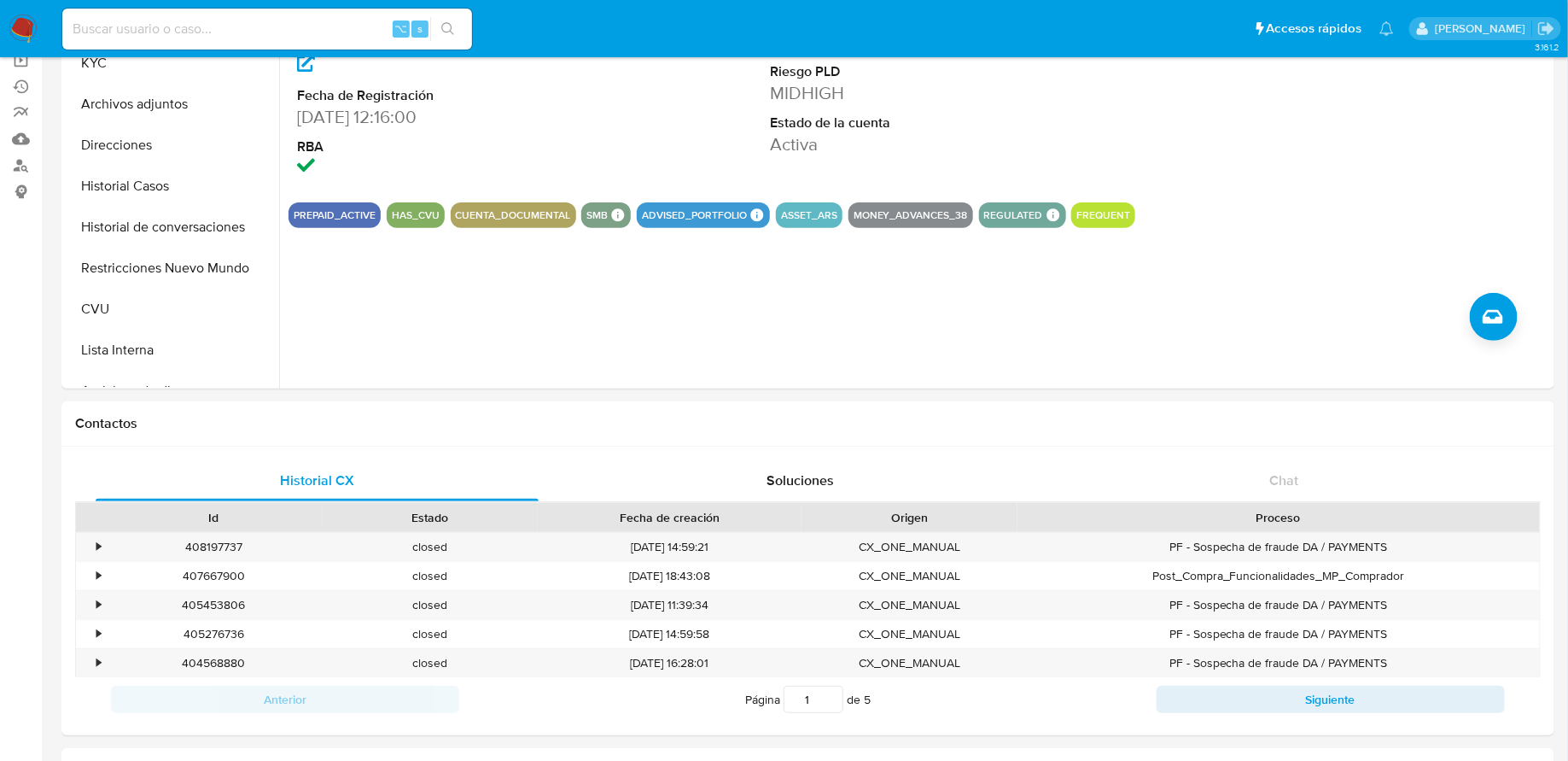
scroll to position [216, 0]
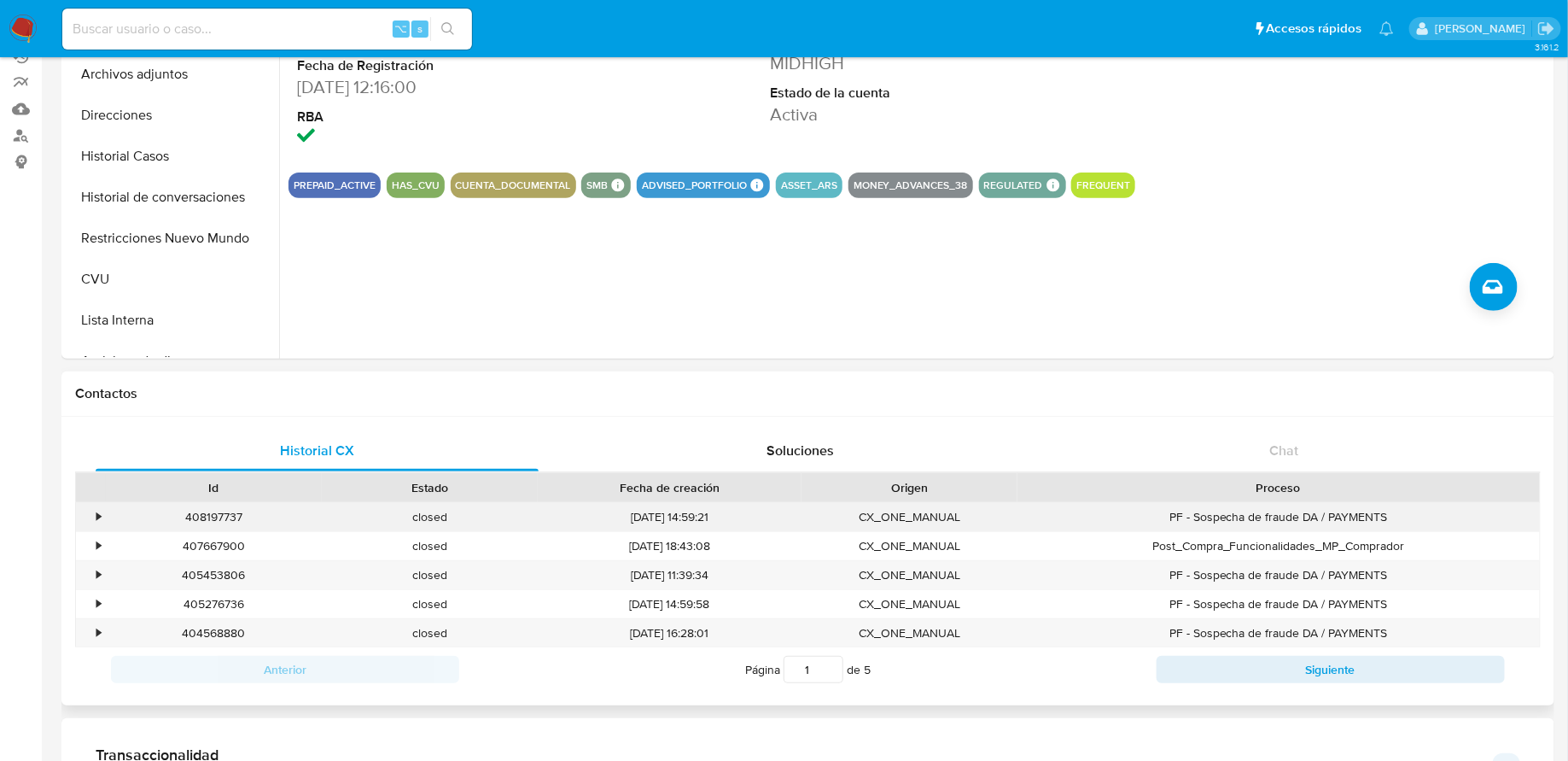
click at [99, 518] on div "•" at bounding box center [98, 517] width 4 height 17
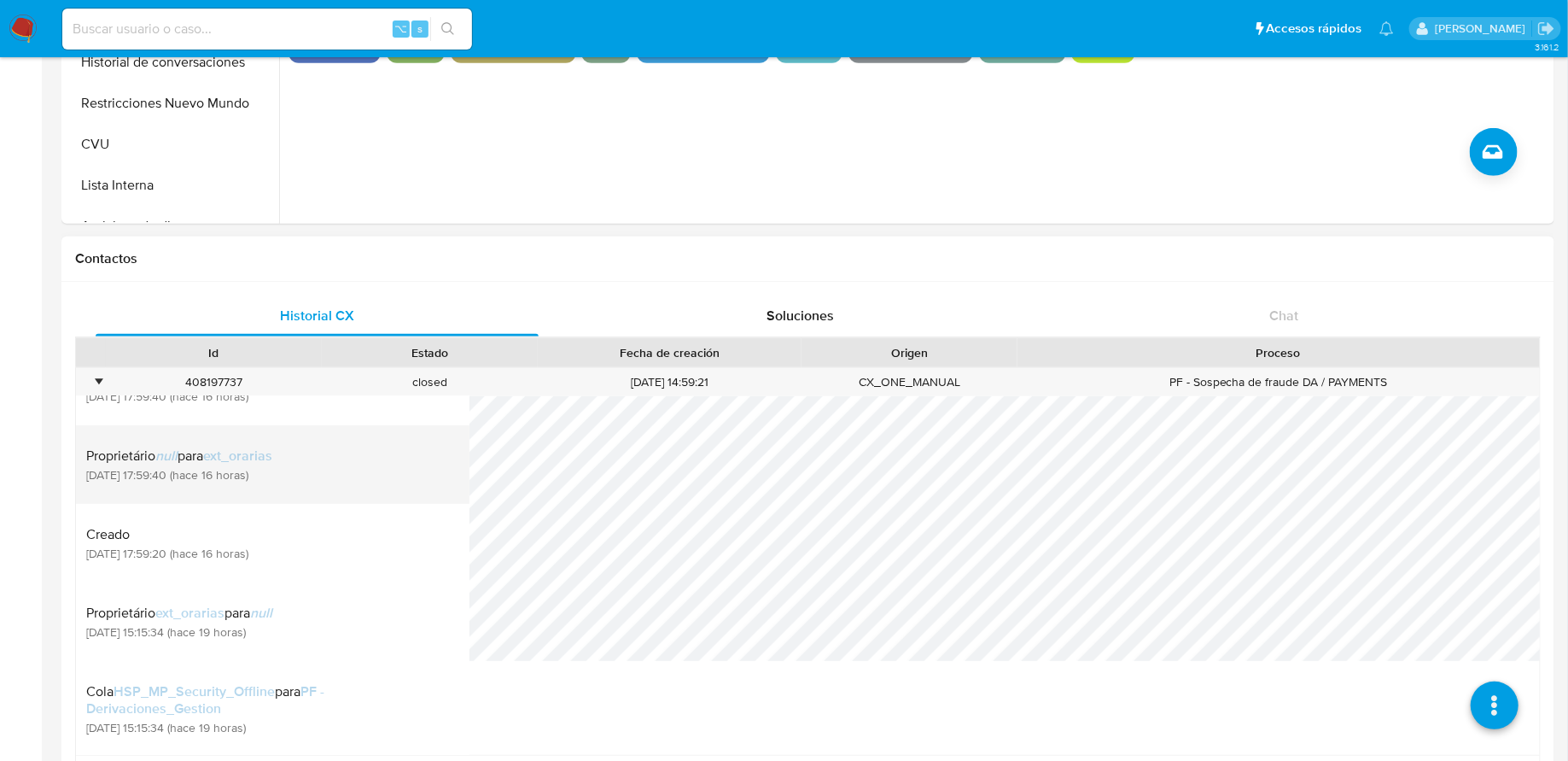
scroll to position [0, 0]
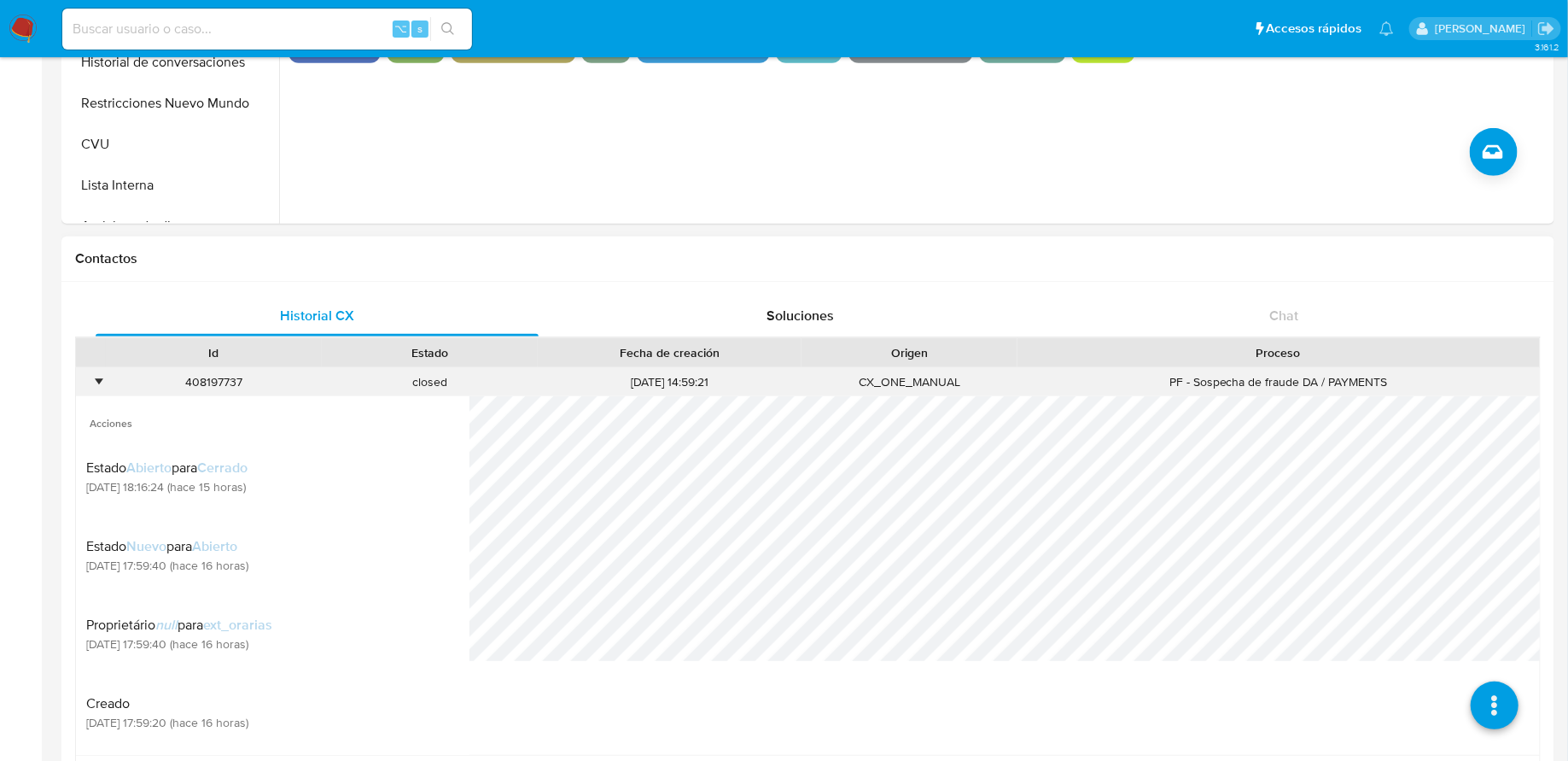
click at [92, 379] on div "•" at bounding box center [91, 382] width 30 height 28
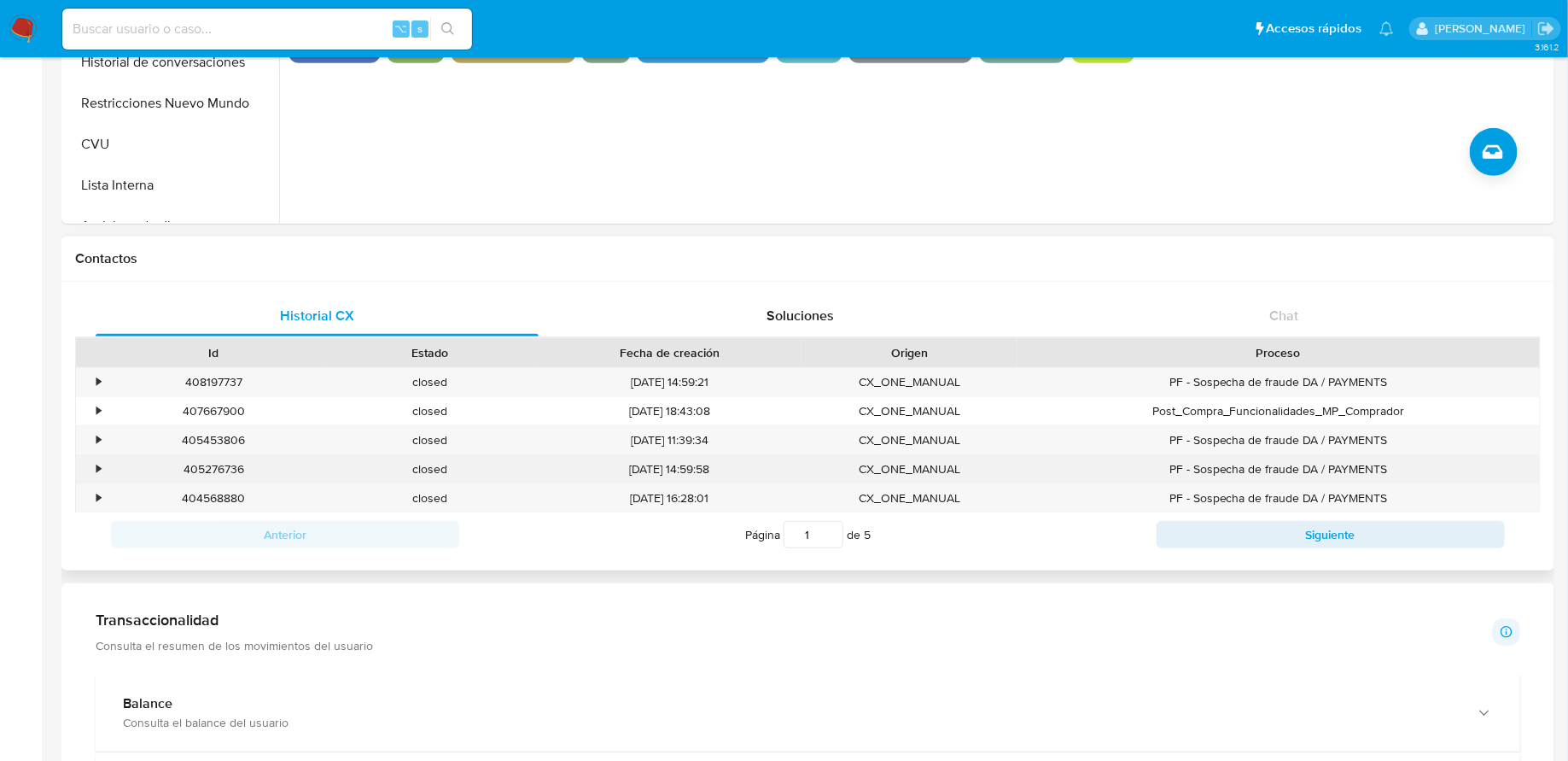
click at [100, 468] on div "•" at bounding box center [98, 469] width 4 height 17
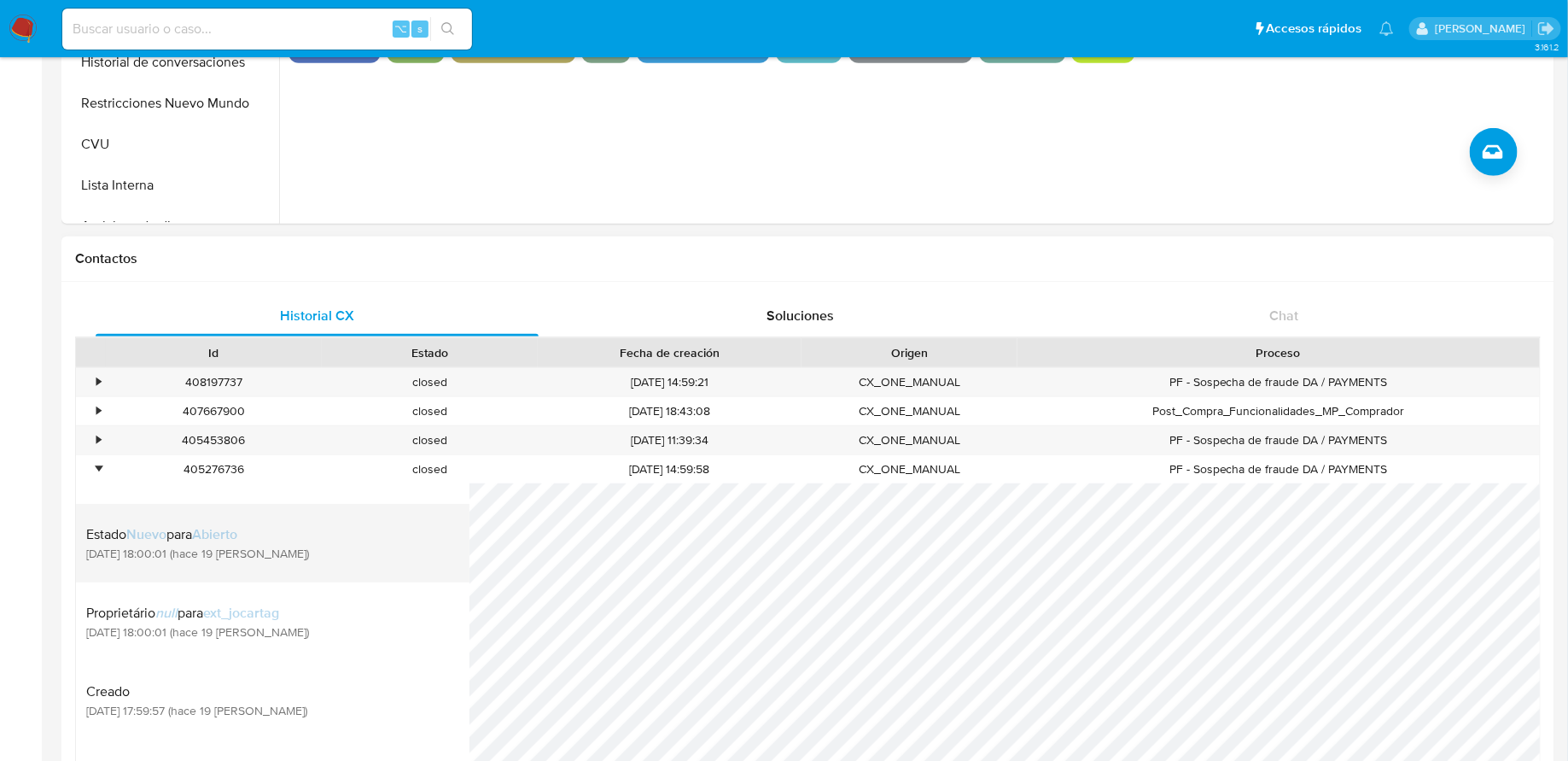
scroll to position [63, 0]
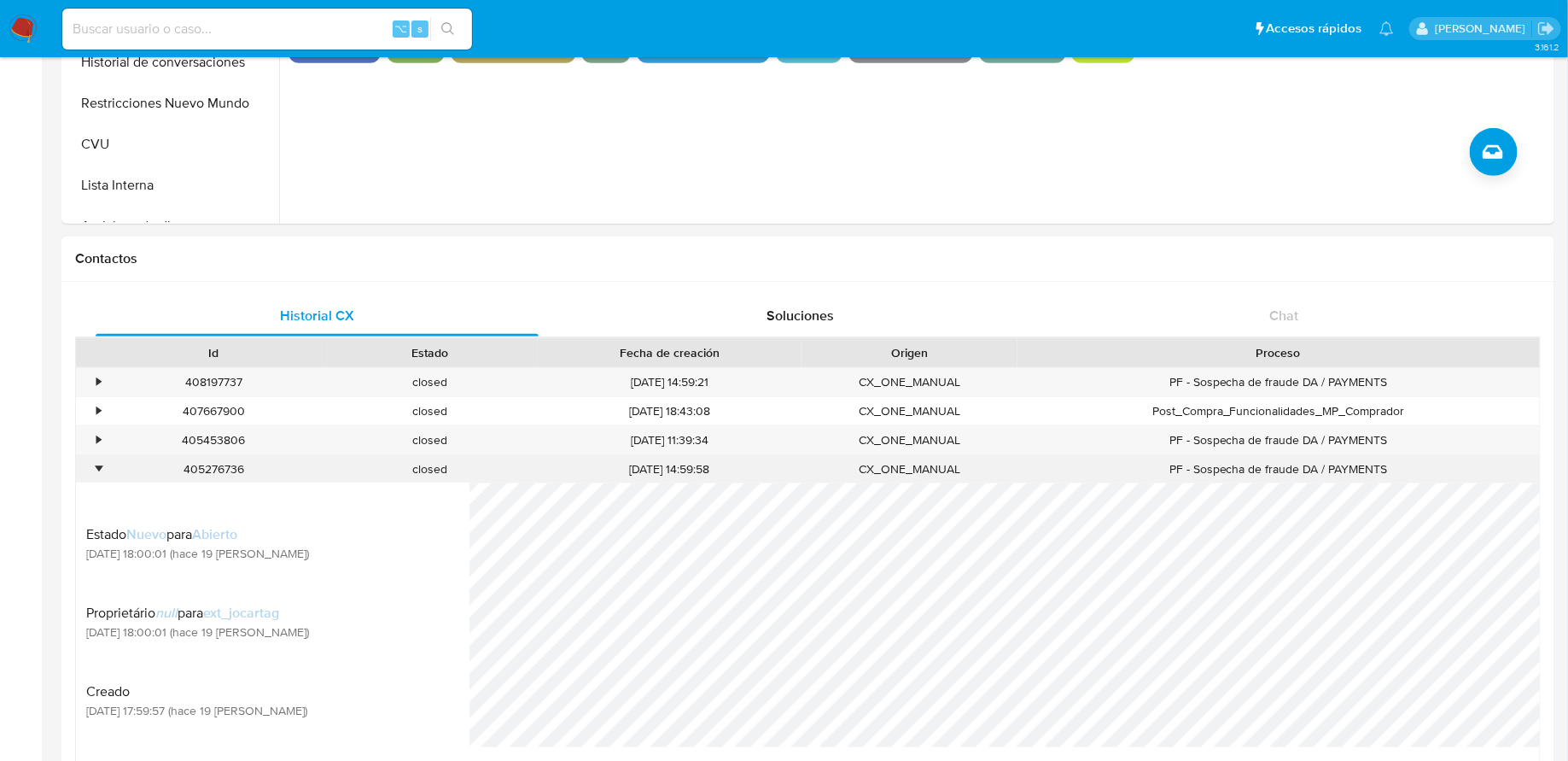
click at [100, 460] on div "•" at bounding box center [91, 469] width 30 height 28
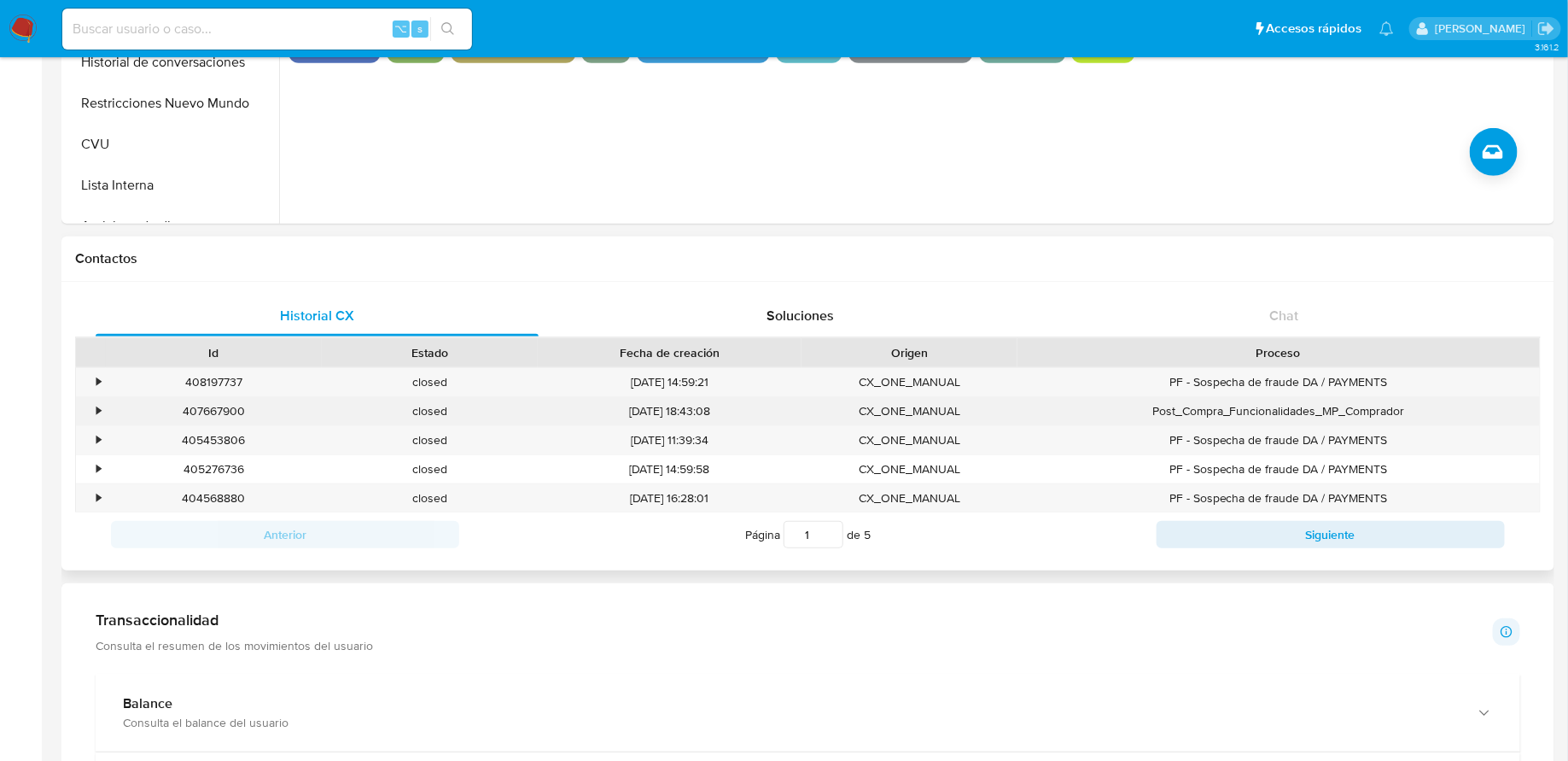
scroll to position [0, 0]
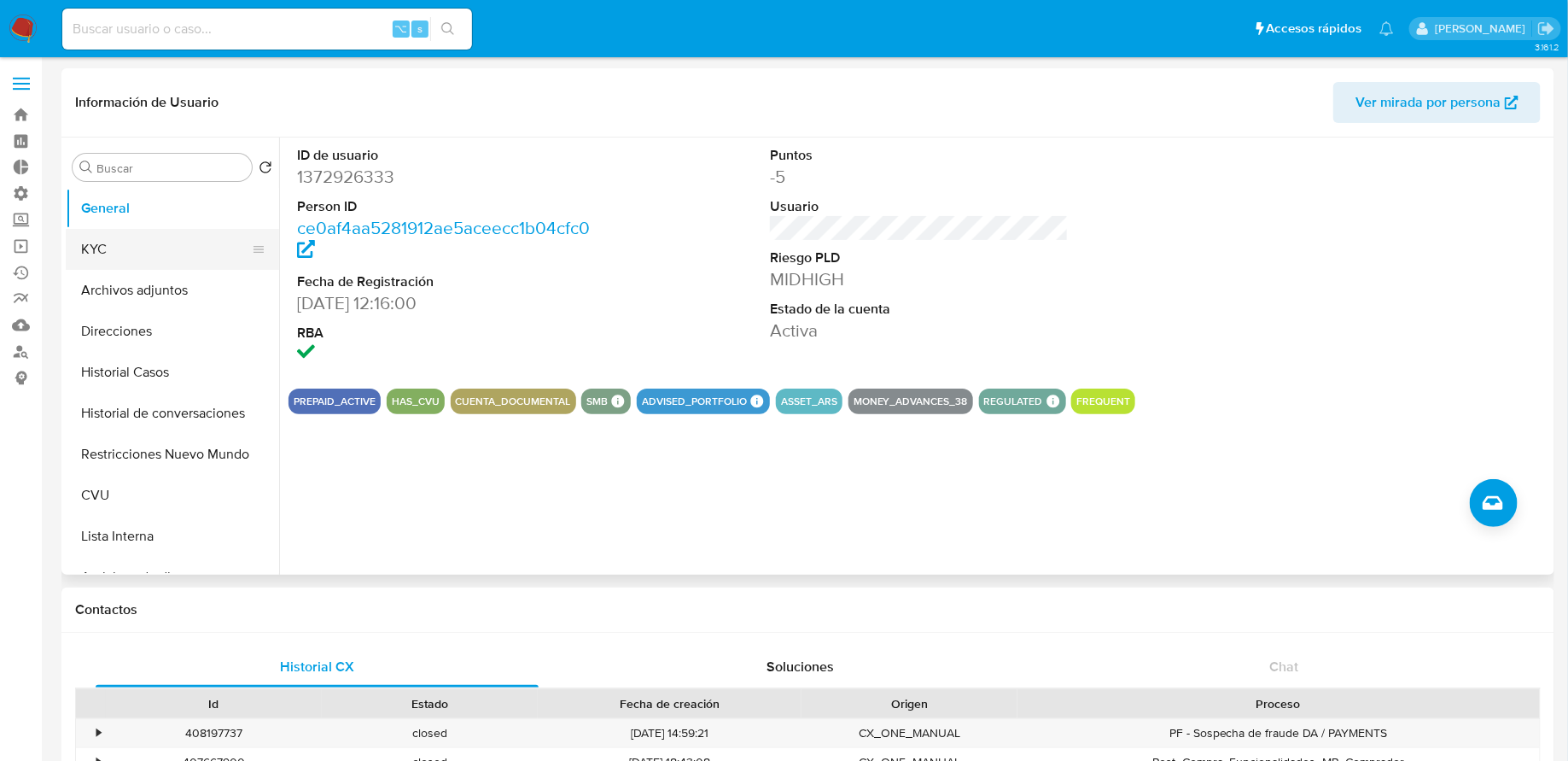
click at [171, 237] on button "KYC" at bounding box center [165, 249] width 200 height 41
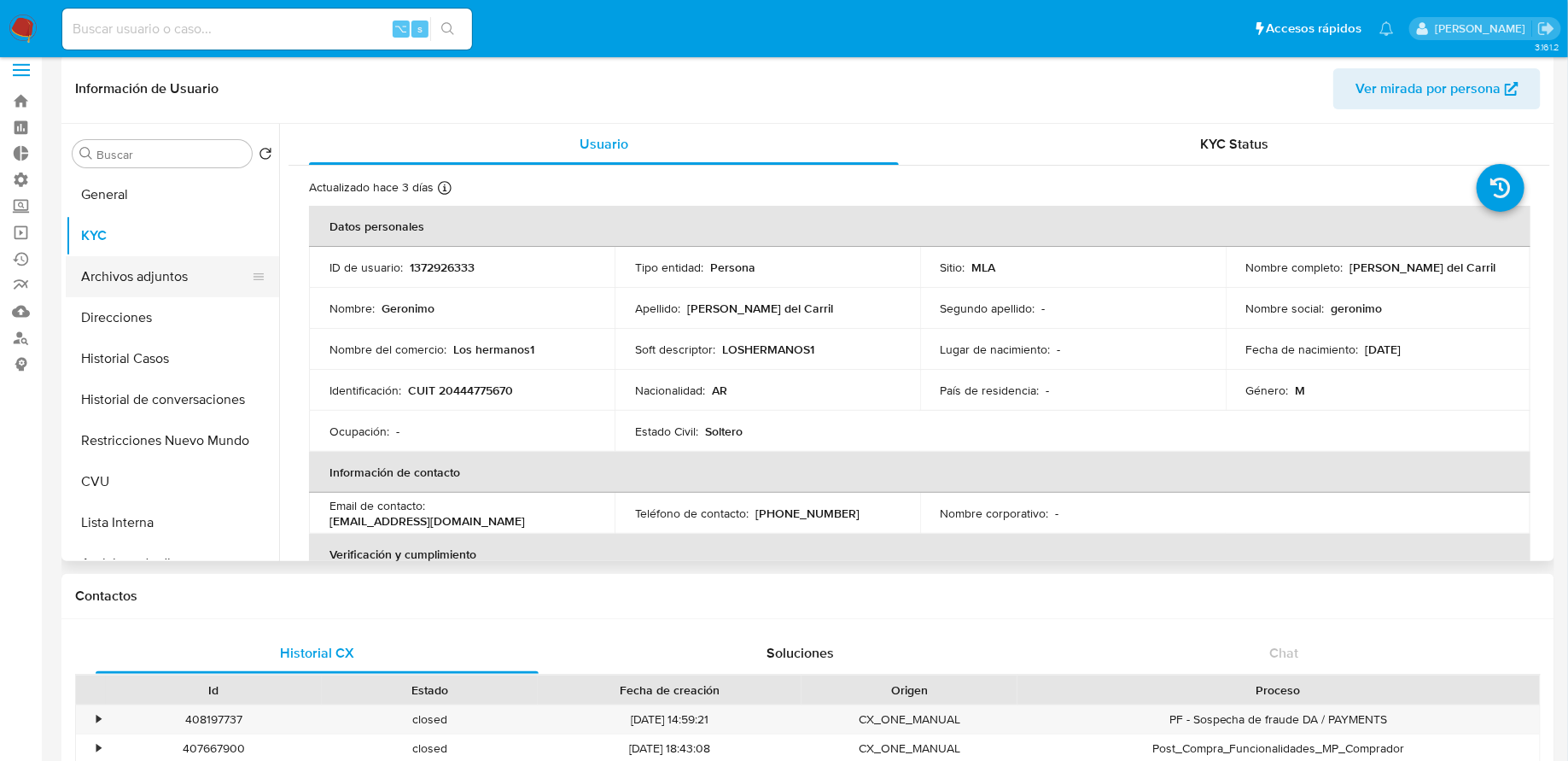
click at [190, 283] on button "Archivos adjuntos" at bounding box center [165, 277] width 200 height 41
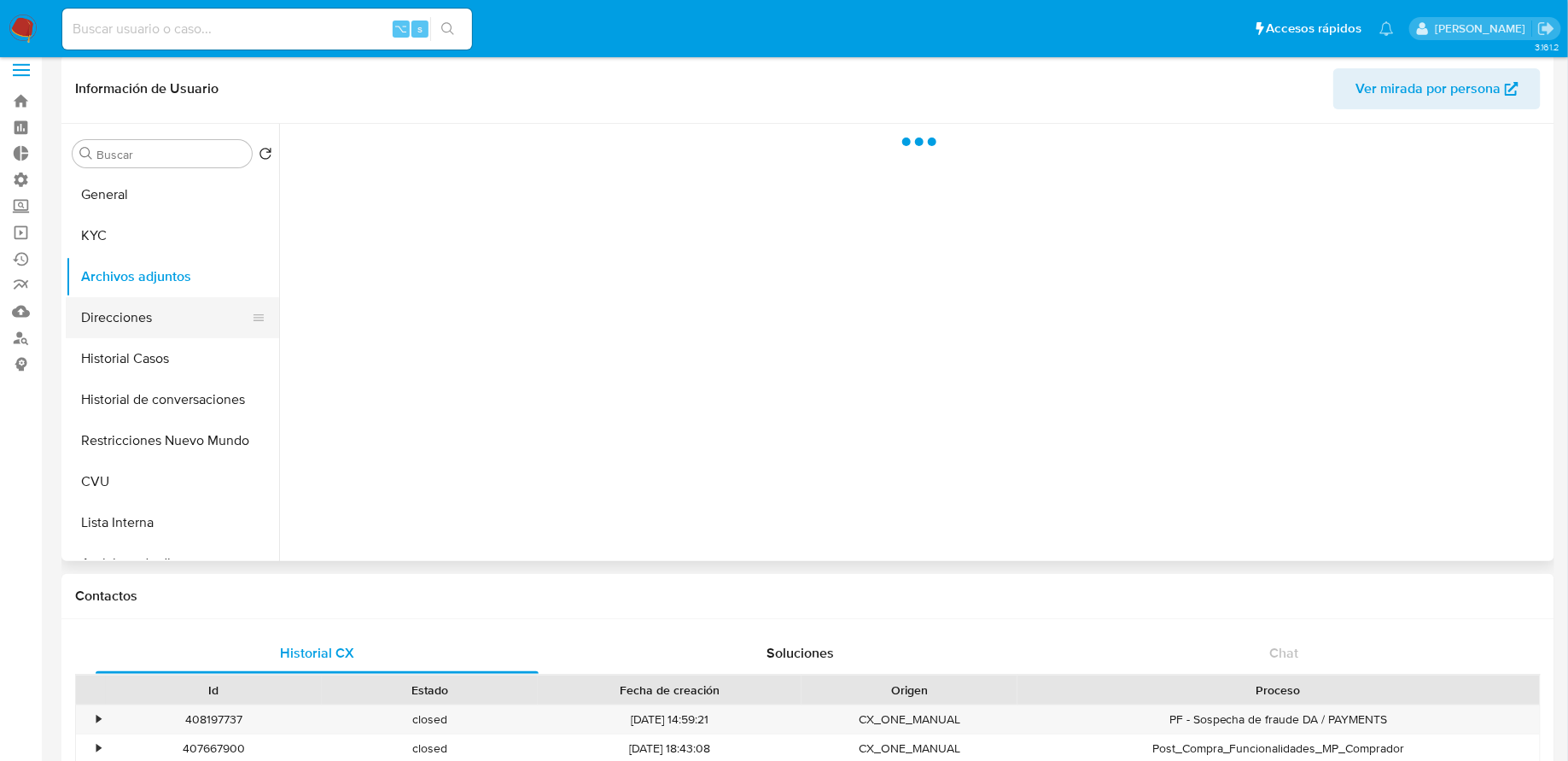
click at [176, 320] on button "Direcciones" at bounding box center [165, 317] width 200 height 41
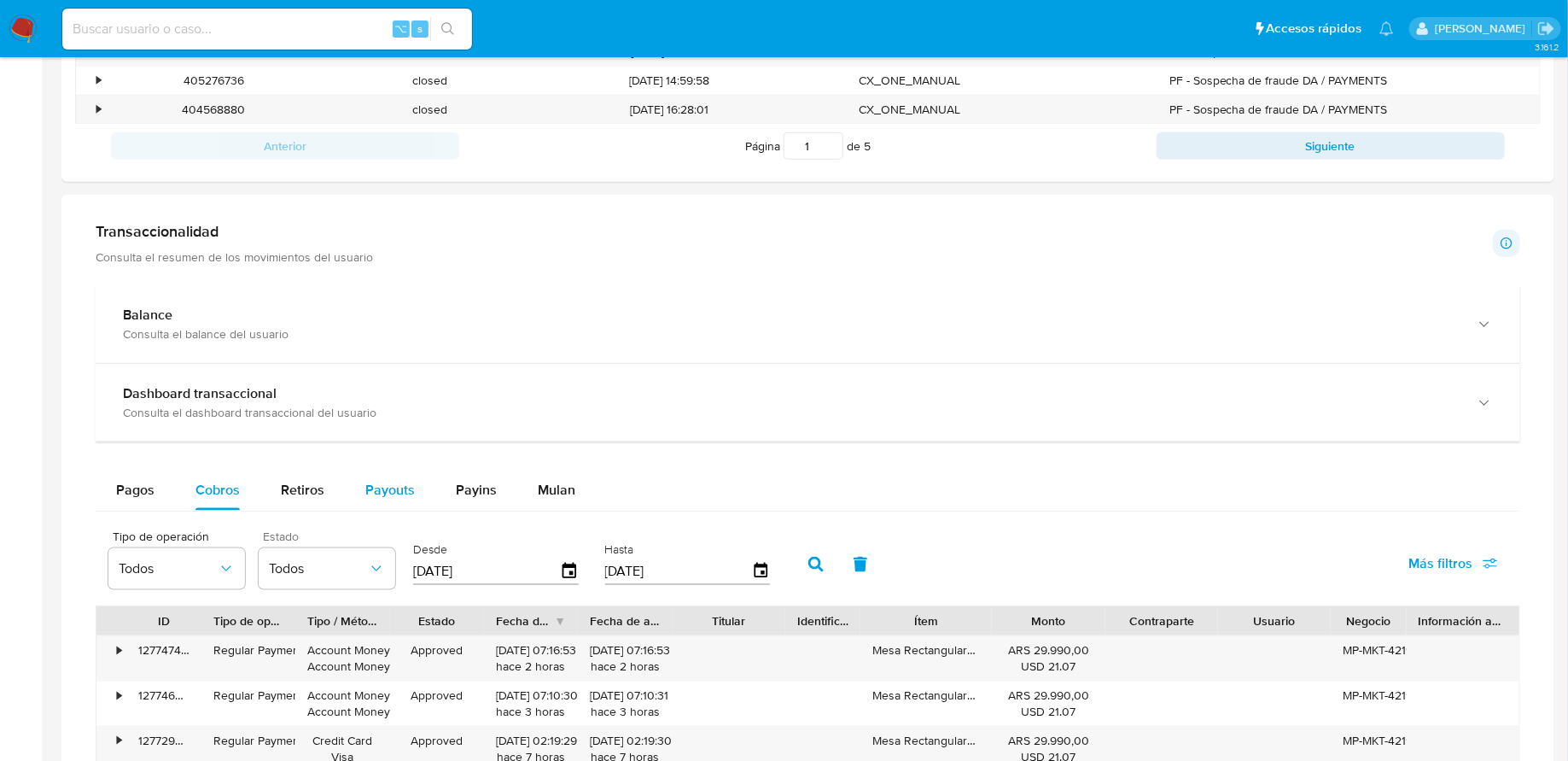
click at [408, 480] on span "Payouts" at bounding box center [390, 490] width 50 height 19
select select "10"
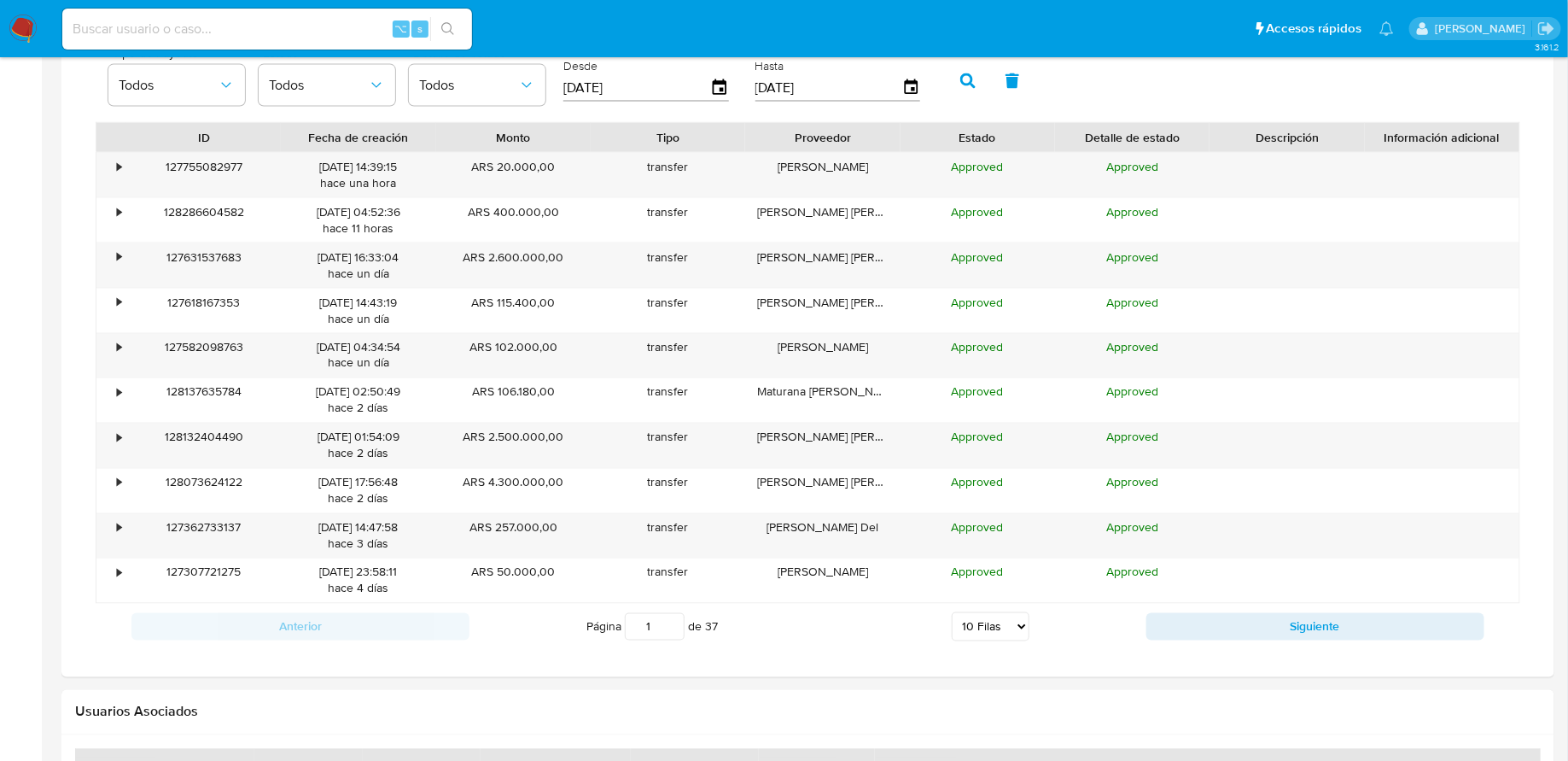
scroll to position [1227, 0]
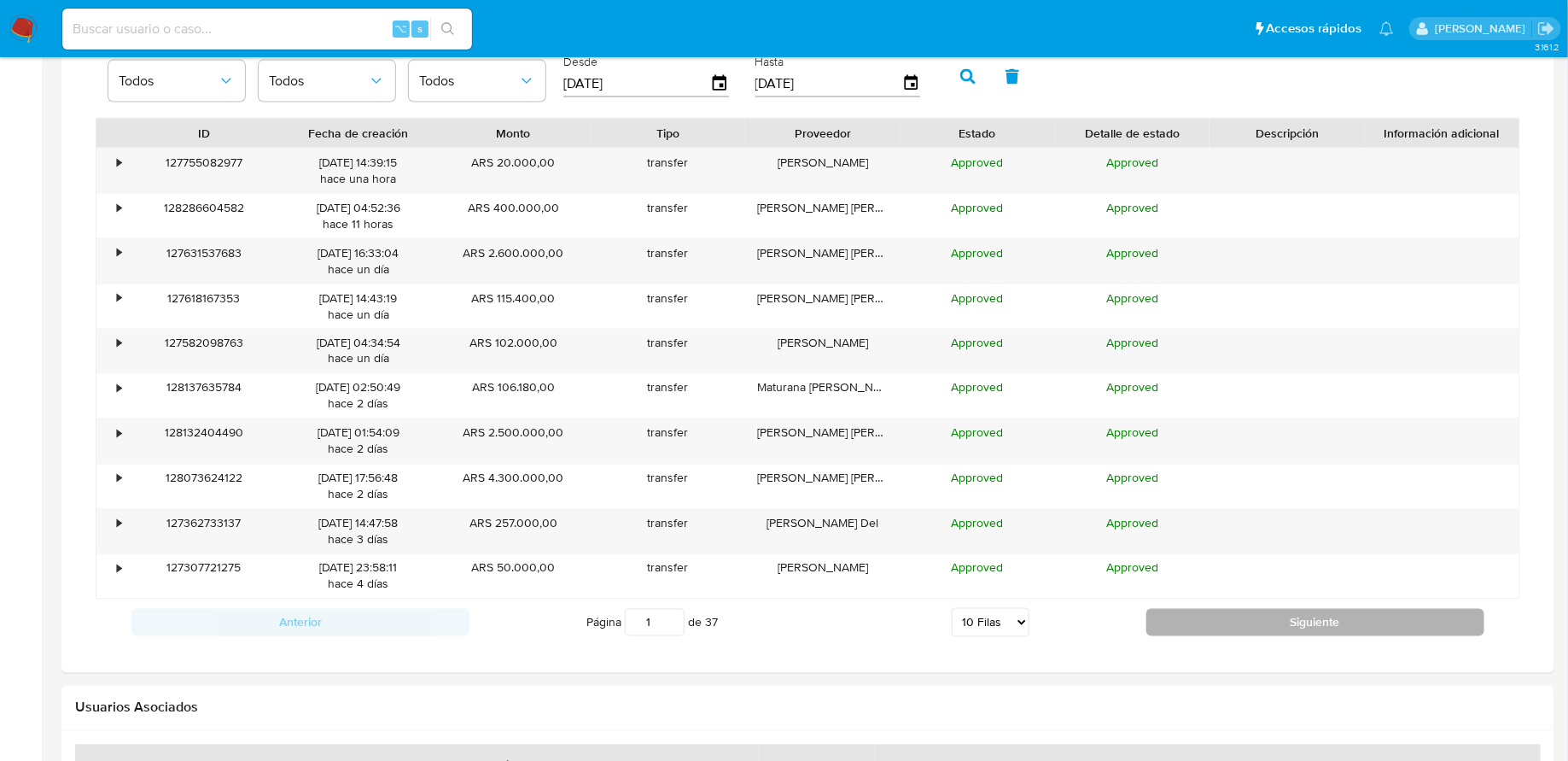
click at [1215, 617] on button "Siguiente" at bounding box center [1316, 622] width 338 height 27
click at [1213, 617] on button "Siguiente" at bounding box center [1316, 622] width 338 height 27
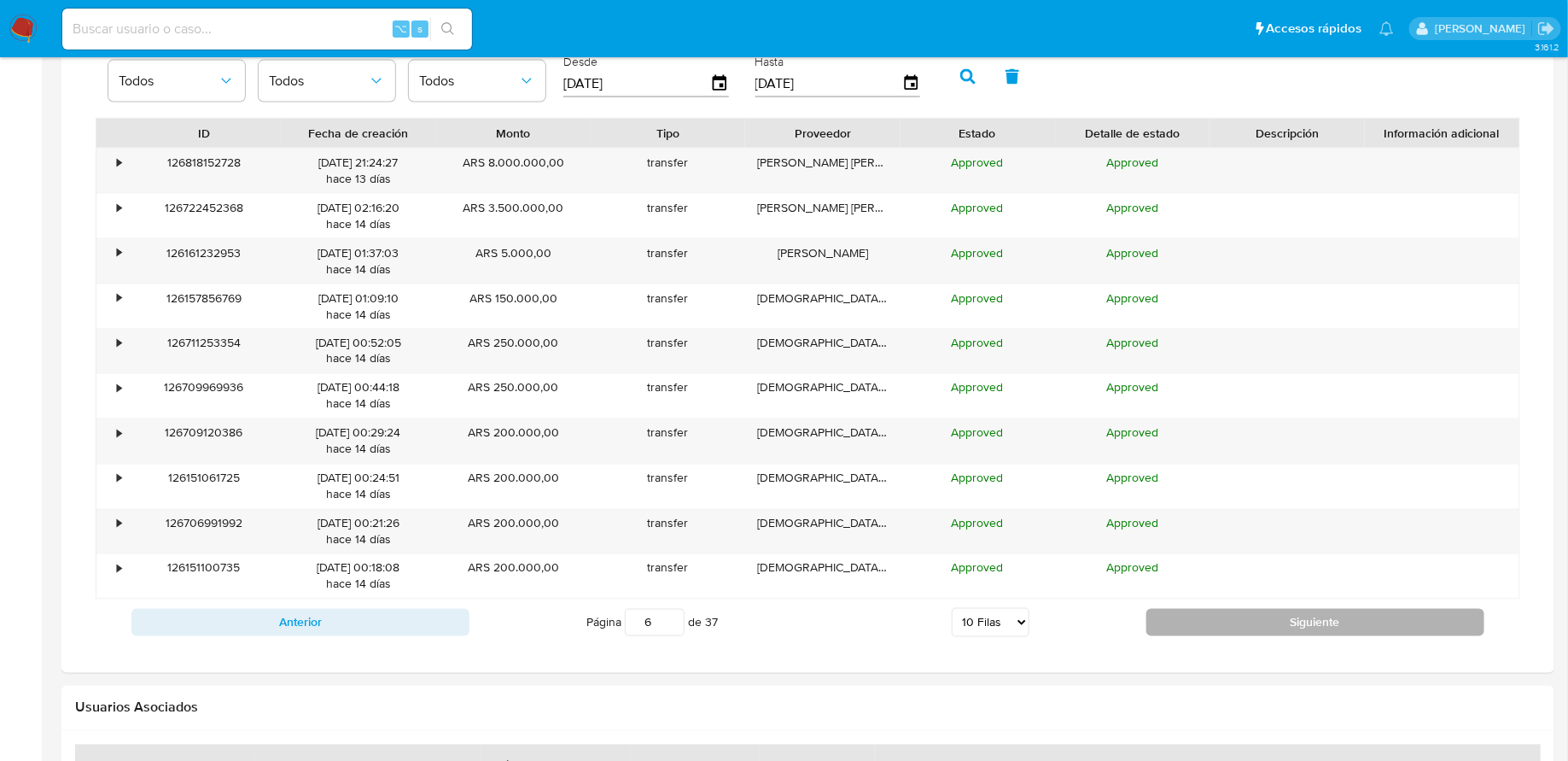
click at [1213, 617] on button "Siguiente" at bounding box center [1316, 622] width 338 height 27
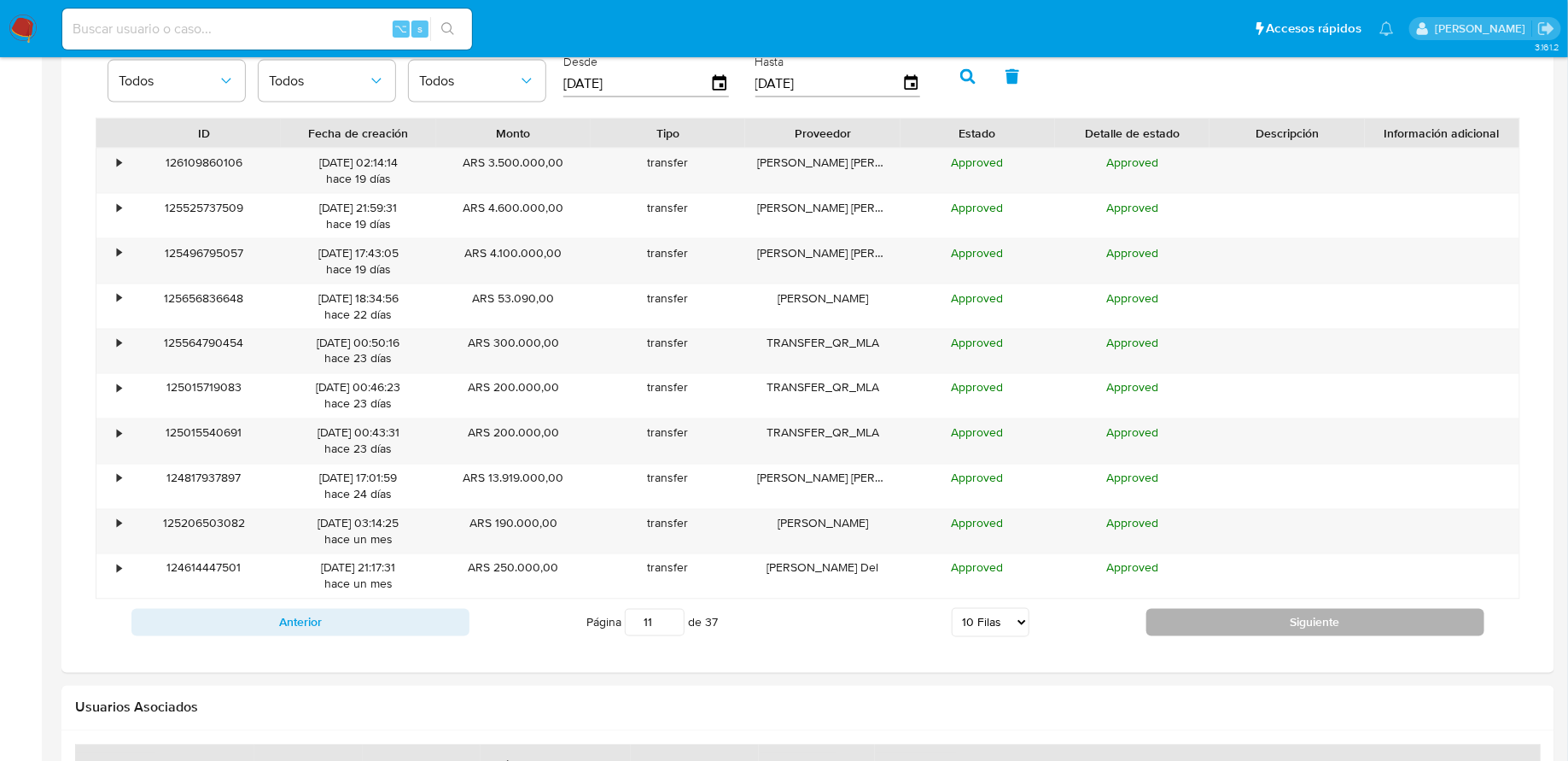
click at [1213, 617] on button "Siguiente" at bounding box center [1316, 622] width 338 height 27
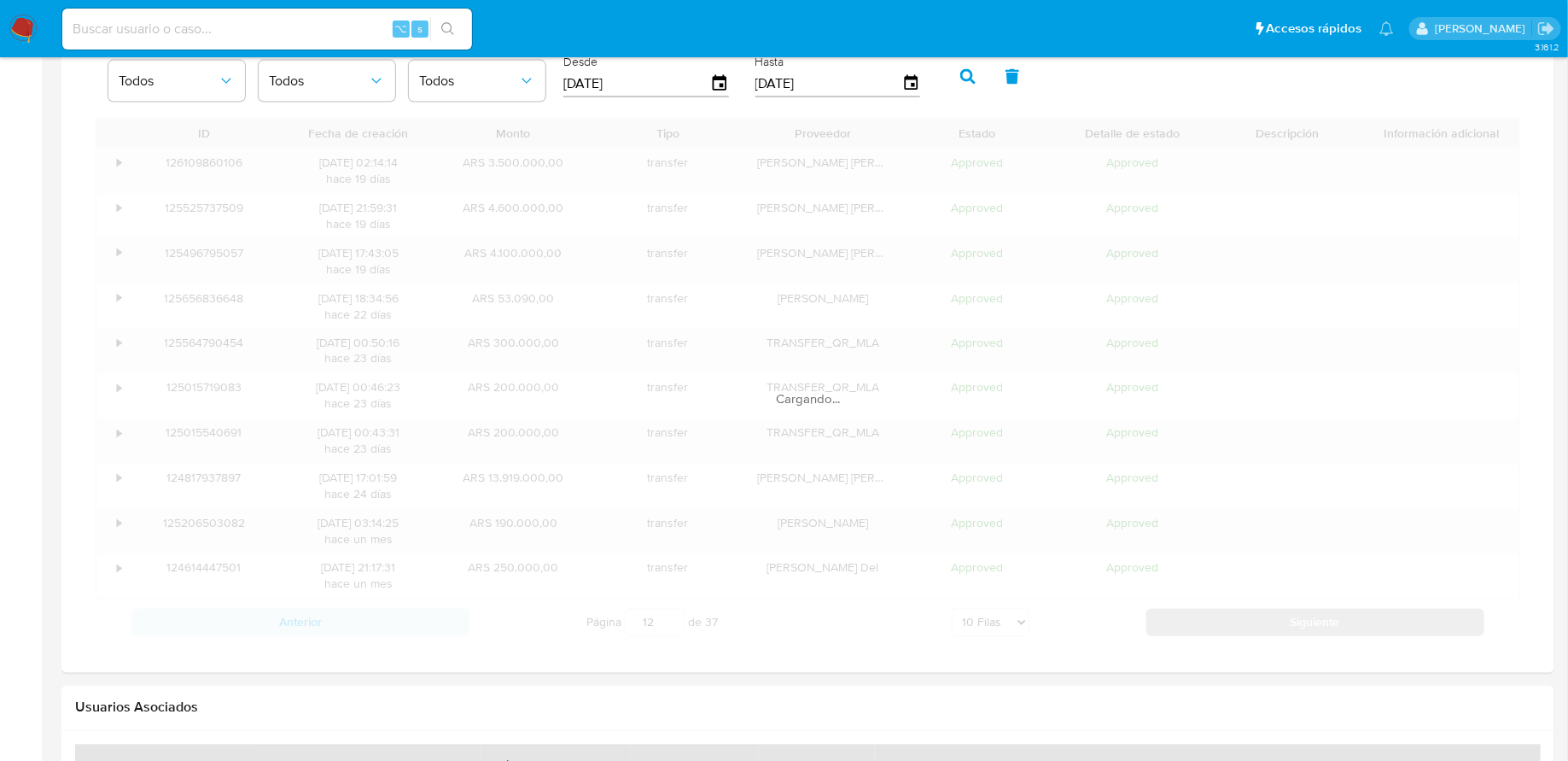
click at [1213, 617] on button "Siguiente" at bounding box center [1316, 622] width 338 height 27
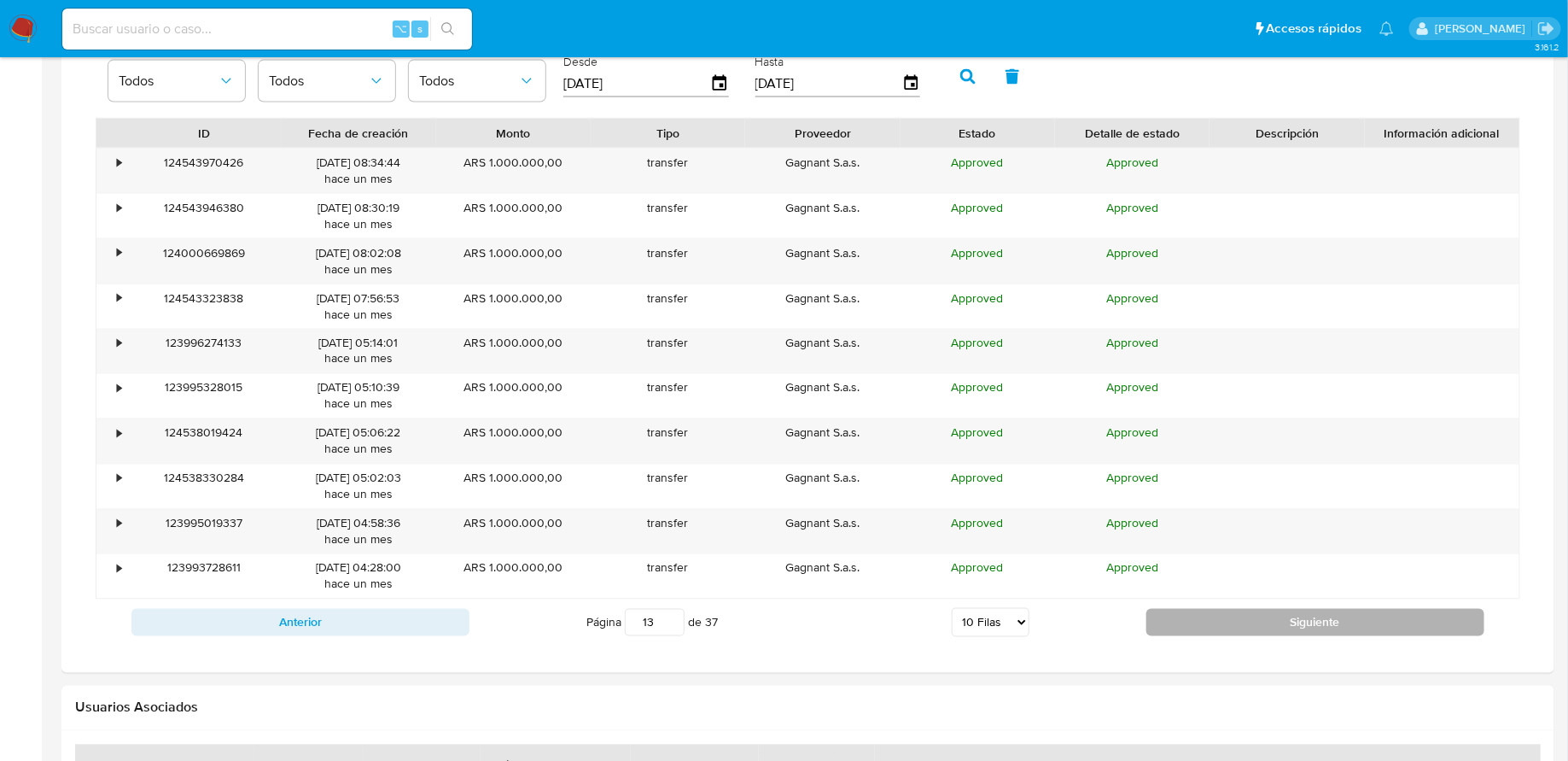
click at [1213, 617] on button "Siguiente" at bounding box center [1316, 622] width 338 height 27
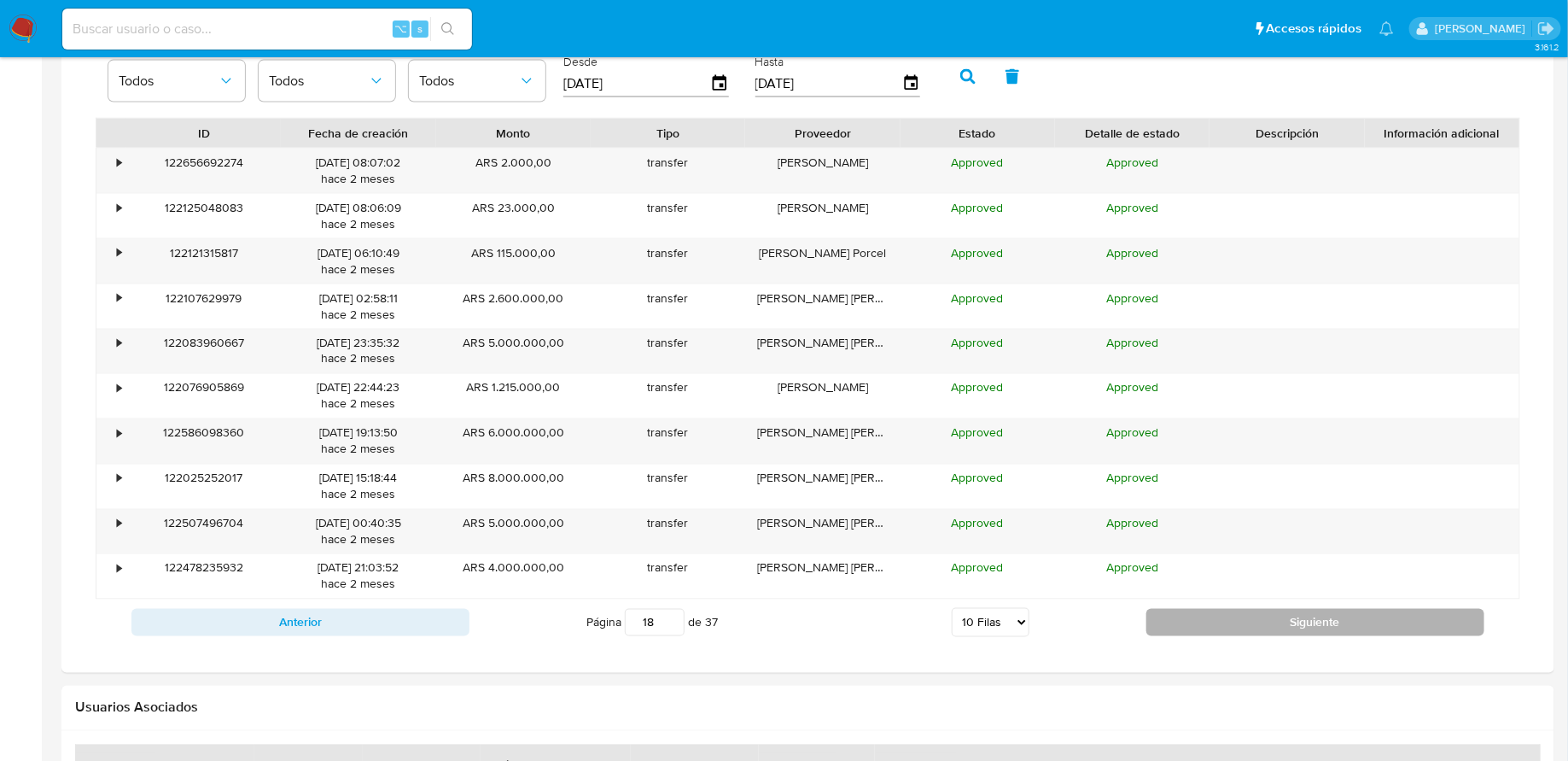
click at [1216, 616] on button "Siguiente" at bounding box center [1316, 622] width 338 height 27
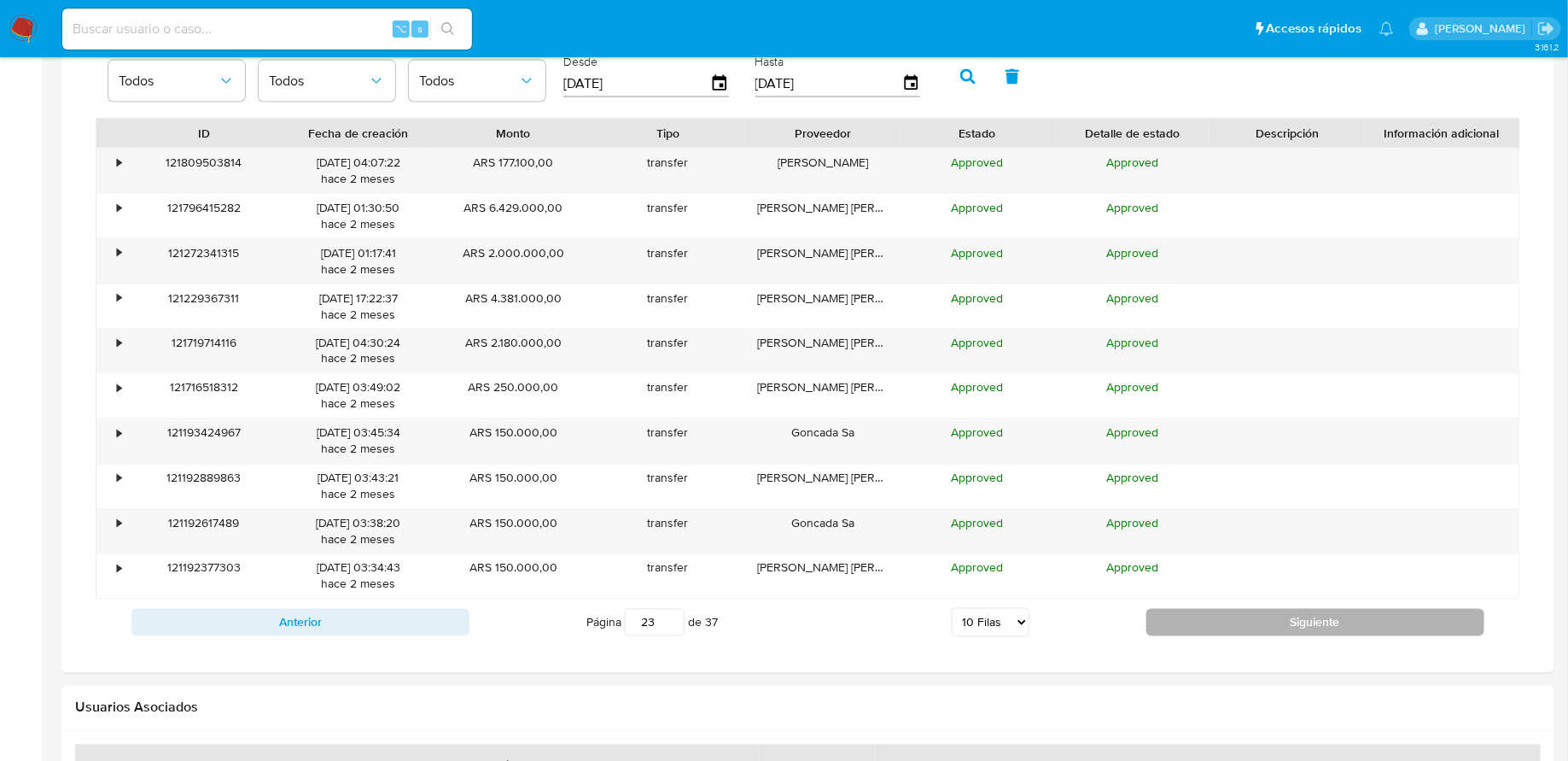
click at [1216, 616] on button "Siguiente" at bounding box center [1316, 622] width 338 height 27
type input "25"
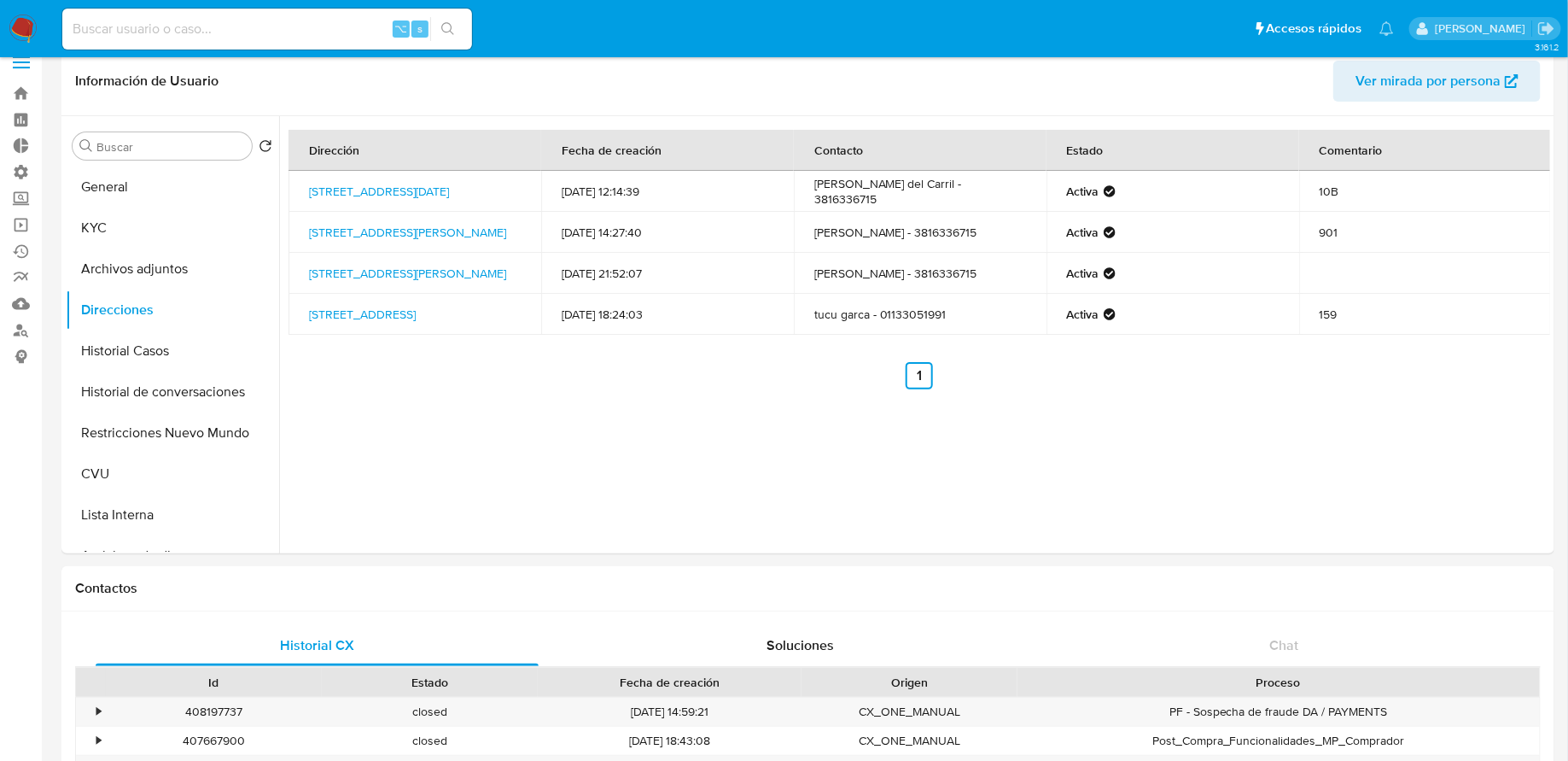
scroll to position [0, 0]
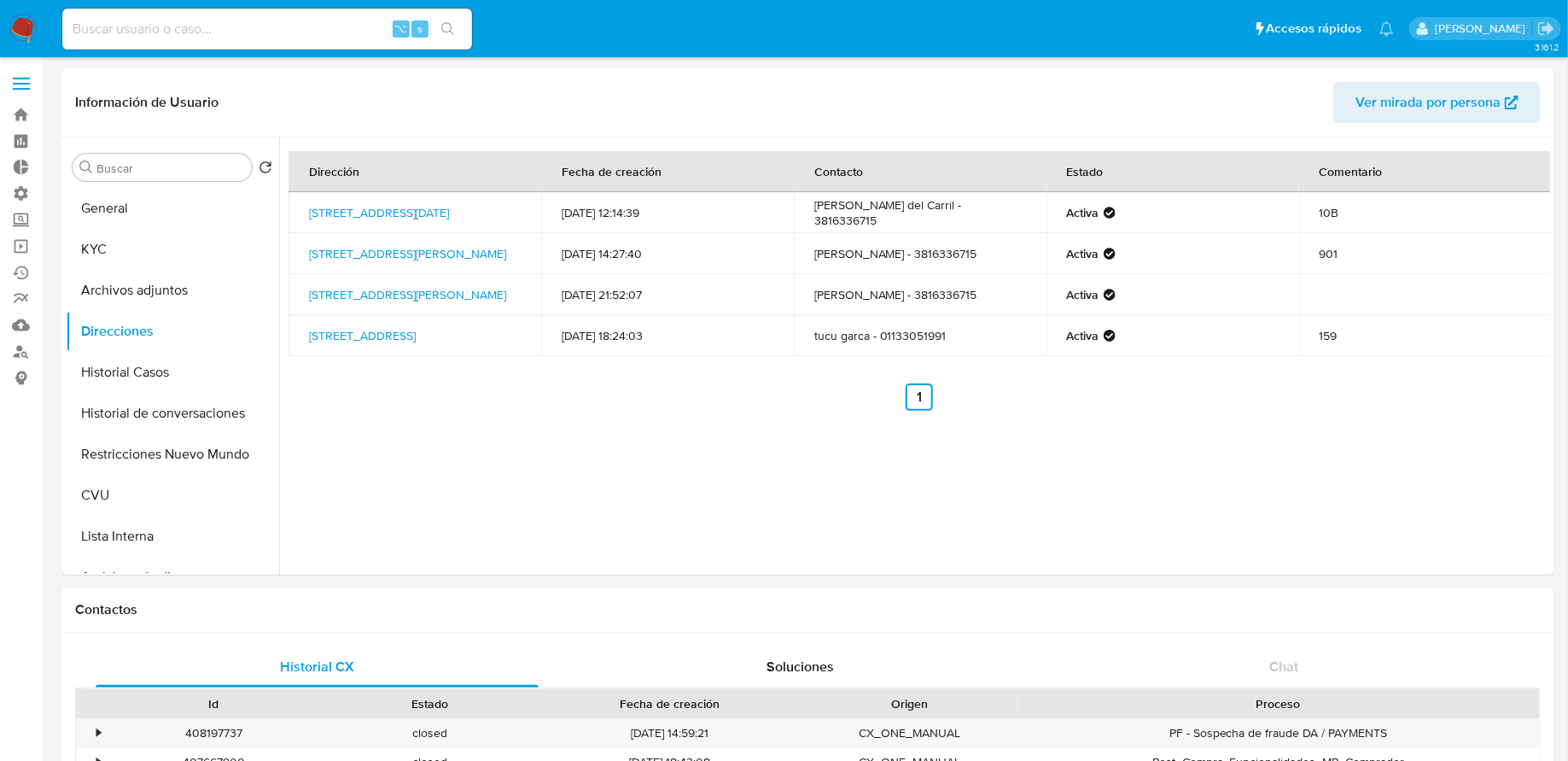
click at [21, 35] on img at bounding box center [23, 29] width 29 height 29
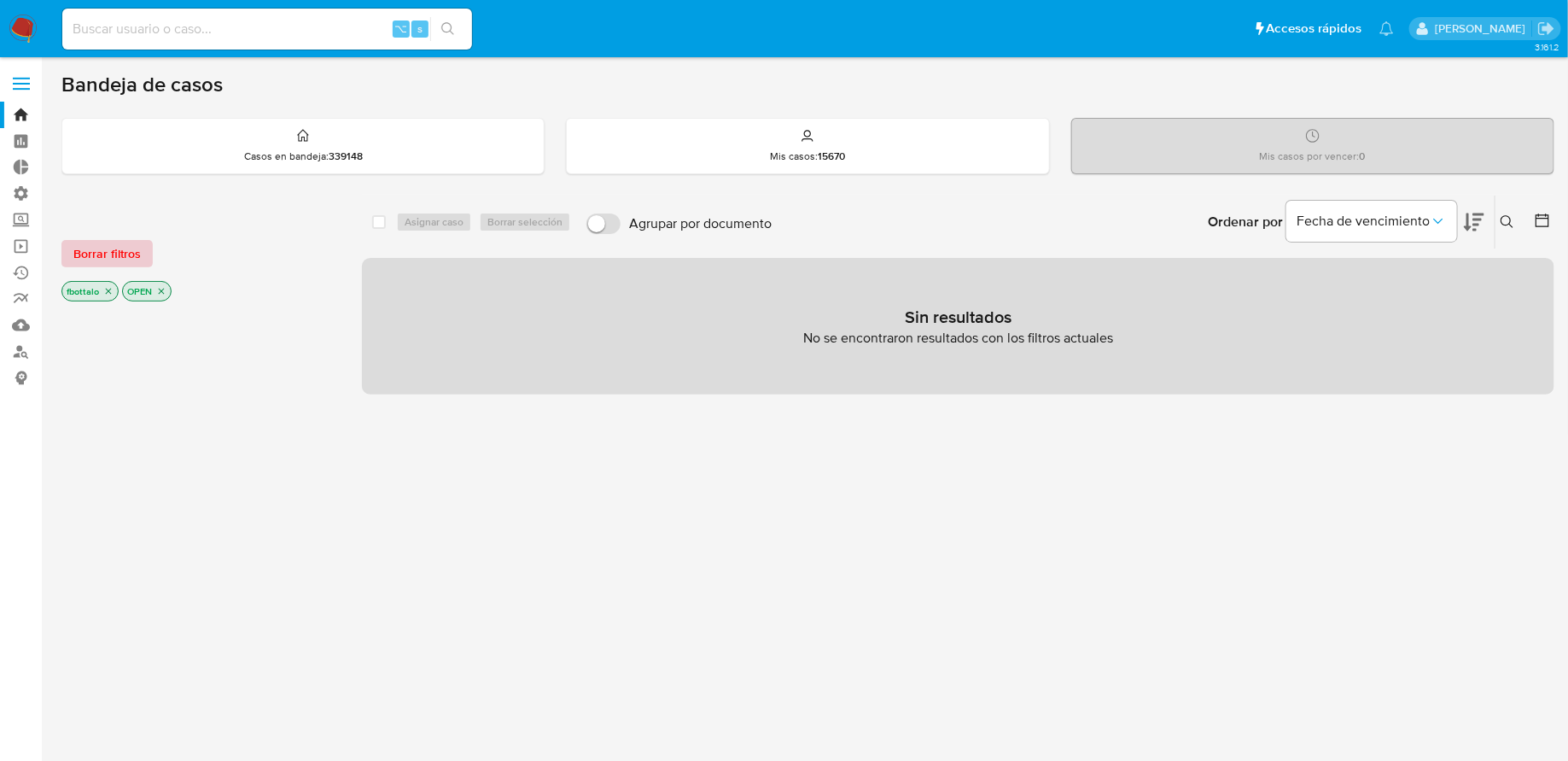
click at [117, 247] on span "Borrar filtros" at bounding box center [107, 253] width 67 height 24
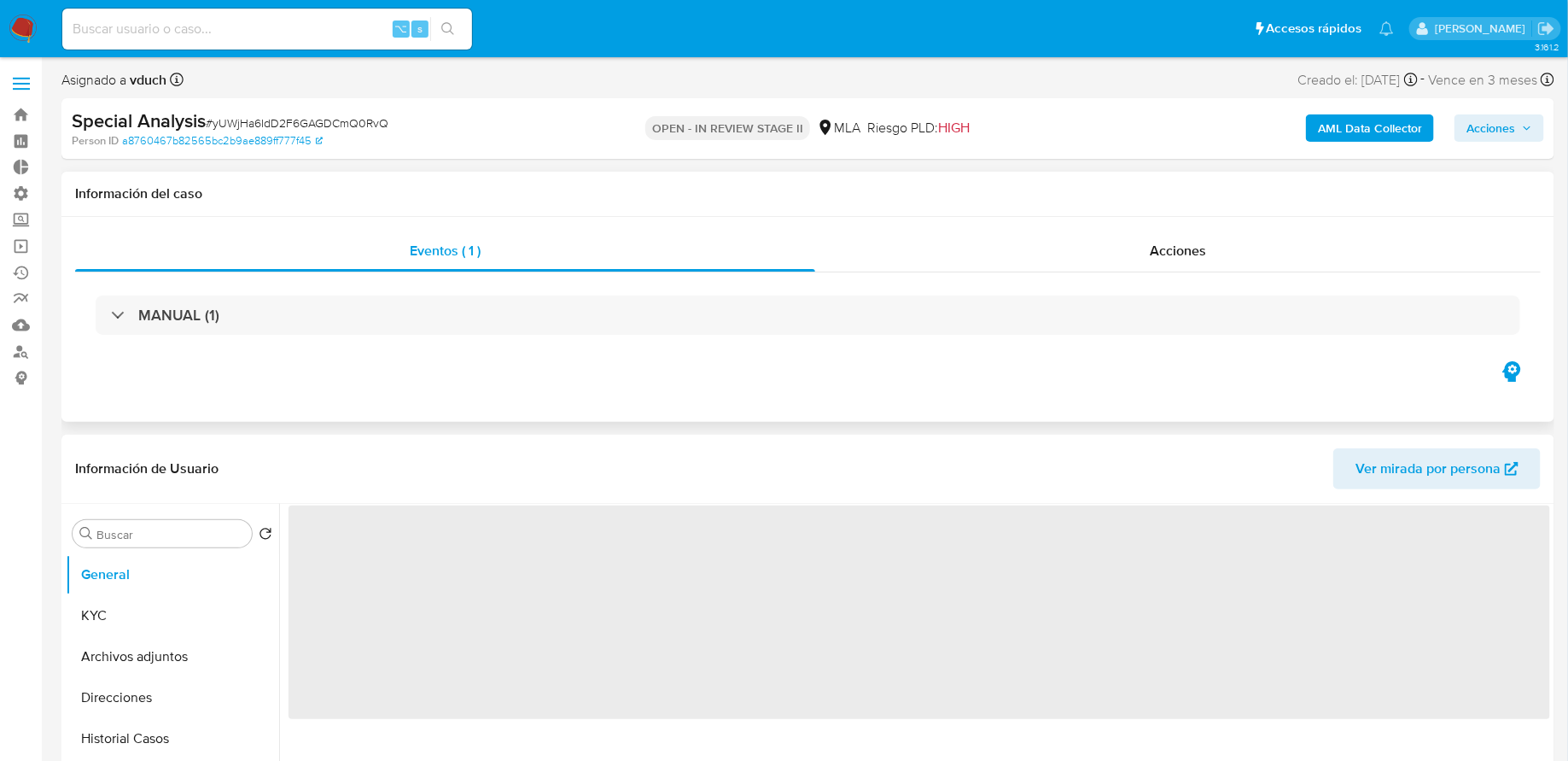
select select "10"
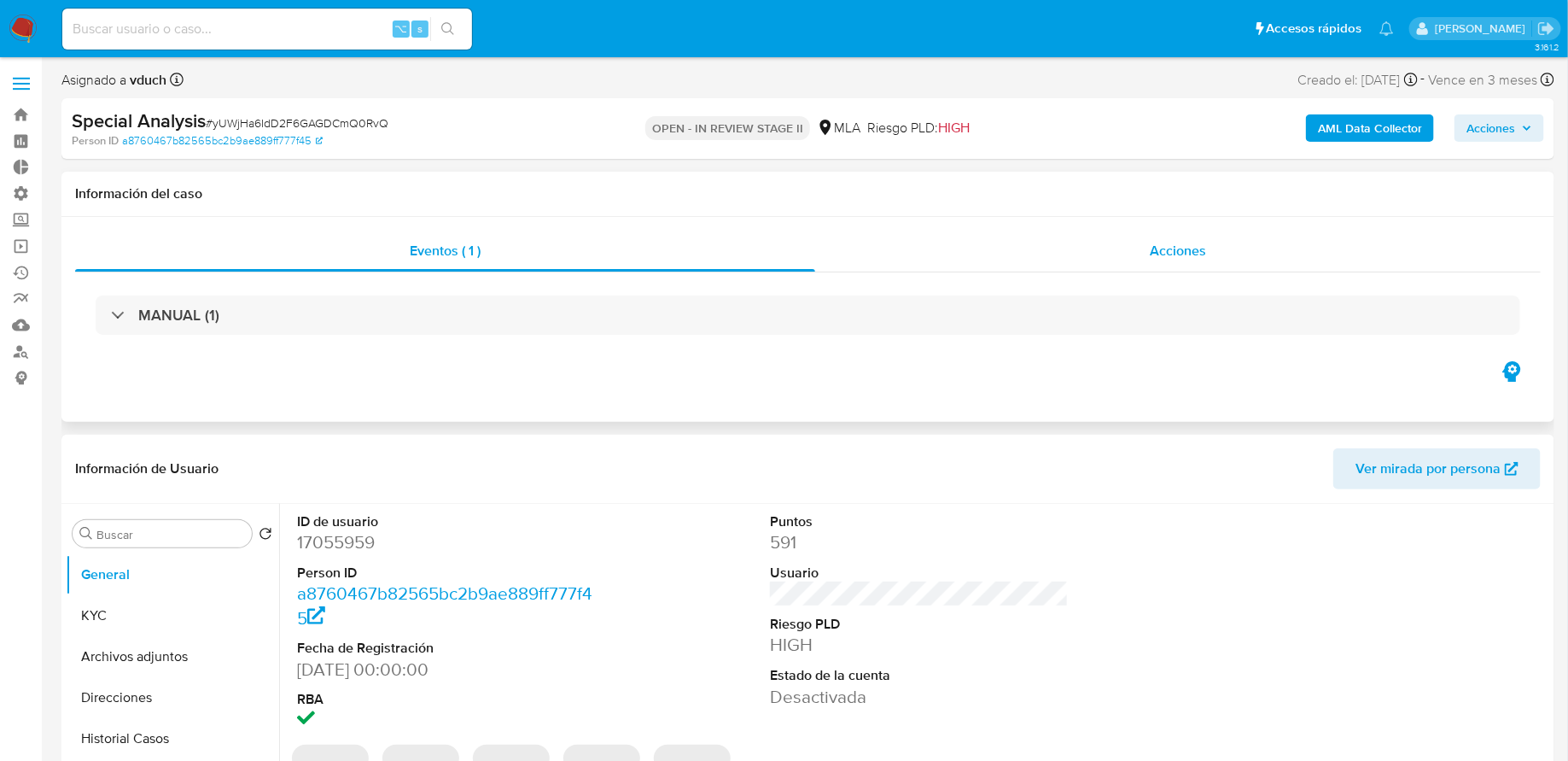
click at [996, 264] on div "Acciones" at bounding box center [1178, 250] width 726 height 41
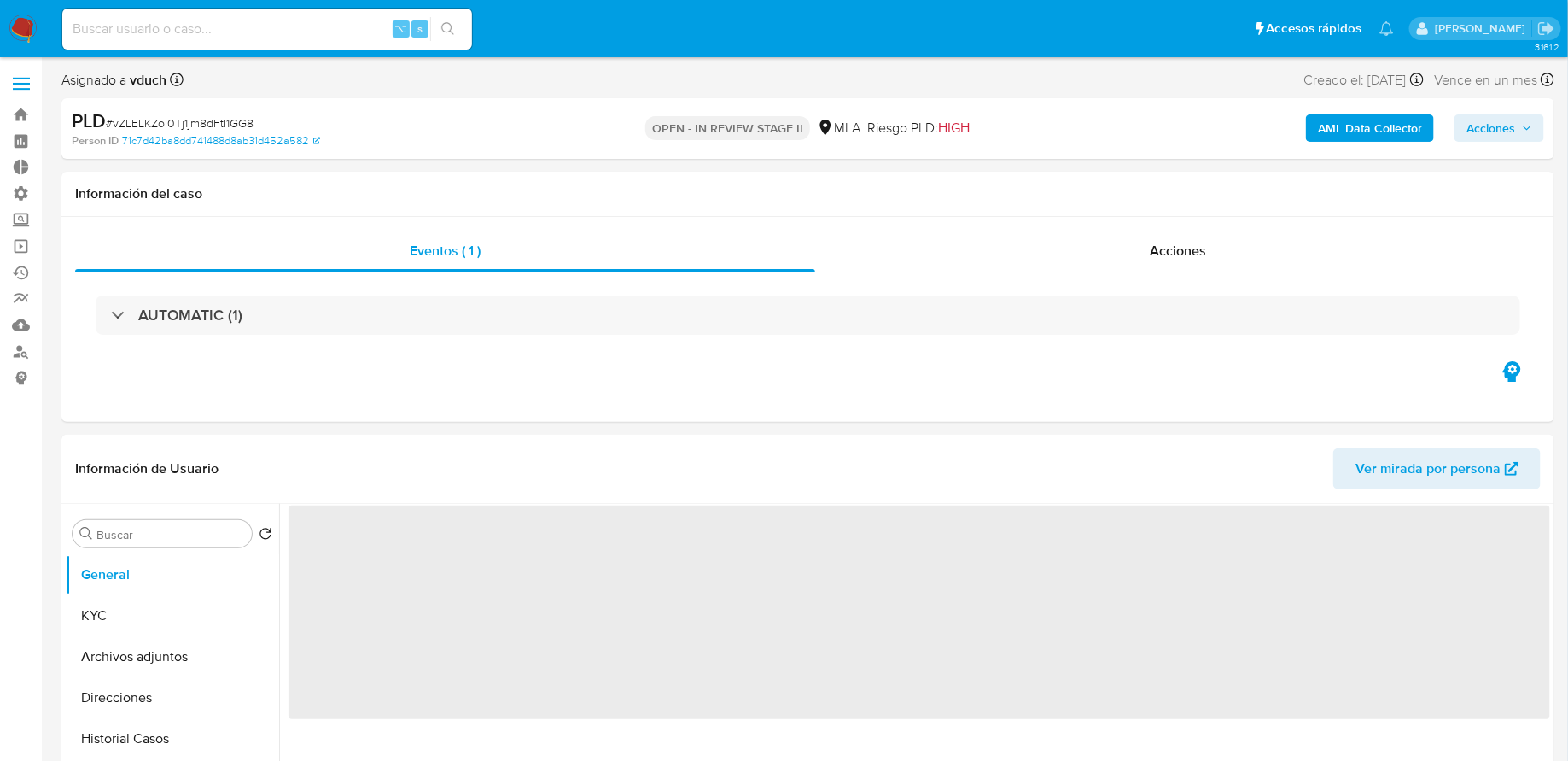
select select "10"
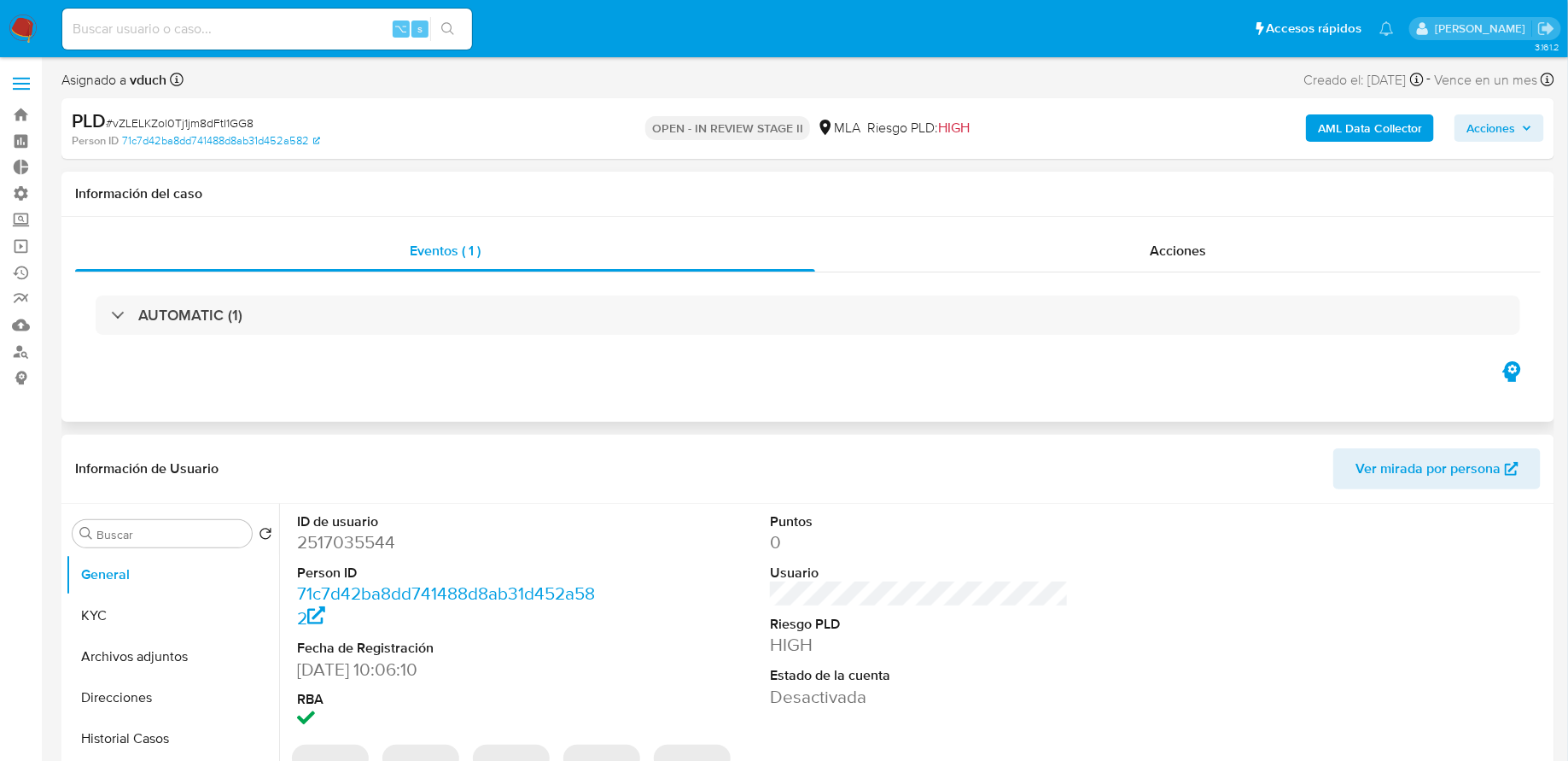
click at [985, 227] on div "Eventos ( 1 ) Acciones AUTOMATIC (1)" at bounding box center [807, 320] width 1493 height 205
click at [985, 234] on div "Acciones" at bounding box center [1178, 250] width 726 height 41
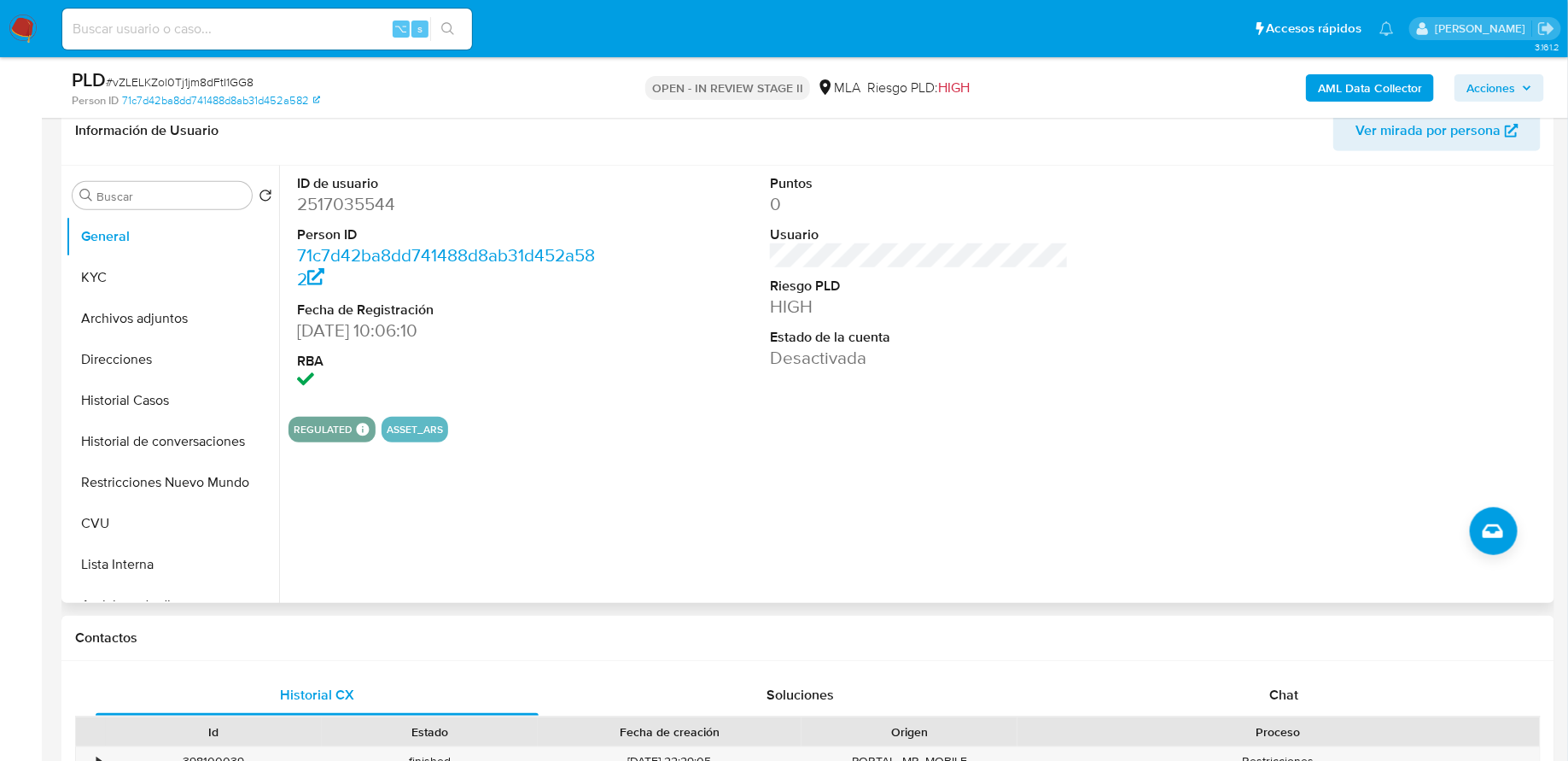
scroll to position [263, 0]
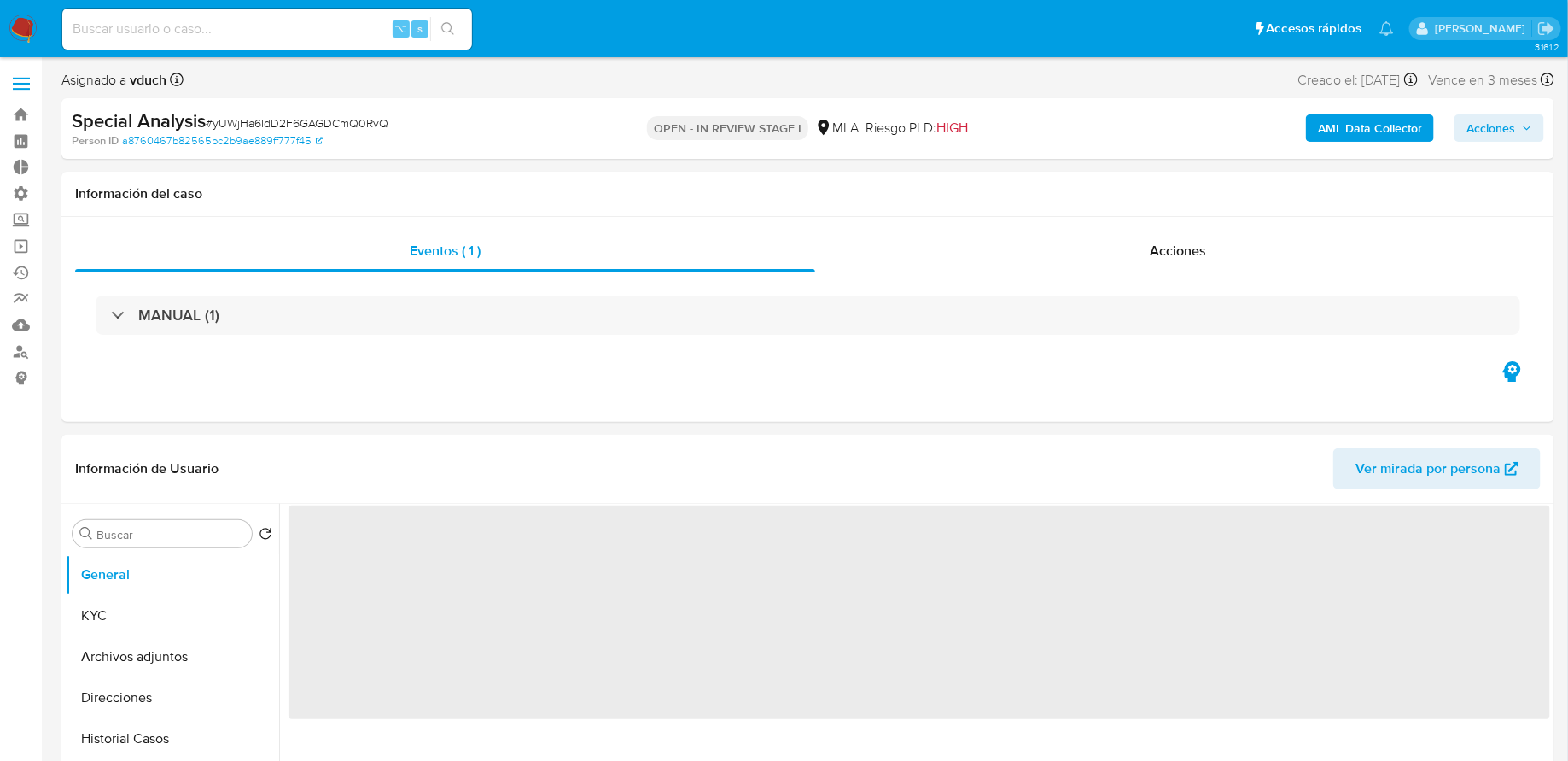
select select "10"
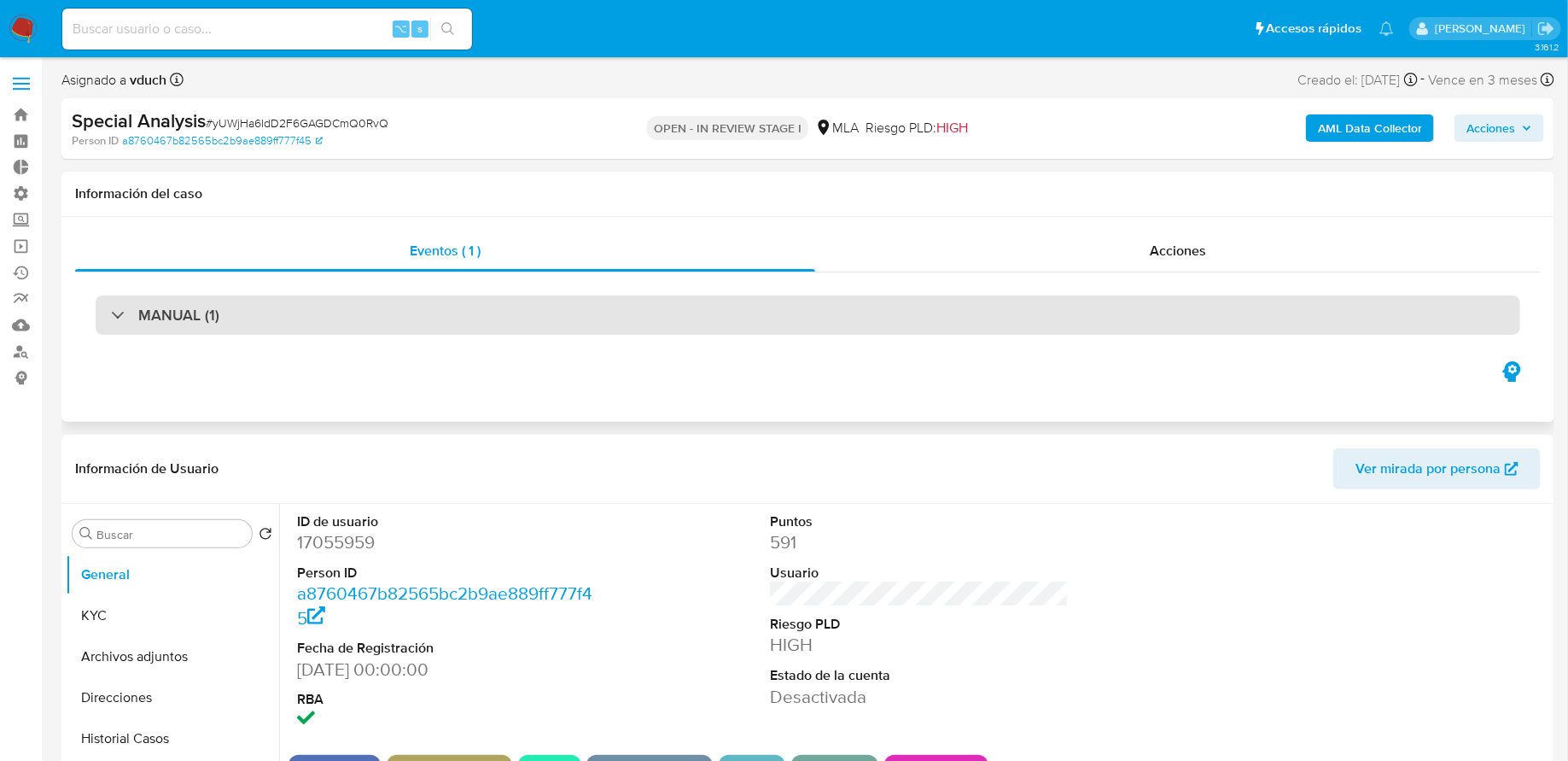
click at [806, 304] on div "MANUAL (1)" at bounding box center [807, 314] width 1424 height 39
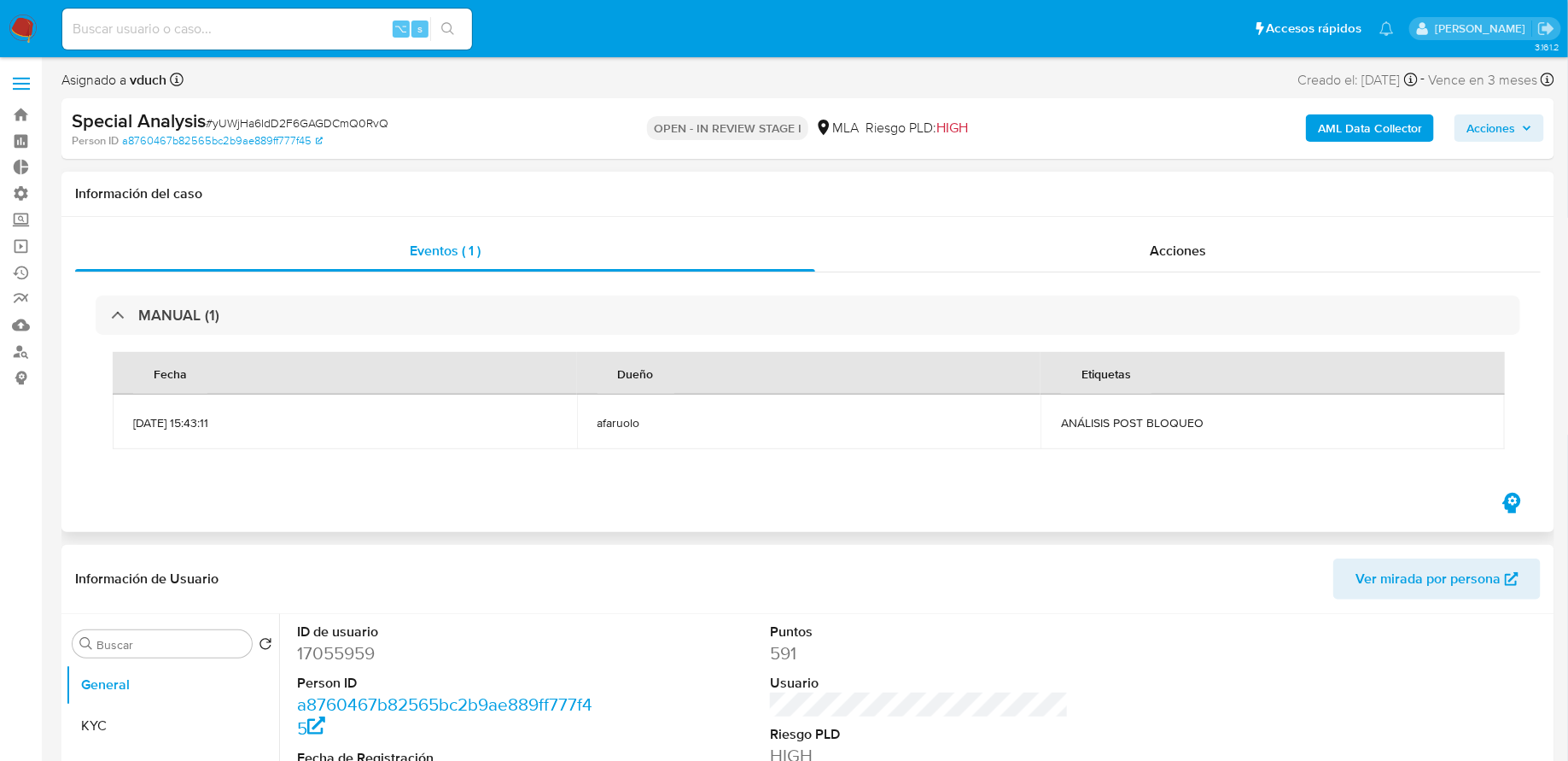
click at [969, 285] on div "MANUAL (1) Fecha Dueño Etiquetas 01/10/2025 15:43:11 afaruolo ANÁLISIS POST BLO…" at bounding box center [808, 381] width 1466 height 217
click at [957, 255] on div "Acciones" at bounding box center [1178, 250] width 726 height 41
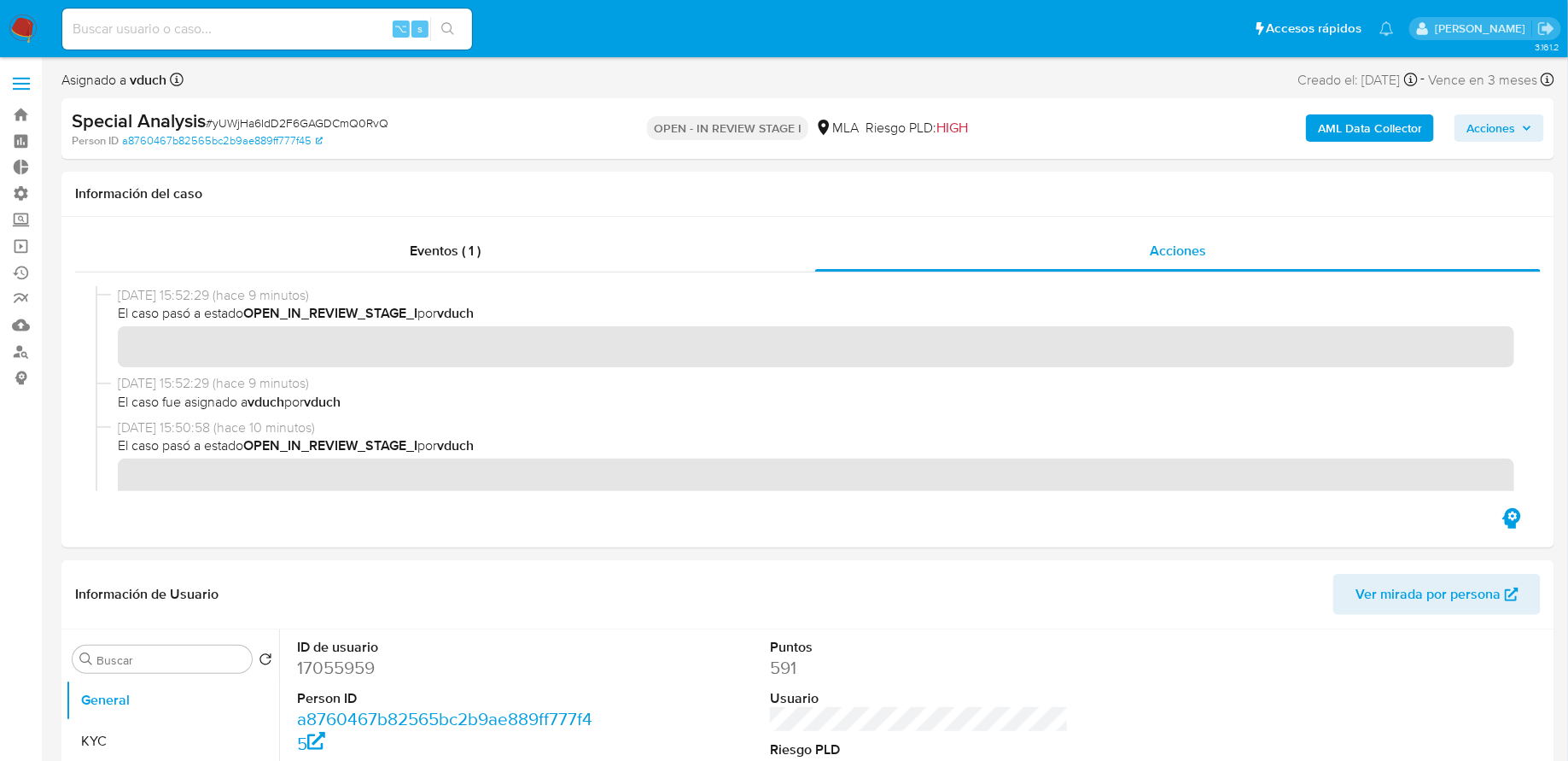
click at [1498, 112] on div "AML Data Collector Acciones" at bounding box center [1301, 129] width 487 height 40
click at [1493, 122] on span "Acciones" at bounding box center [1491, 128] width 49 height 27
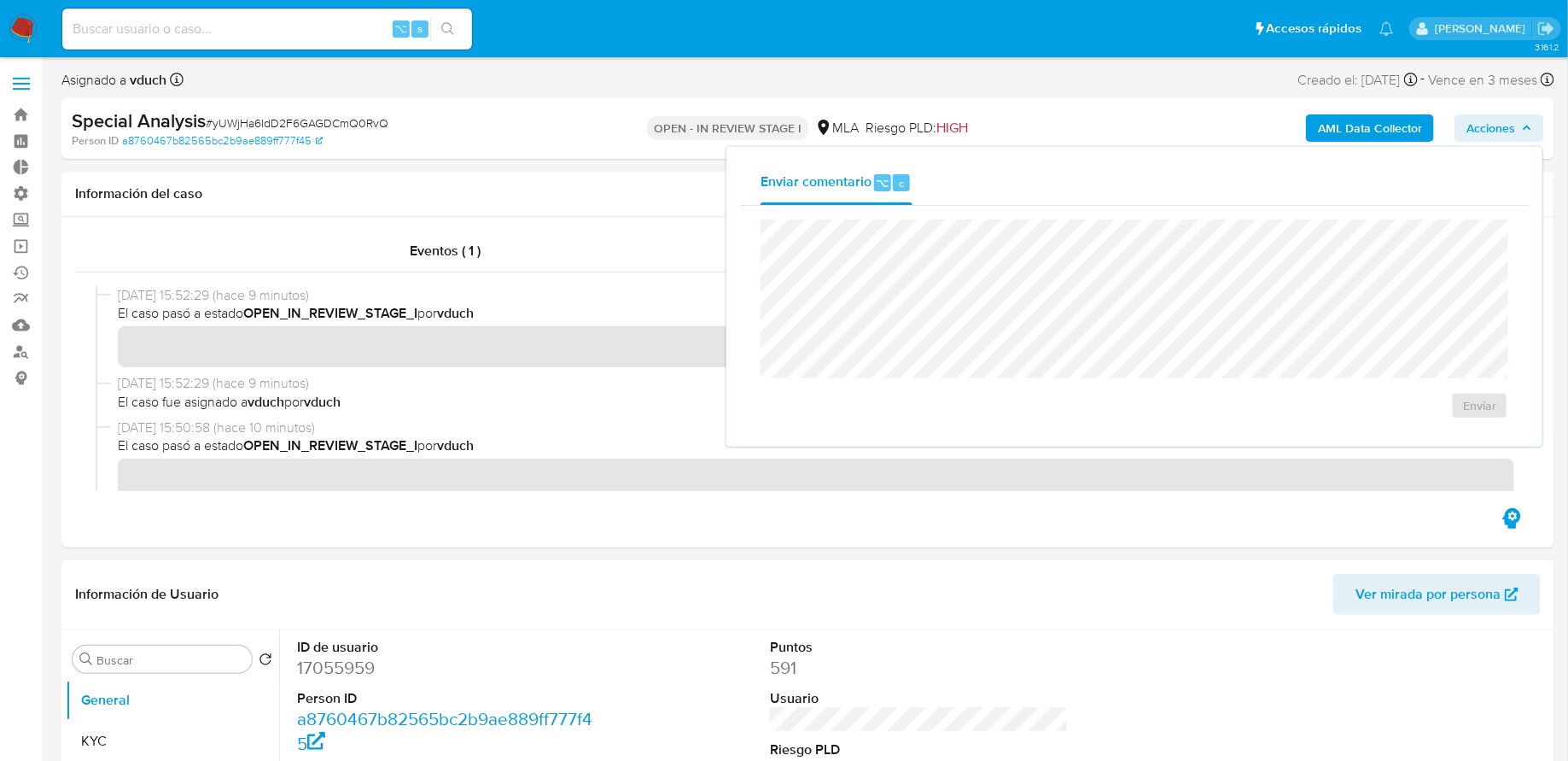
click at [1010, 74] on div "Asignado a vduch Asignado el: 01/10/2025 15:43:11 Creado el: 01/10/2025 Creado …" at bounding box center [807, 83] width 1493 height 30
